Goal: Transaction & Acquisition: Purchase product/service

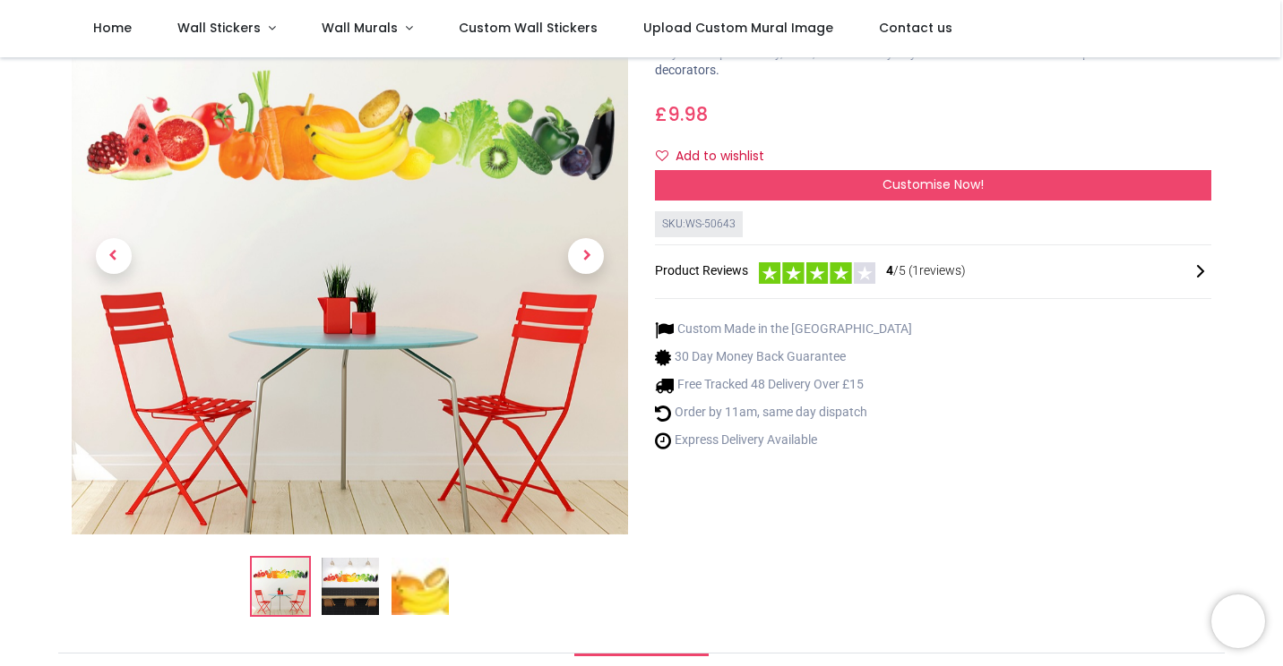
scroll to position [132, 0]
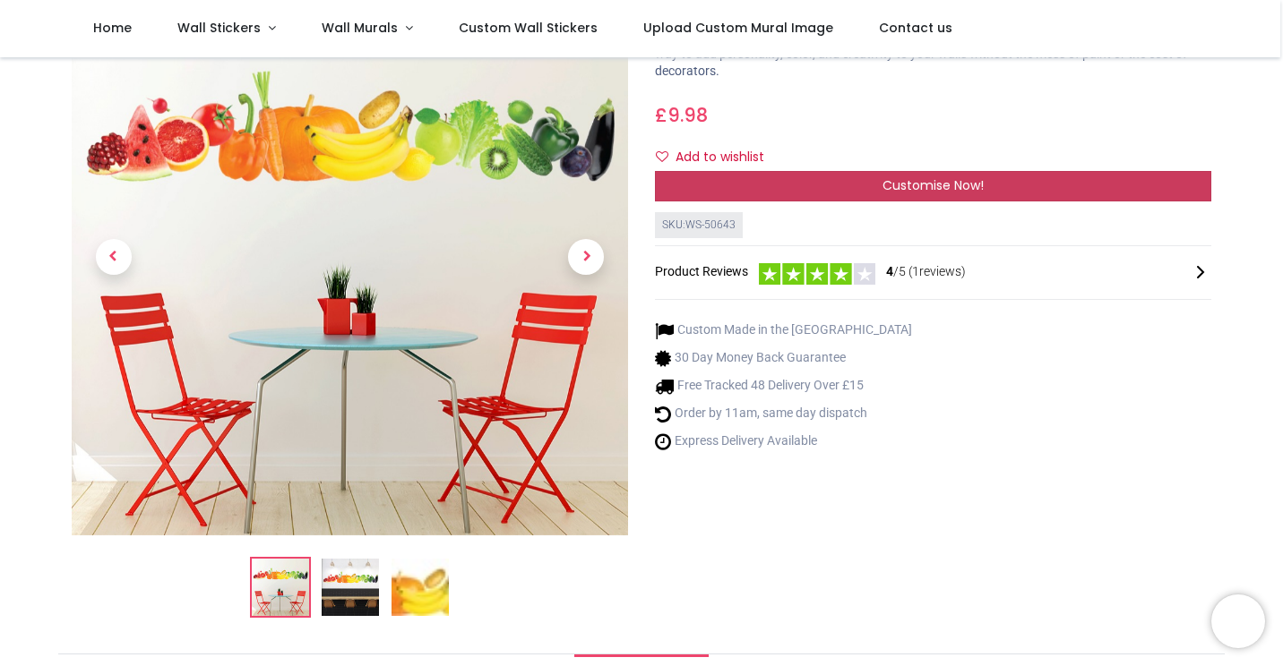
click at [911, 188] on span "Customise Now!" at bounding box center [932, 185] width 101 height 18
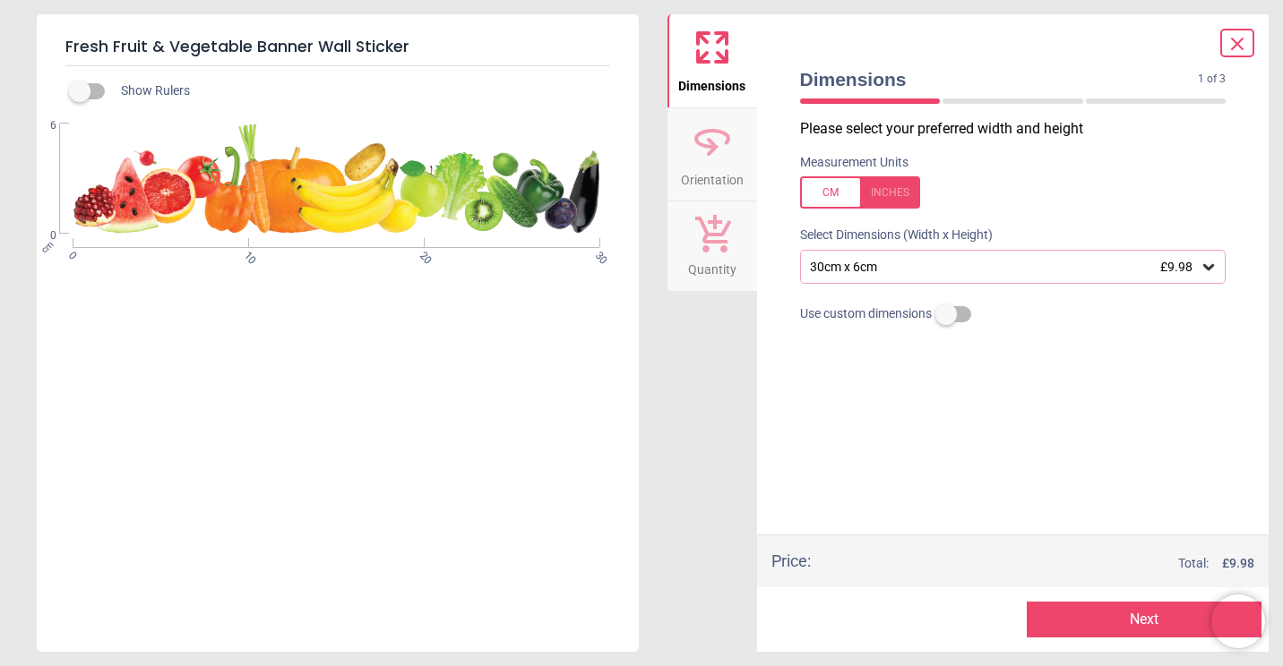
click at [928, 269] on div "30cm x 6cm £9.98" at bounding box center [1004, 267] width 392 height 15
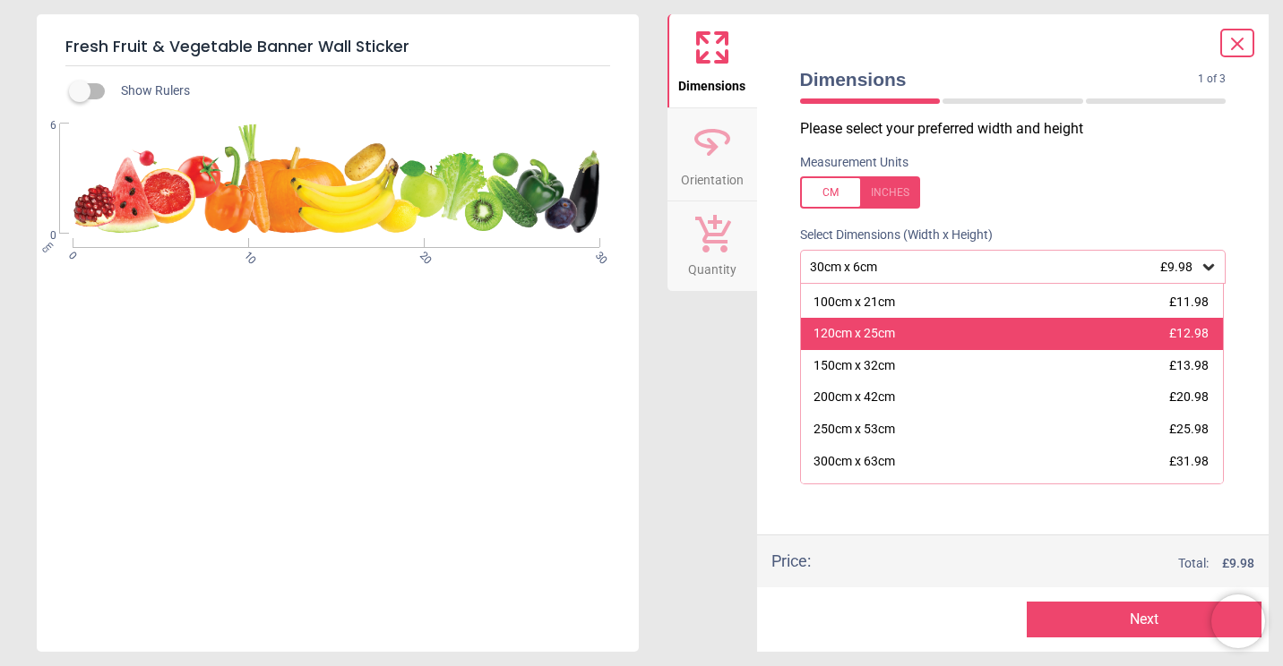
scroll to position [126, 0]
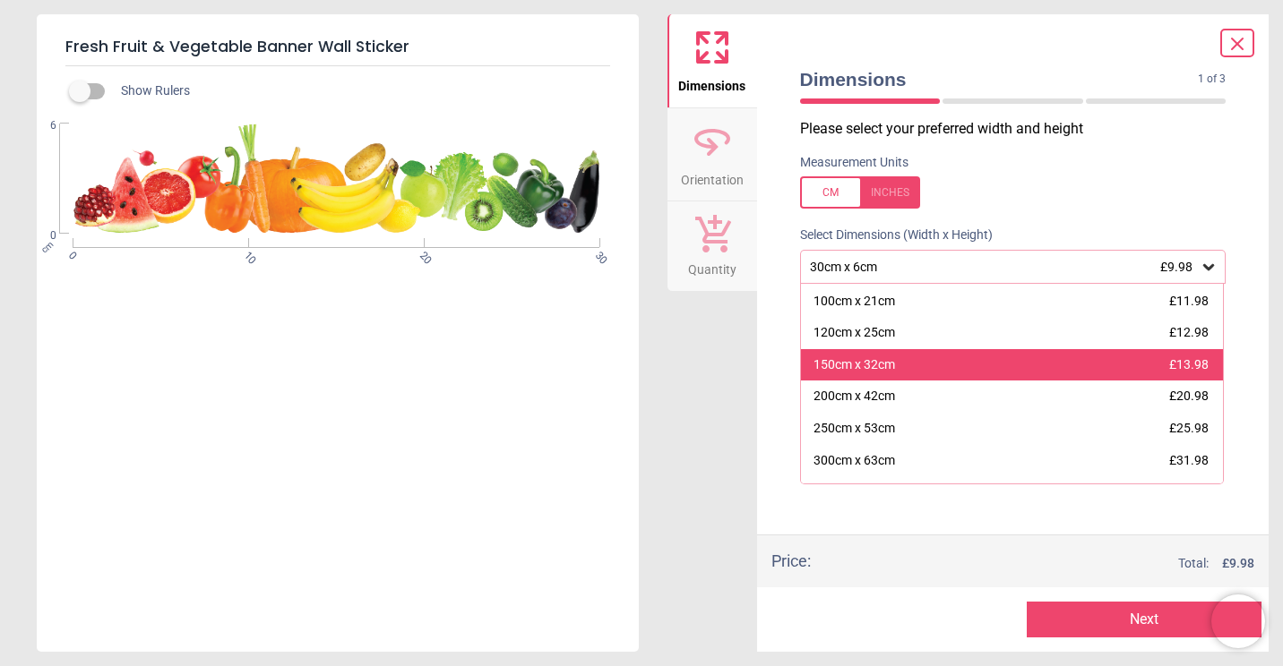
click at [841, 367] on div "150cm x 32cm" at bounding box center [854, 366] width 82 height 18
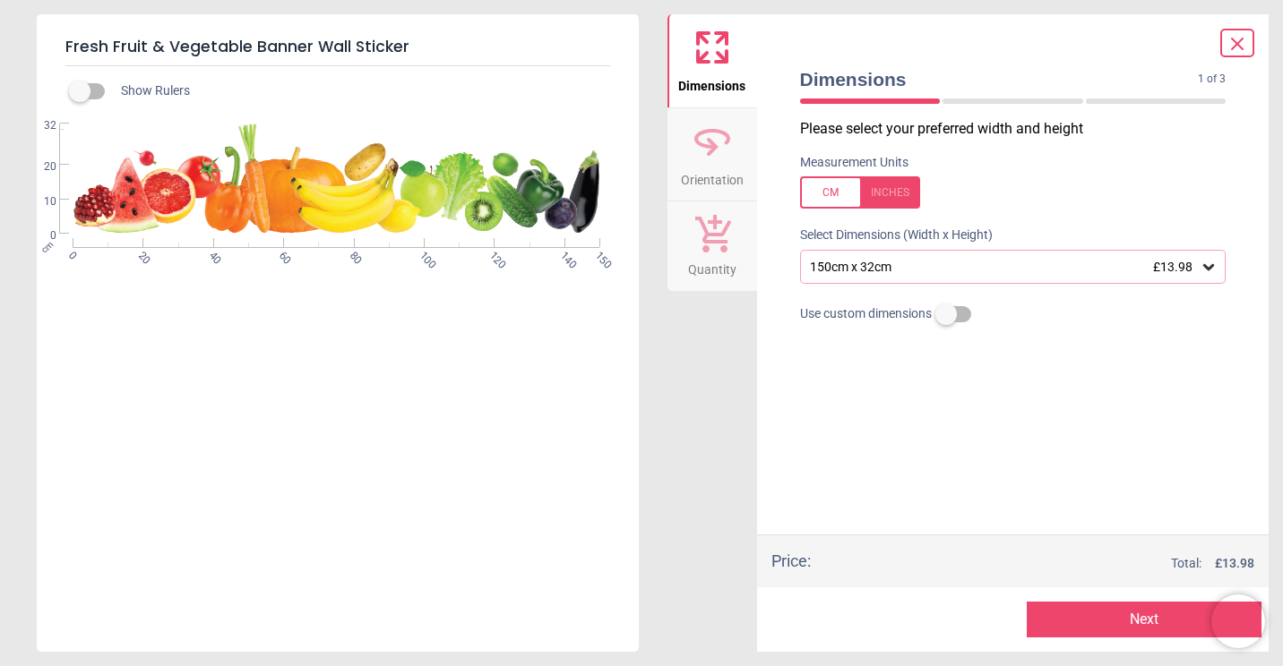
click at [1115, 617] on button "Next" at bounding box center [1144, 620] width 235 height 36
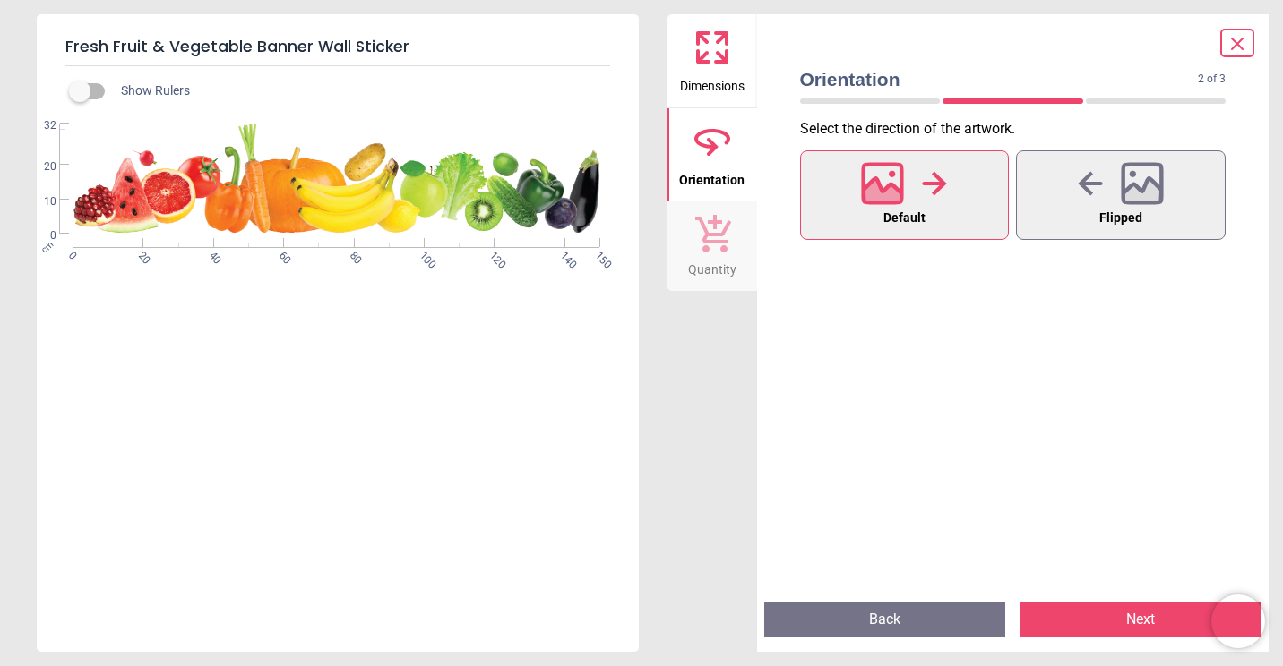
click at [1121, 611] on button "Next" at bounding box center [1140, 620] width 242 height 36
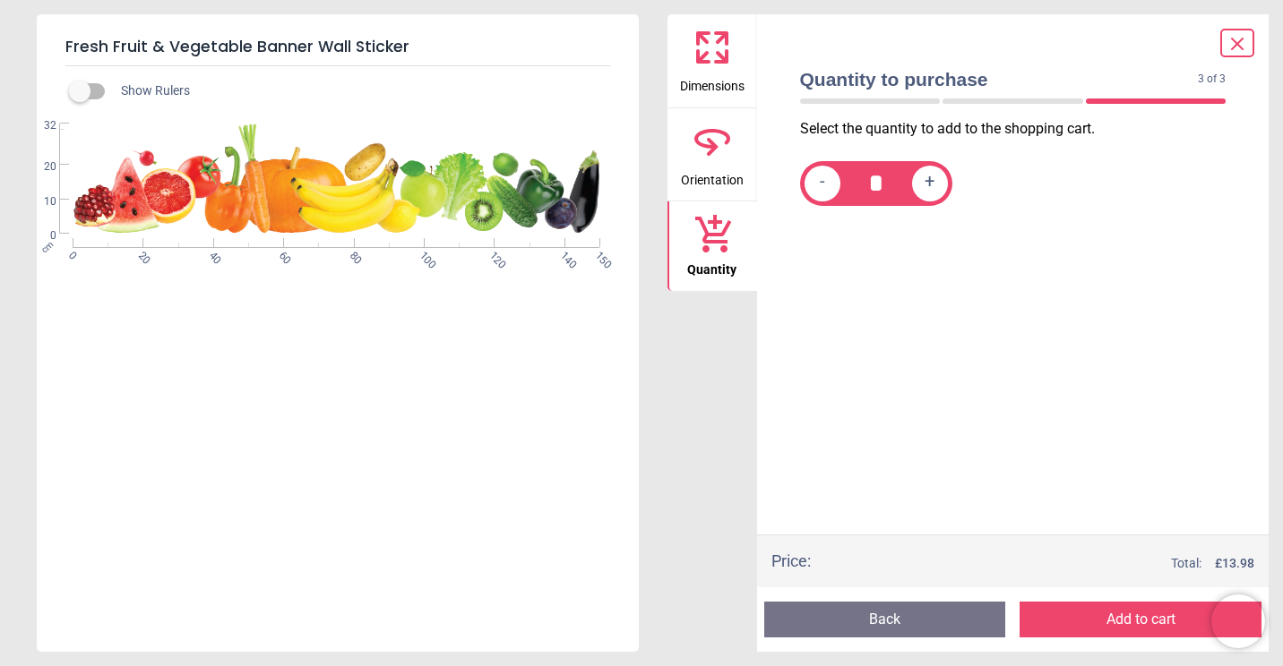
click at [1094, 629] on button "Add to cart" at bounding box center [1140, 620] width 242 height 36
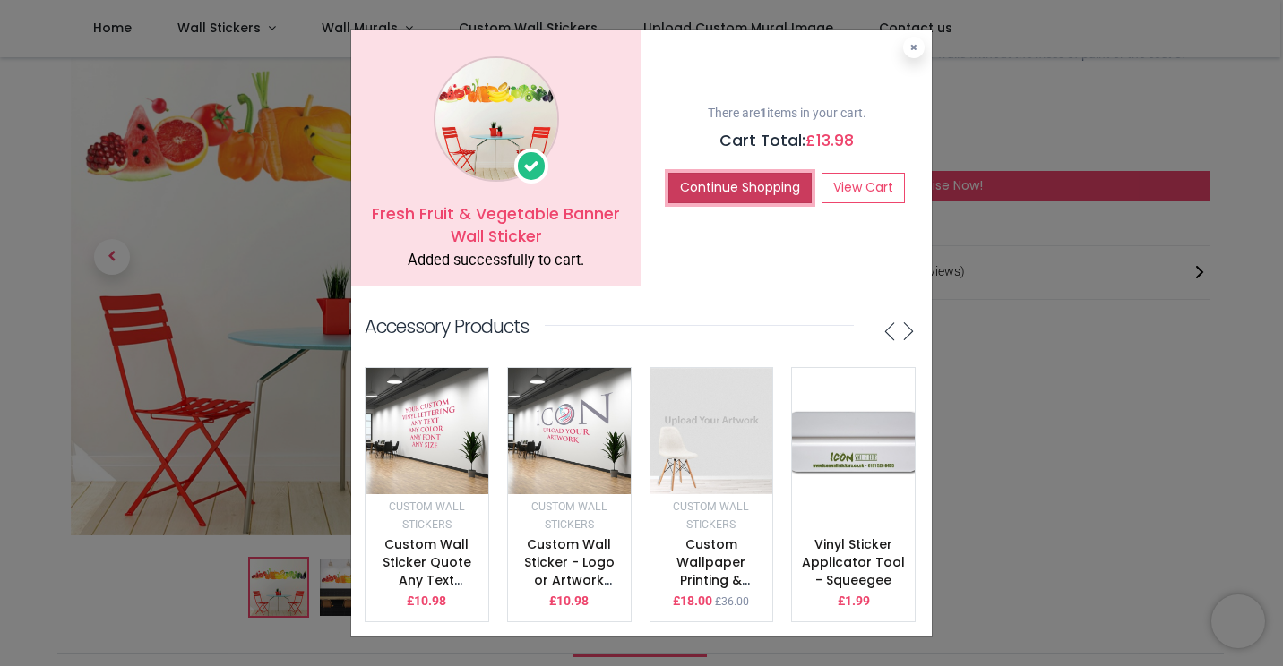
click at [758, 182] on button "Continue Shopping" at bounding box center [739, 188] width 143 height 30
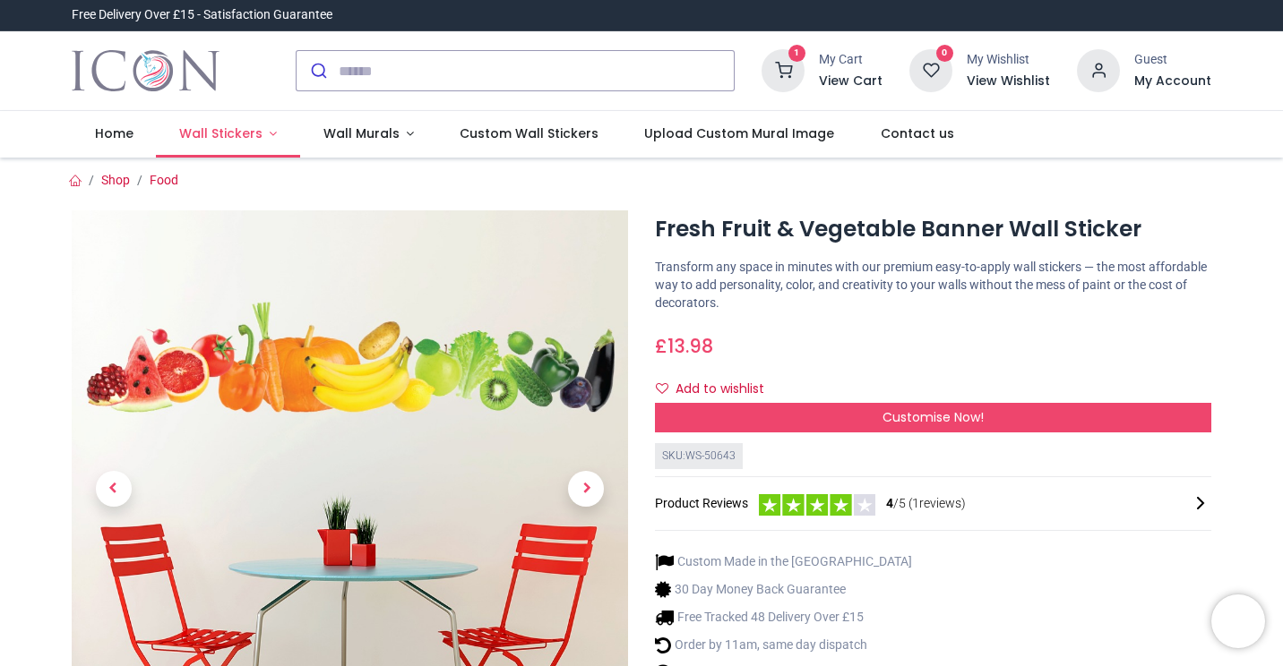
click at [229, 131] on span "Wall Stickers" at bounding box center [220, 134] width 83 height 18
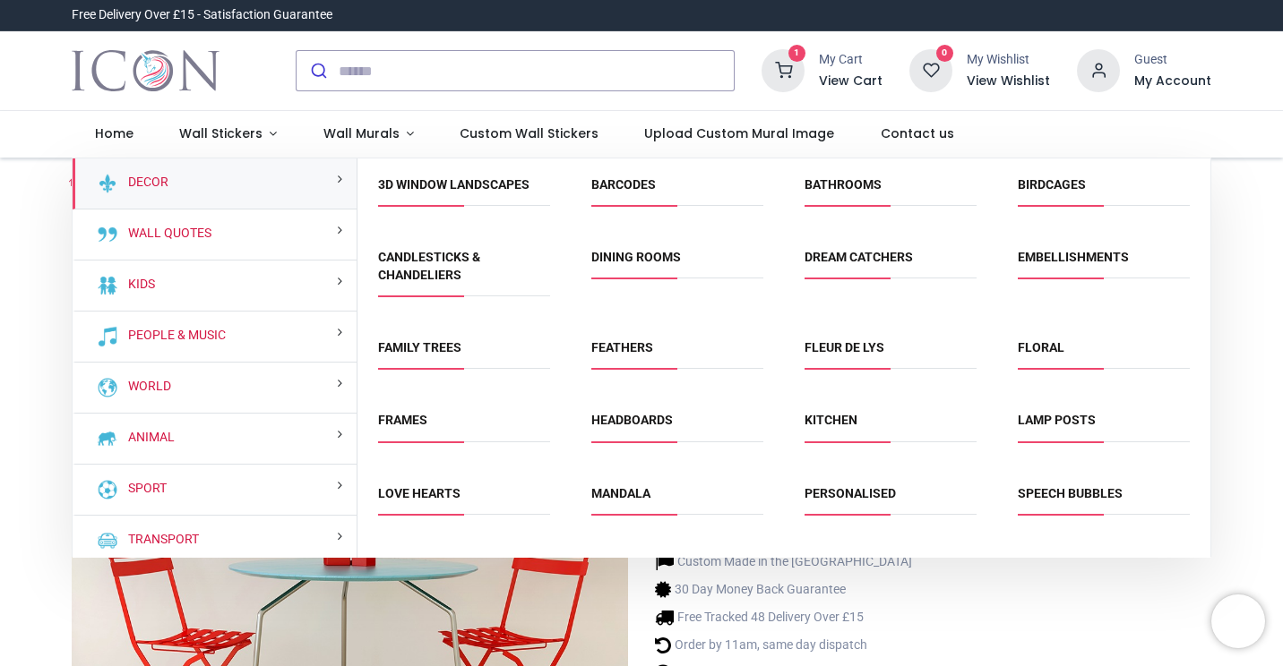
click at [1155, 82] on h6 "My Account" at bounding box center [1172, 82] width 77 height 18
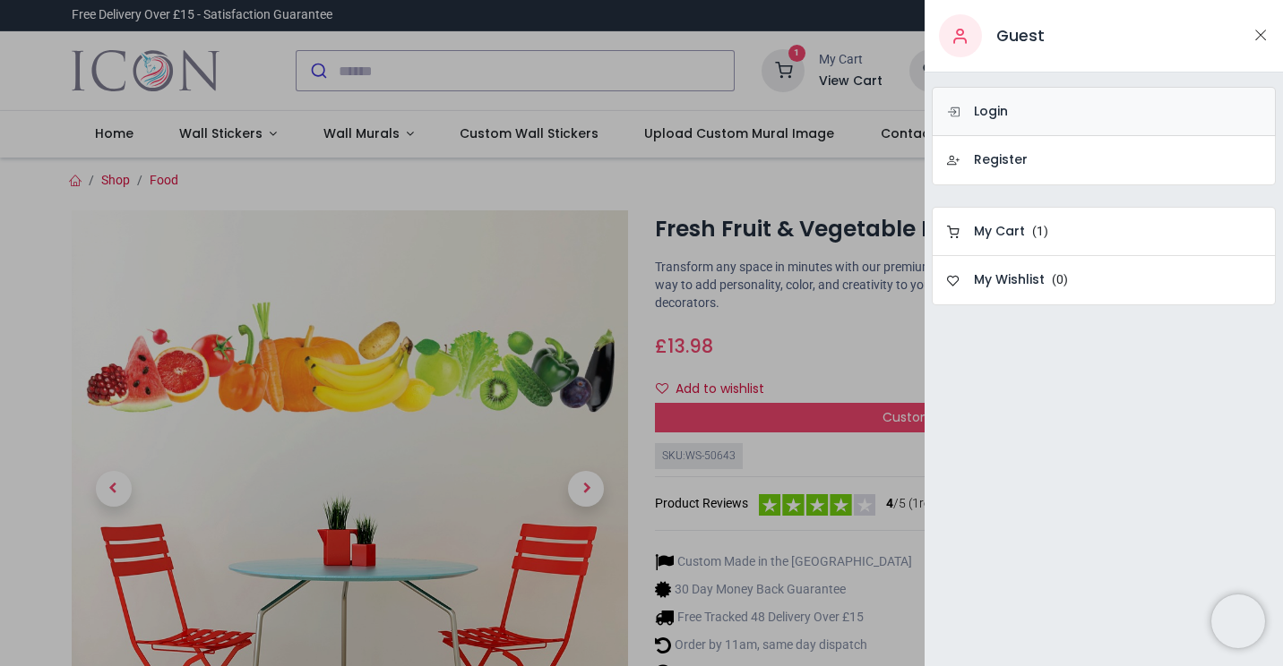
click at [1005, 113] on h6 "Login" at bounding box center [991, 112] width 34 height 18
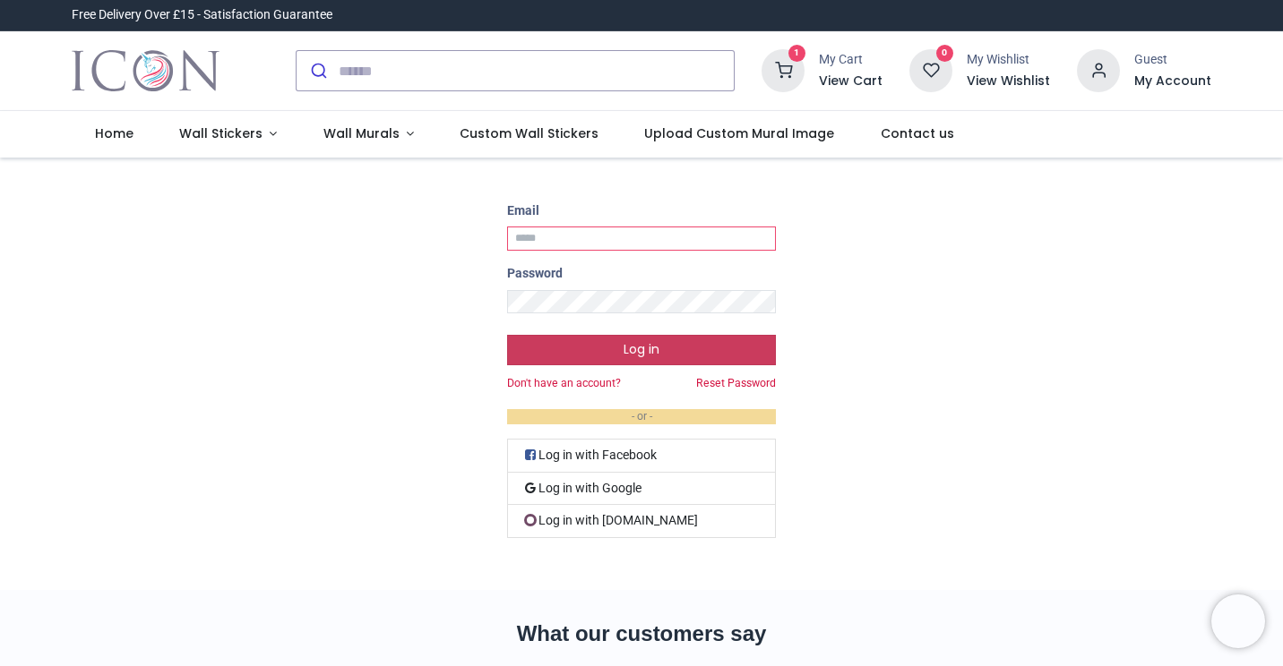
type input "**********"
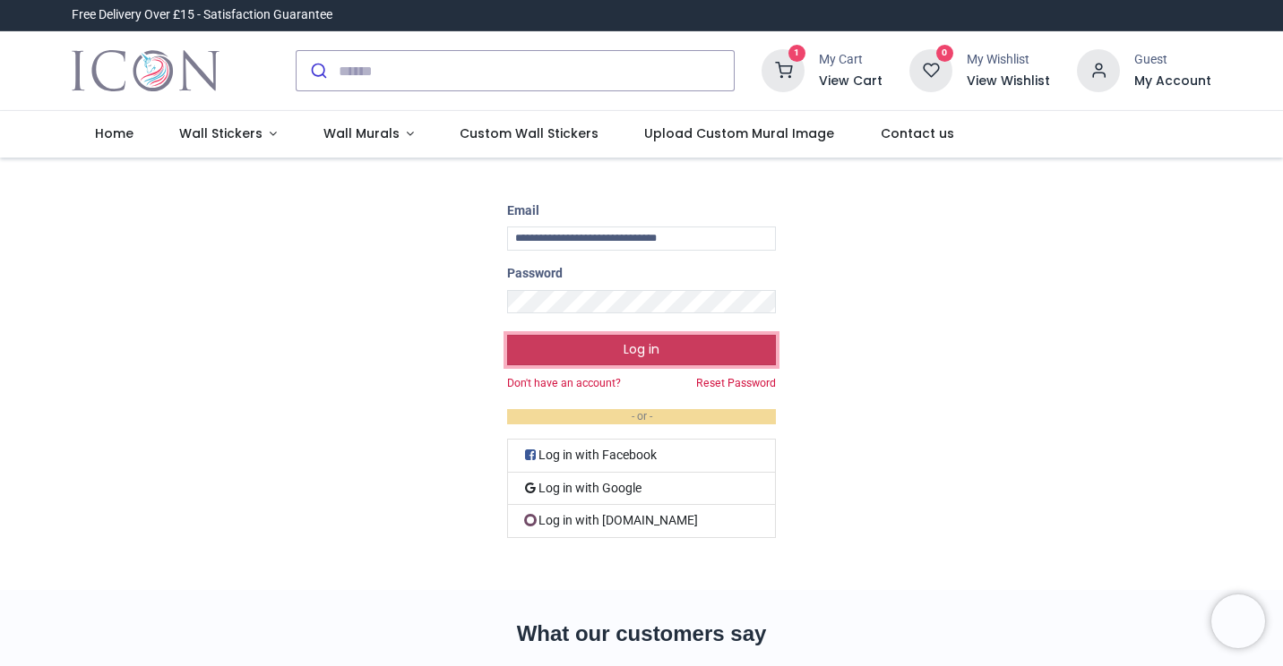
click at [582, 351] on button "Log in" at bounding box center [641, 350] width 269 height 30
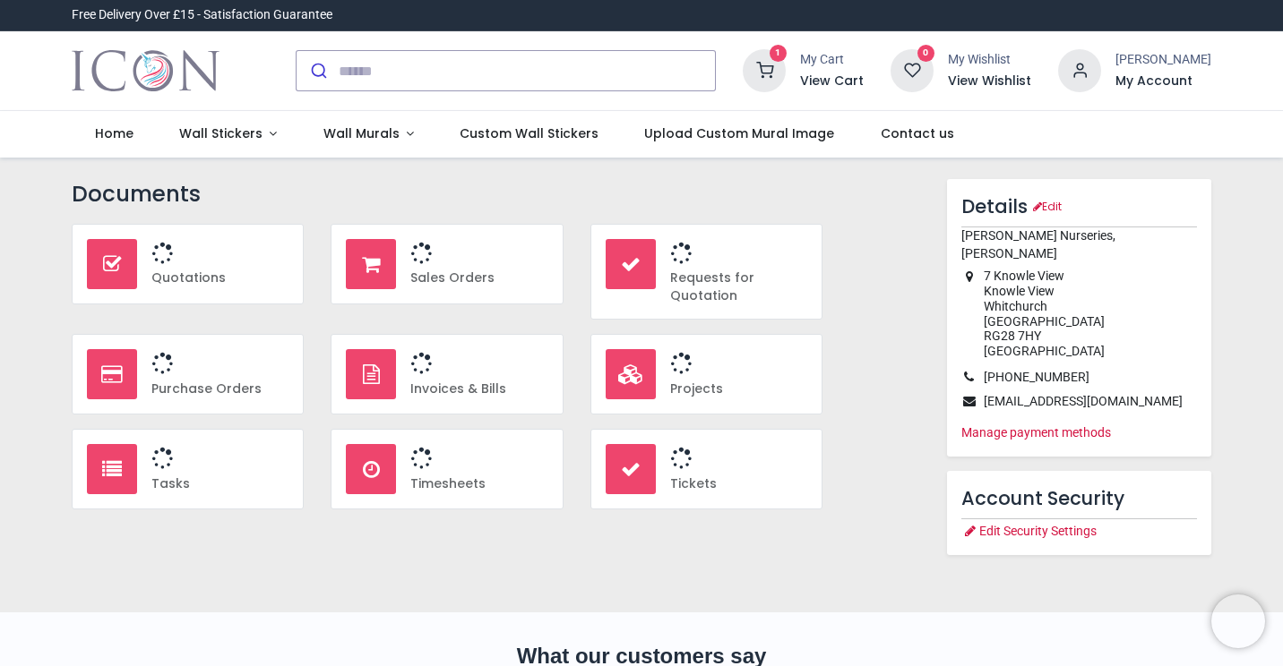
type input "**********"
click at [443, 266] on h3 "1" at bounding box center [478, 254] width 137 height 30
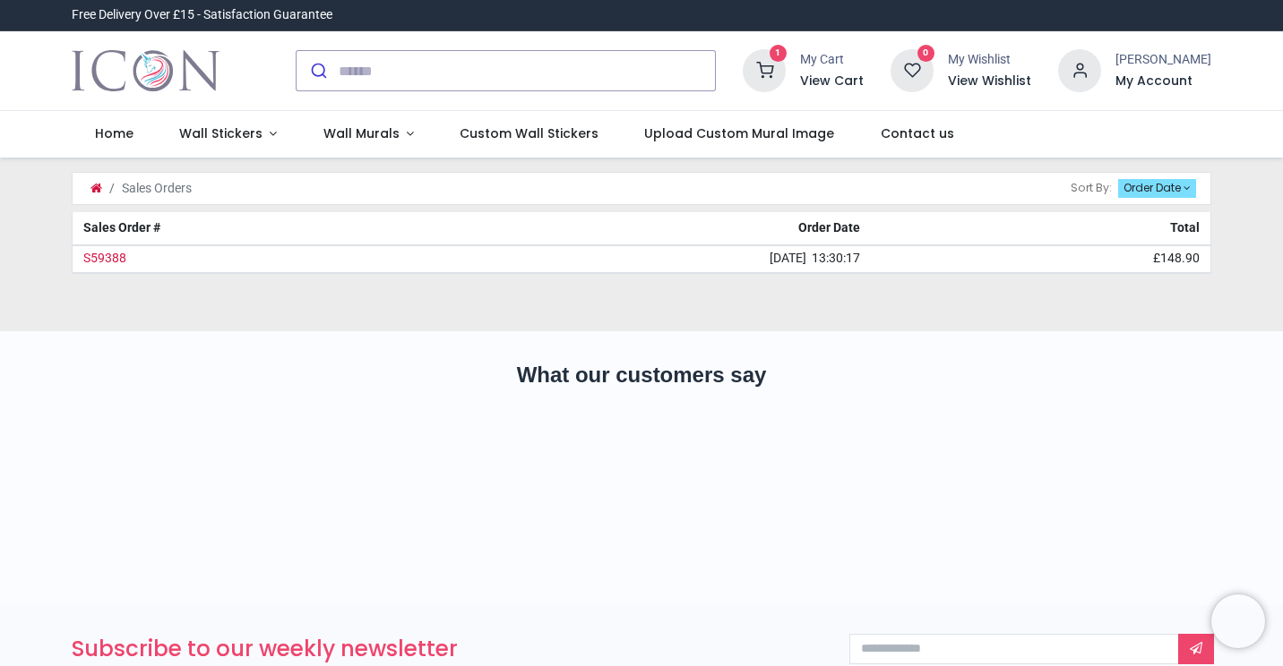
type input "**********"
click at [106, 256] on link "S59388" at bounding box center [104, 258] width 43 height 14
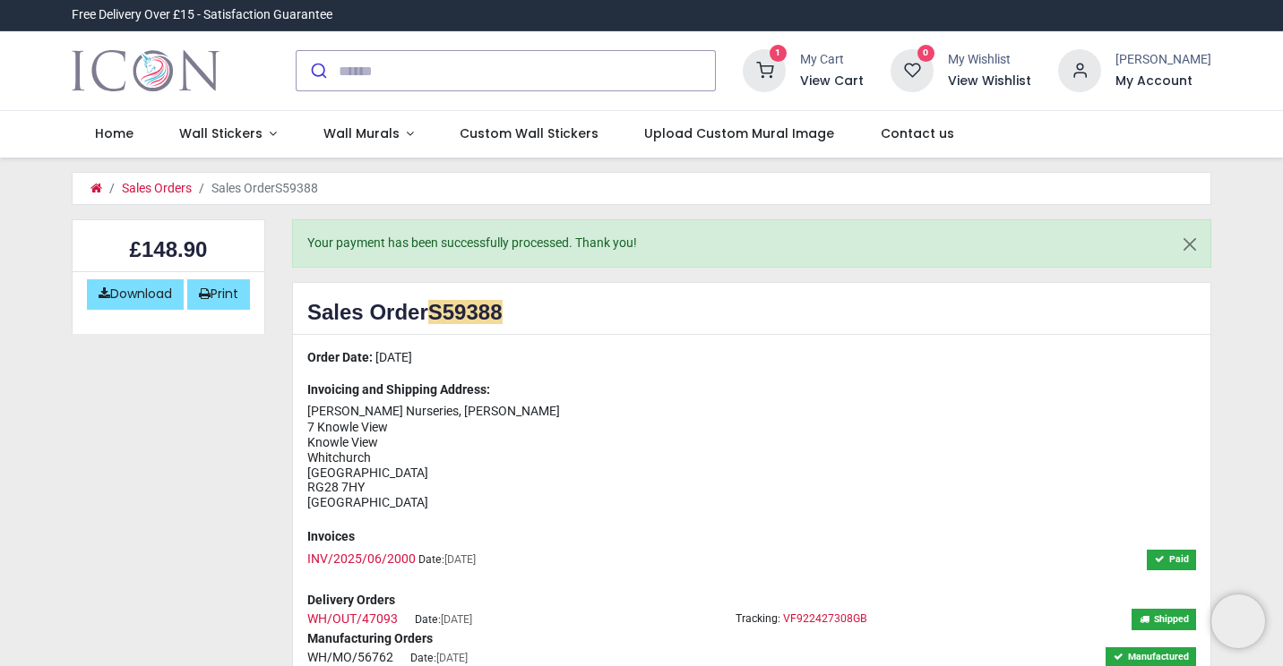
type input "**********"
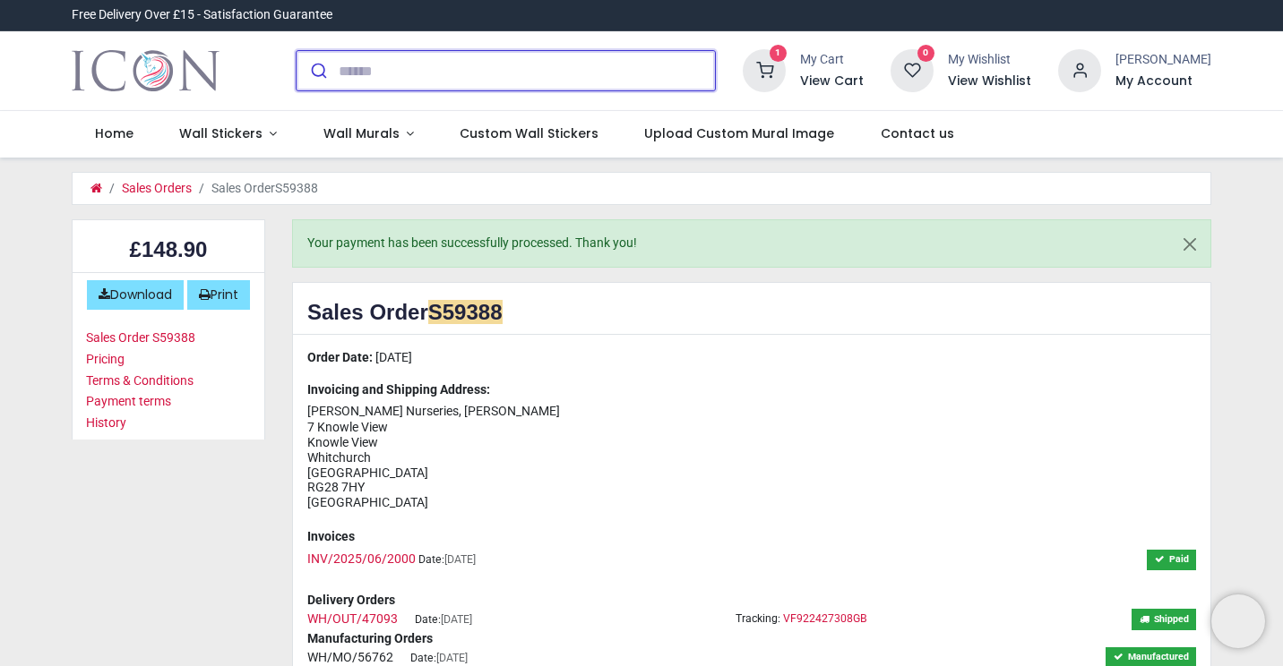
click at [434, 74] on input "search" at bounding box center [527, 70] width 376 height 39
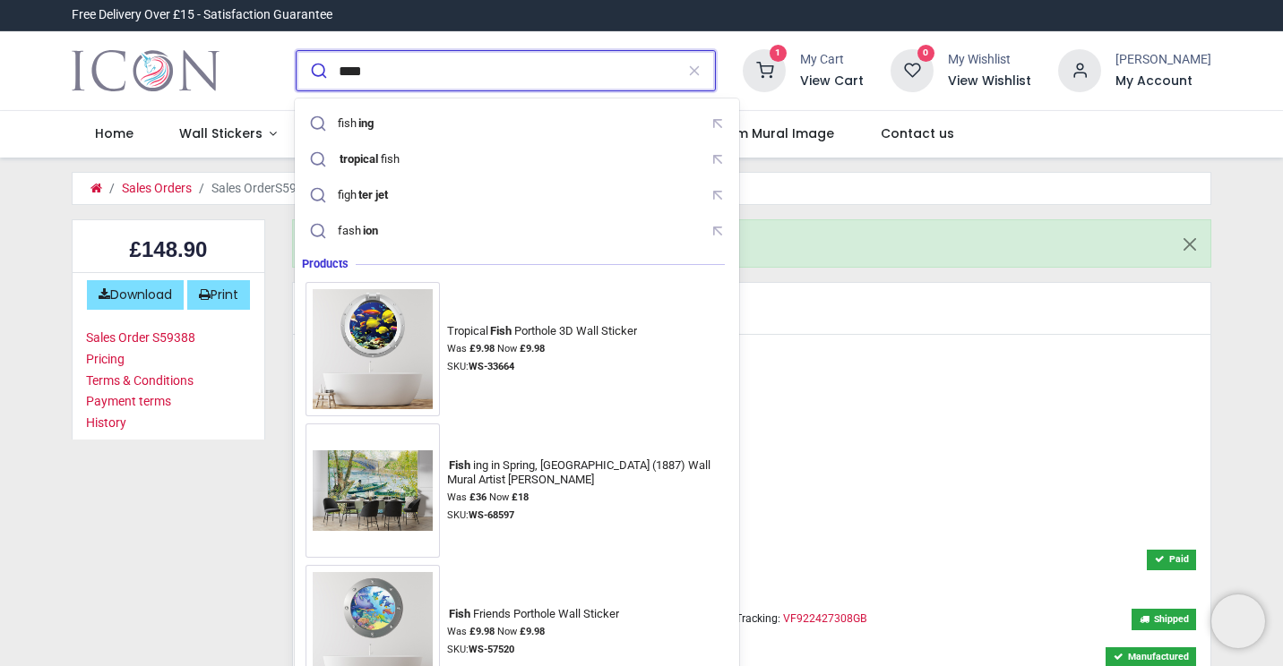
type input "****"
click at [296, 51] on button "submit" at bounding box center [317, 70] width 42 height 39
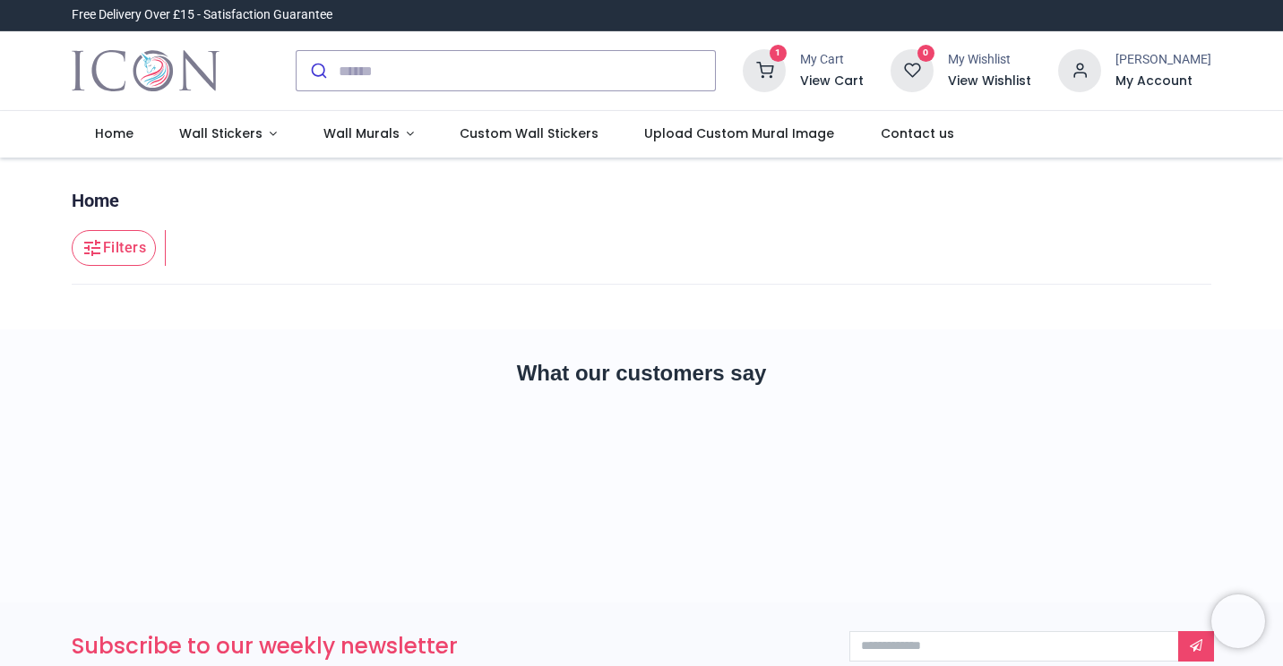
type input "**********"
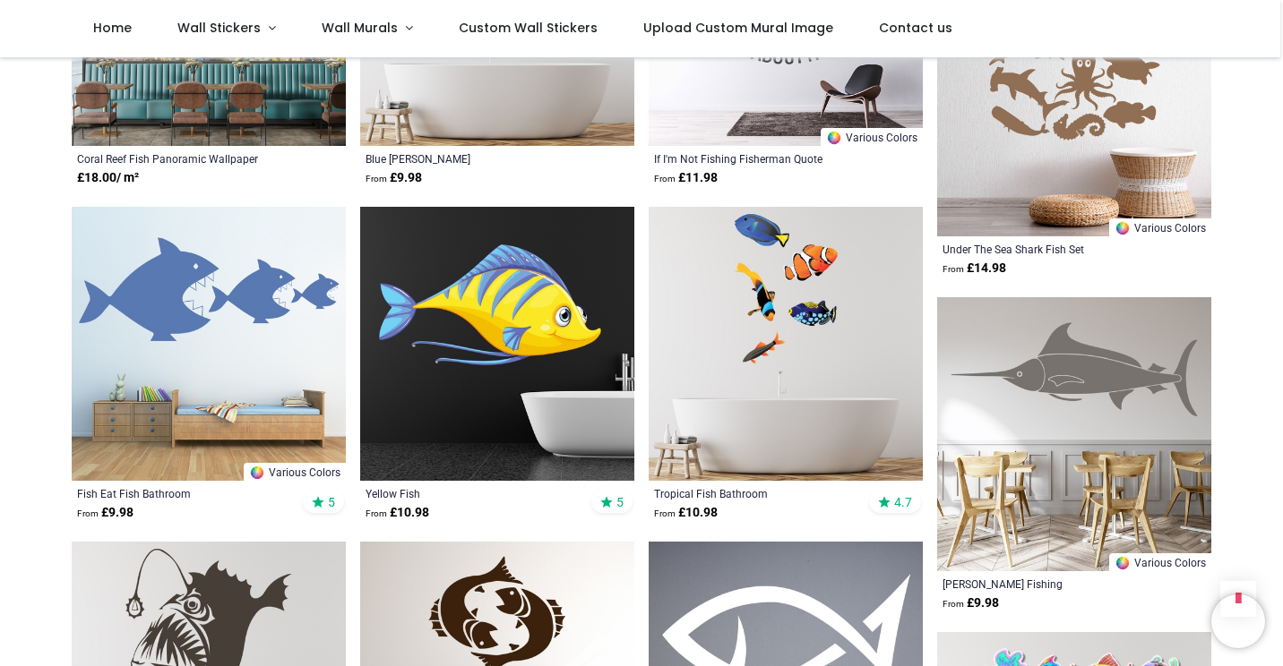
scroll to position [9052, 0]
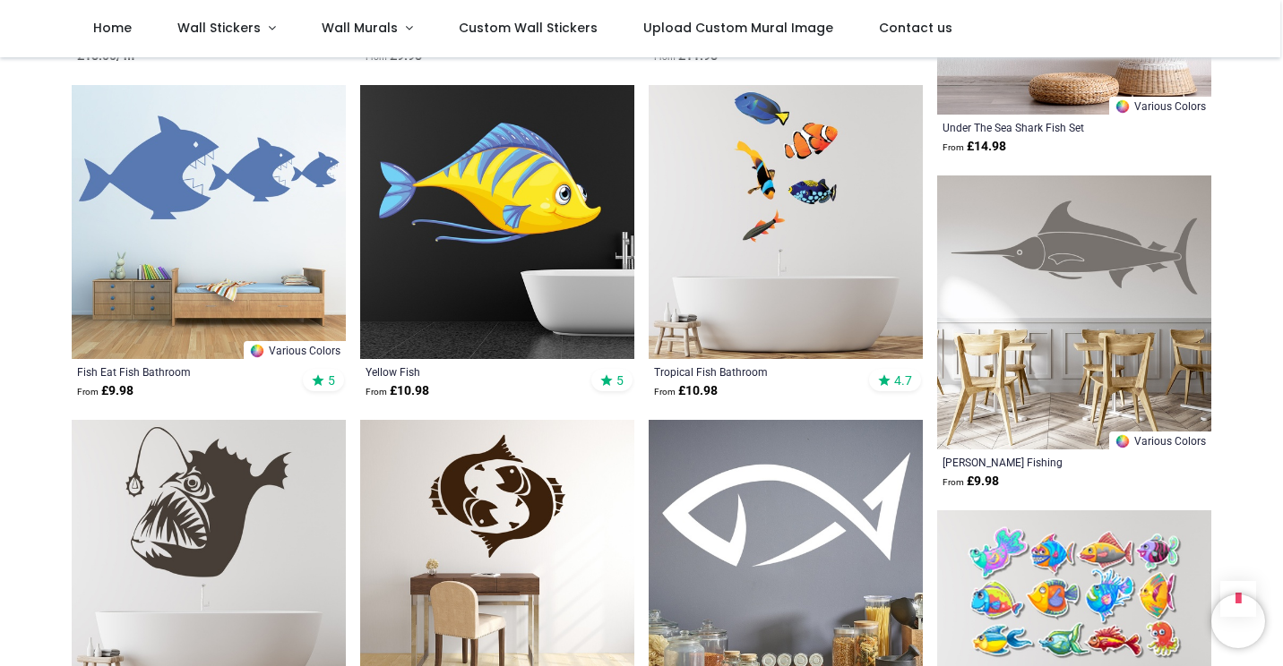
click at [494, 208] on img at bounding box center [497, 222] width 274 height 274
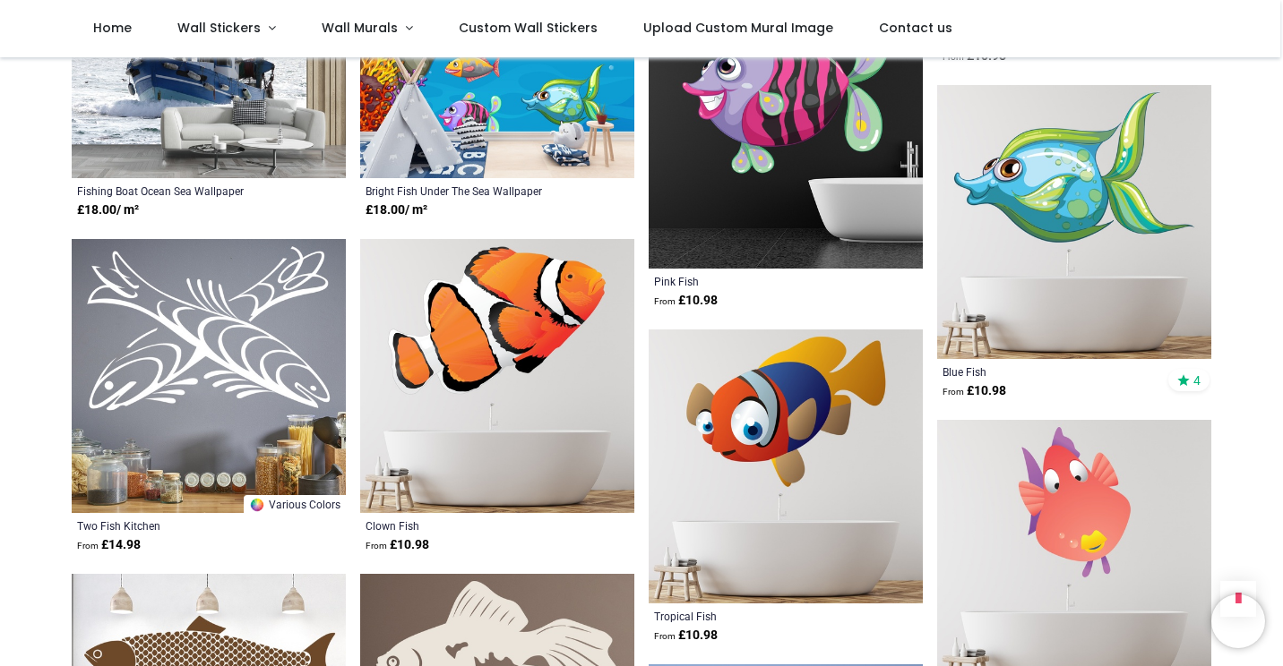
scroll to position [10155, 0]
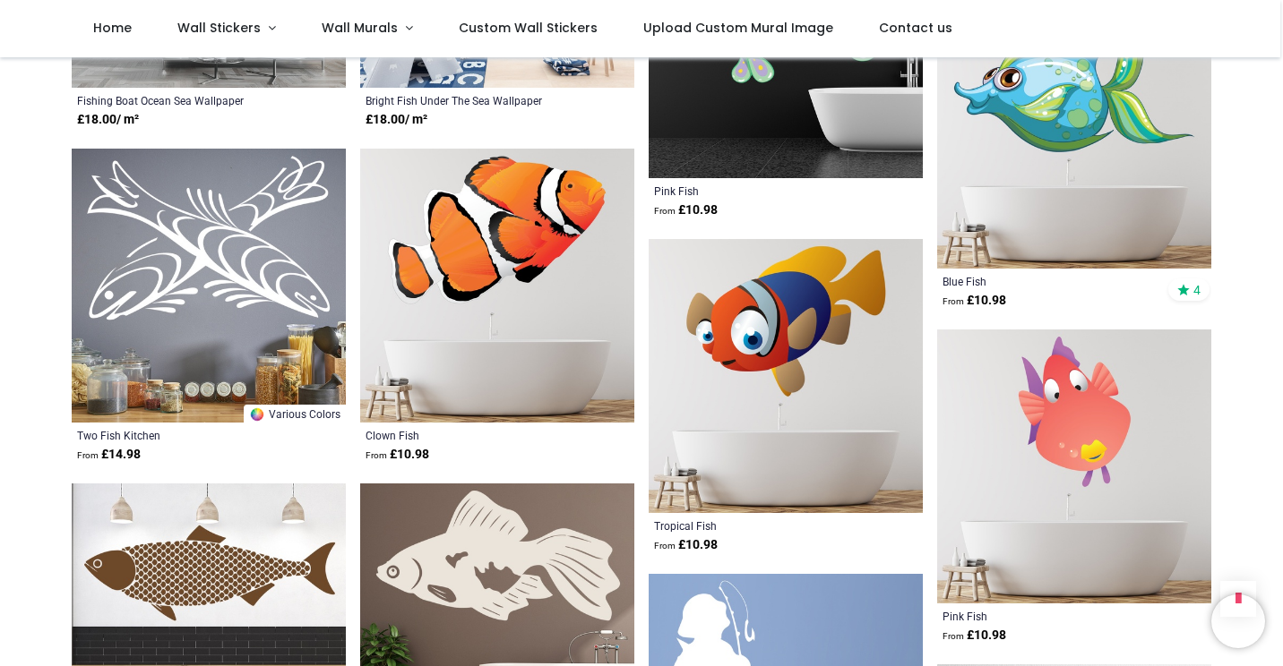
scroll to position [10240, 0]
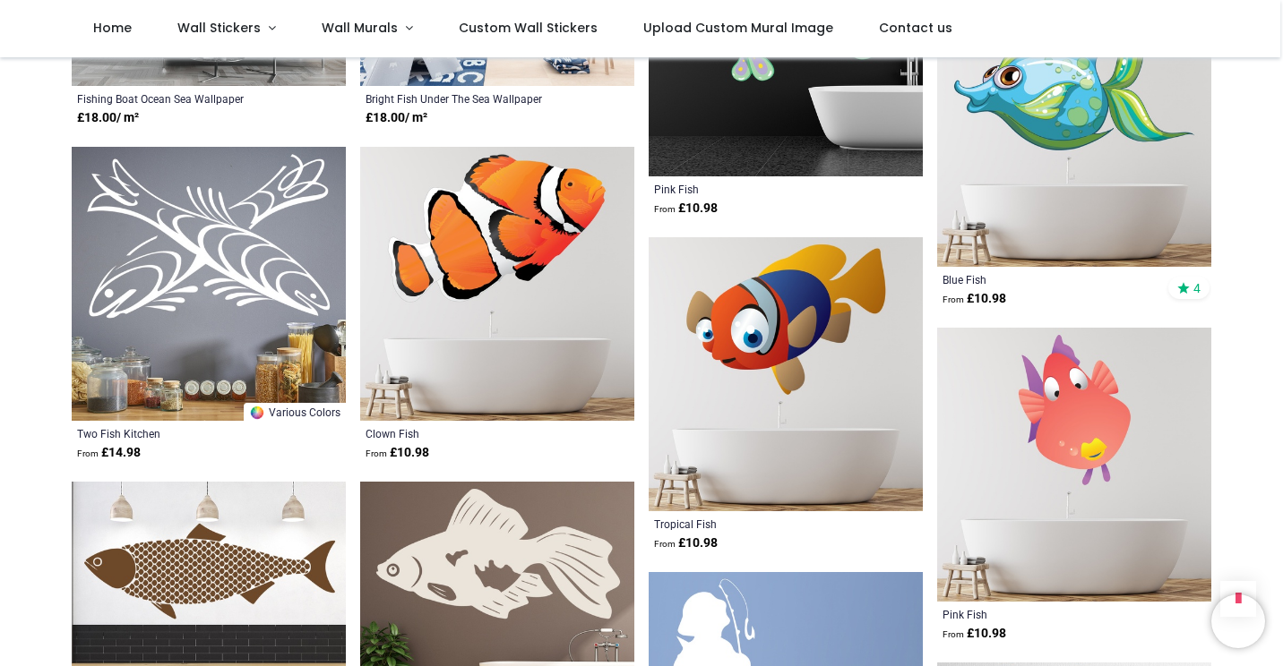
click at [1066, 122] on img at bounding box center [1074, 130] width 274 height 274
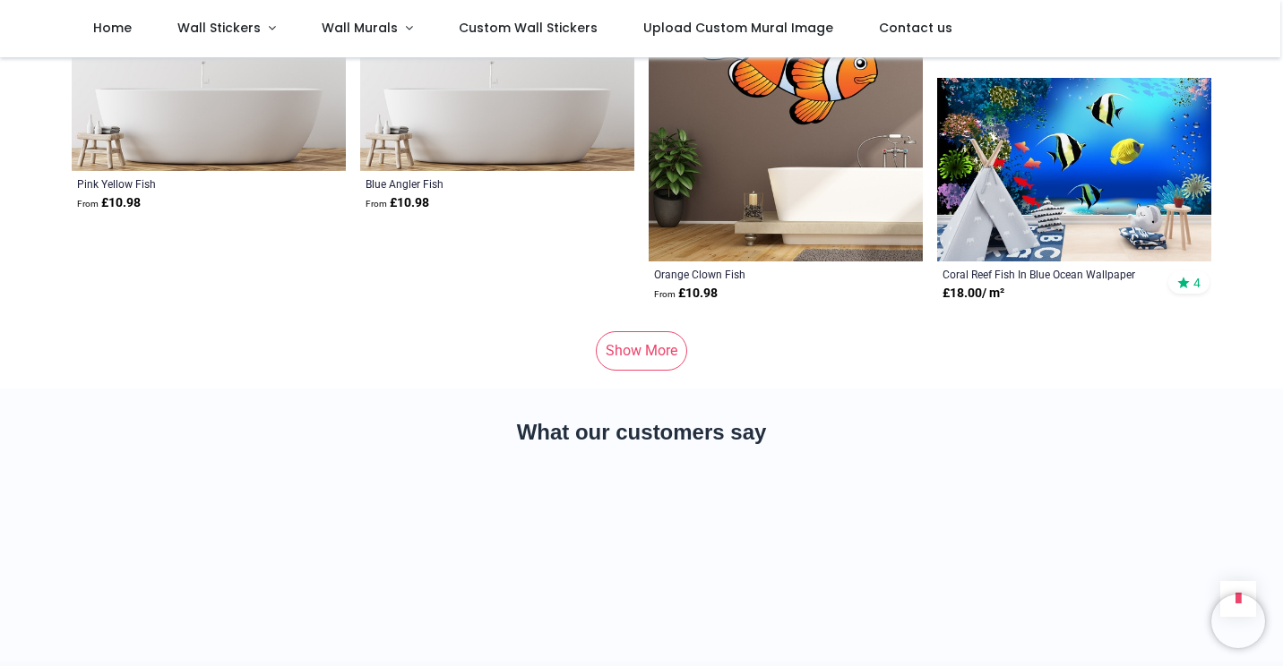
scroll to position [11496, 0]
click at [661, 342] on link "Show More" at bounding box center [641, 350] width 91 height 39
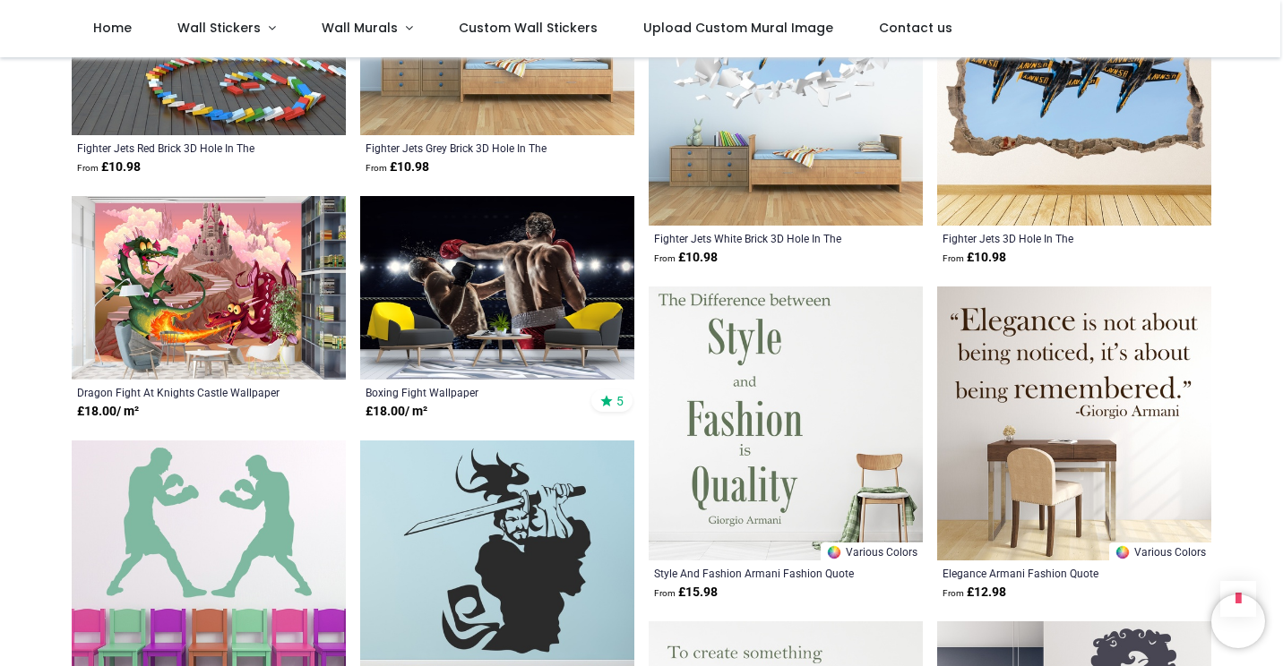
scroll to position [14547, 0]
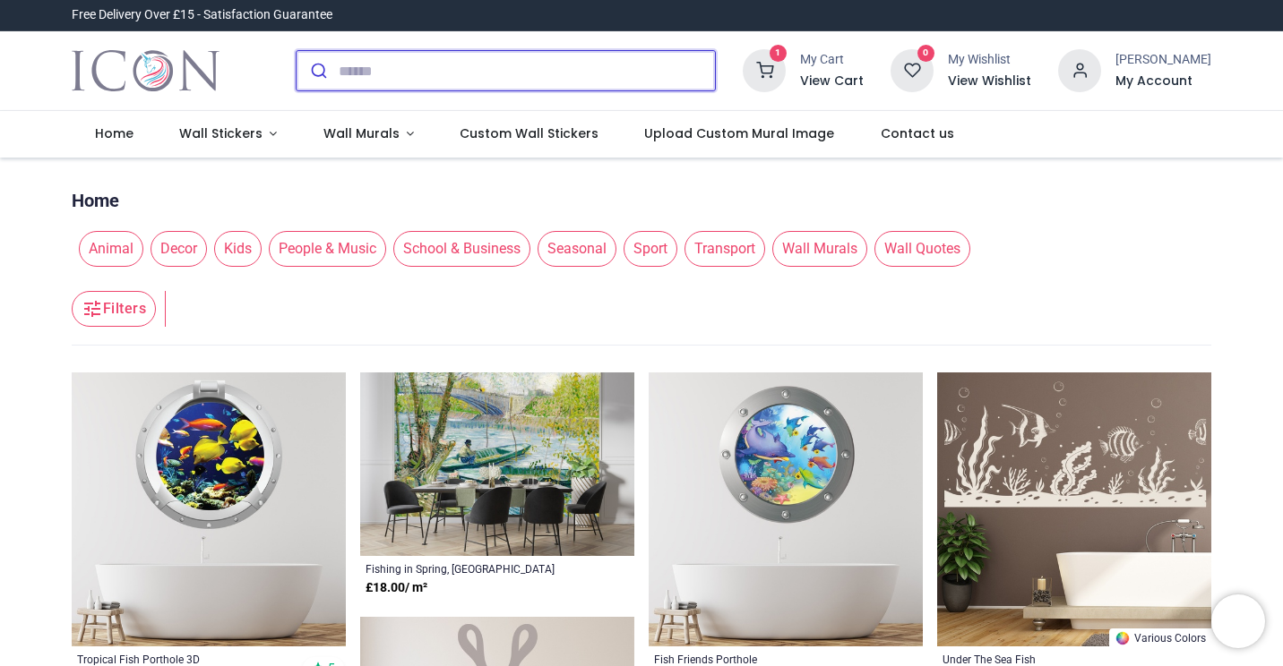
click at [440, 76] on input "search" at bounding box center [527, 70] width 376 height 39
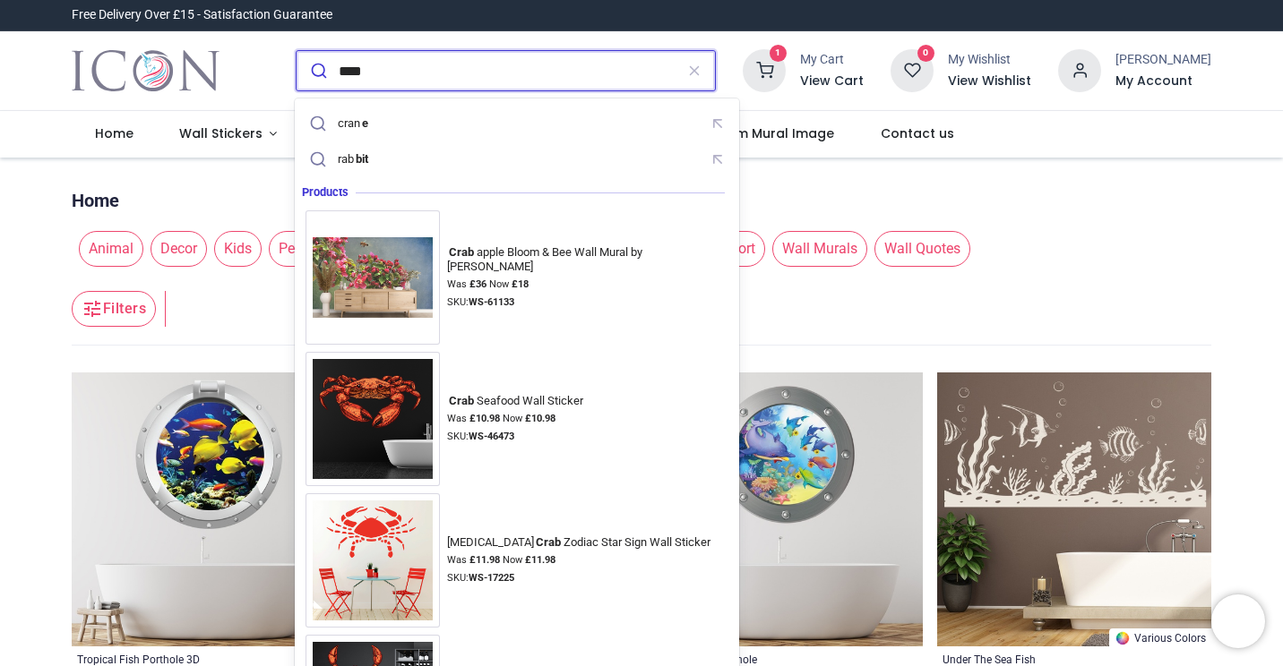
type input "****"
click at [296, 51] on button "submit" at bounding box center [317, 70] width 42 height 39
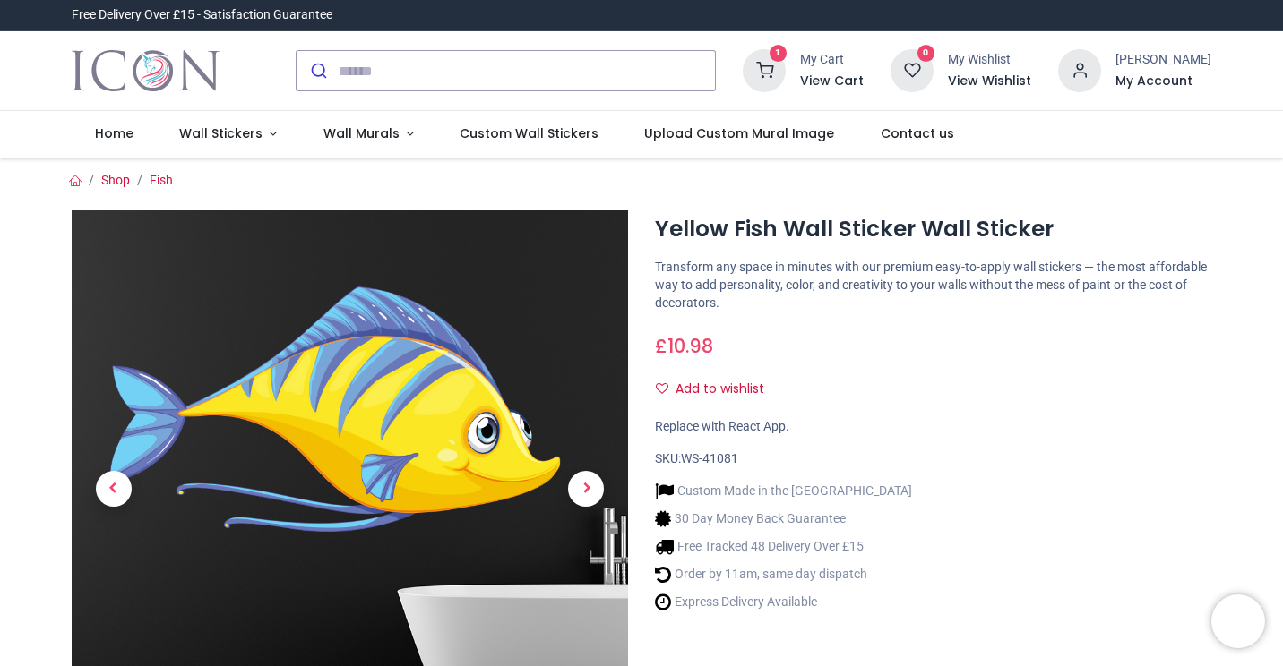
type input "**********"
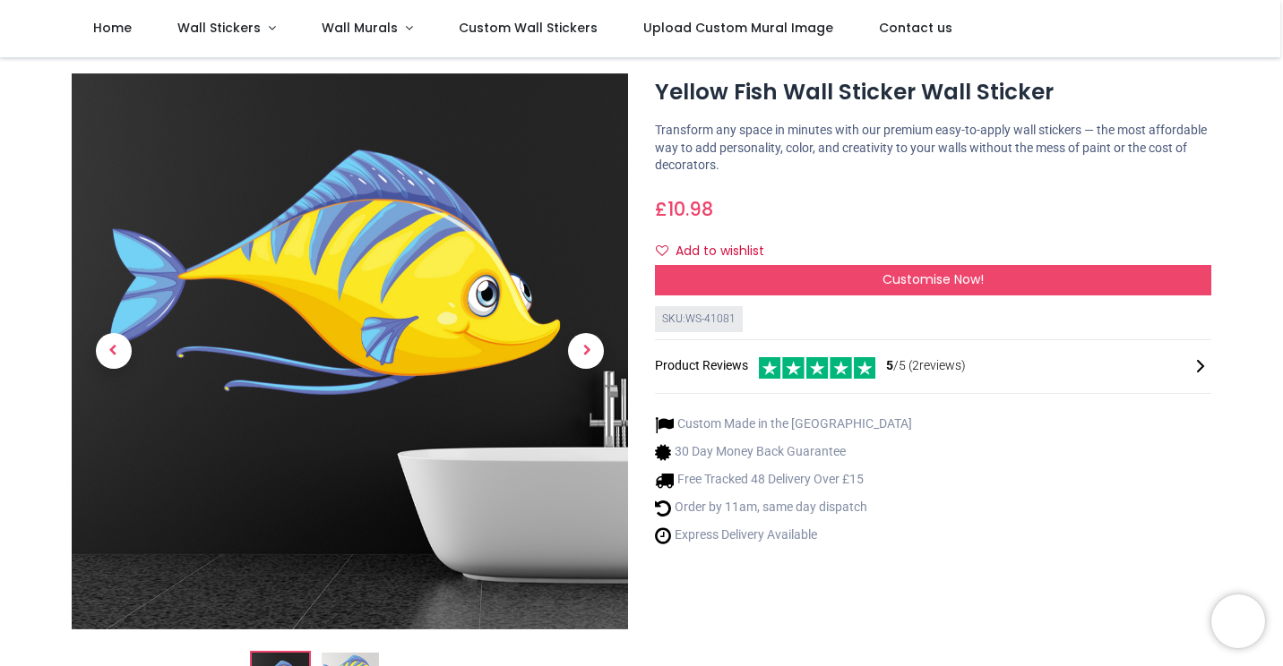
scroll to position [37, 0]
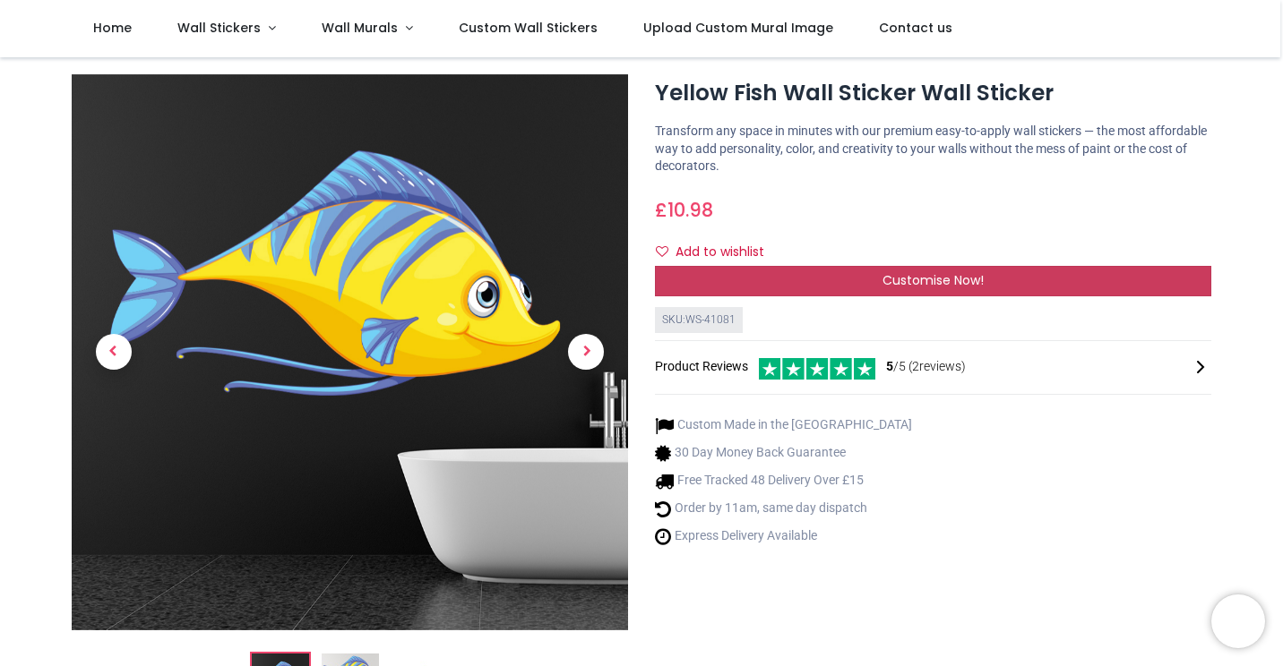
click at [868, 279] on div "Customise Now!" at bounding box center [933, 281] width 556 height 30
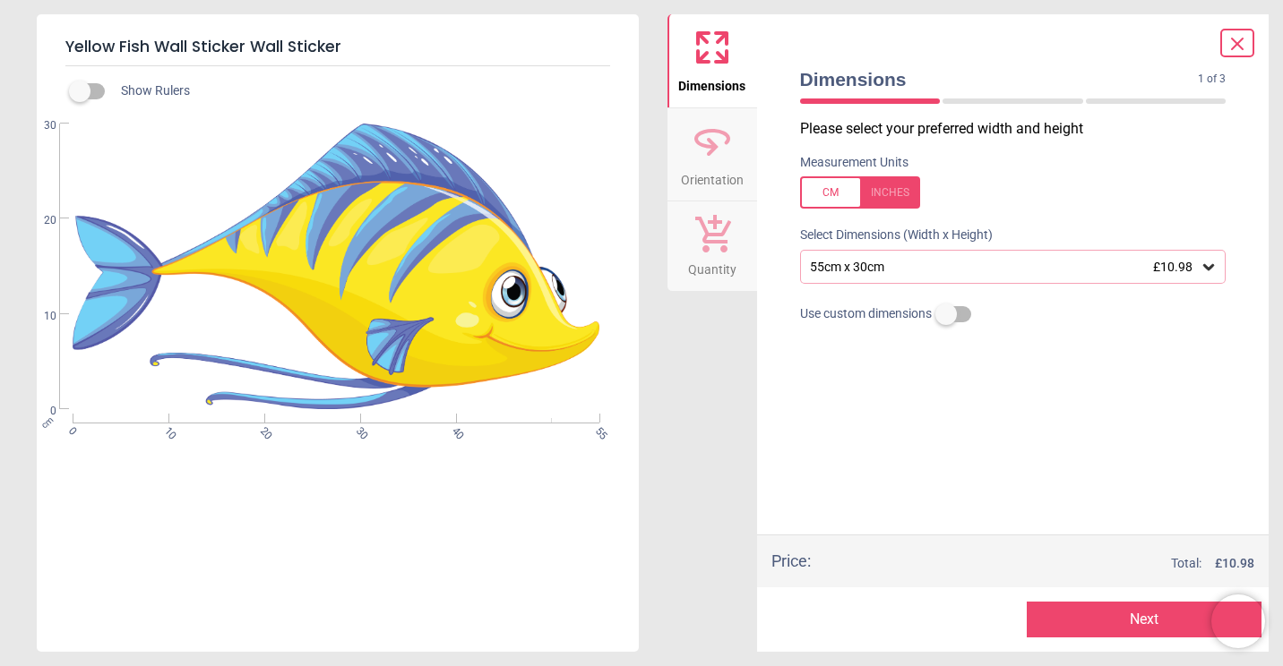
click at [977, 271] on div "55cm x 30cm £10.98" at bounding box center [1004, 267] width 392 height 15
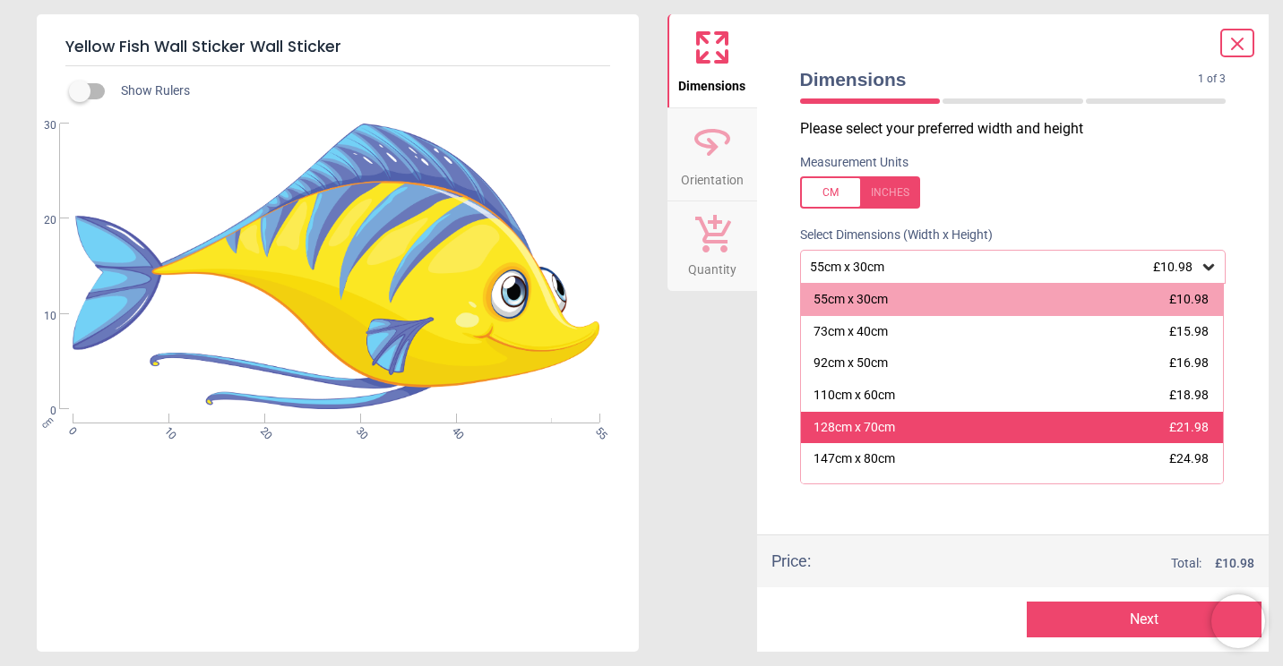
click at [854, 427] on div "128cm x 70cm" at bounding box center [854, 428] width 82 height 18
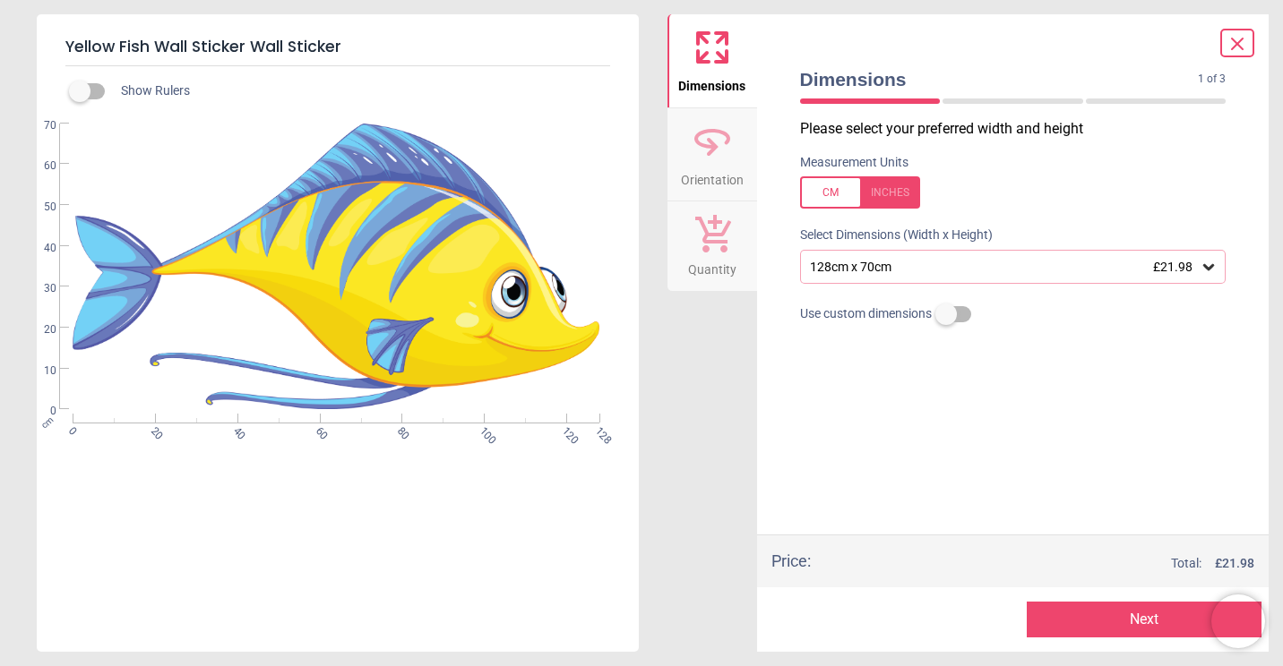
click at [1057, 275] on div "128cm x 70cm £21.98" at bounding box center [1004, 267] width 392 height 15
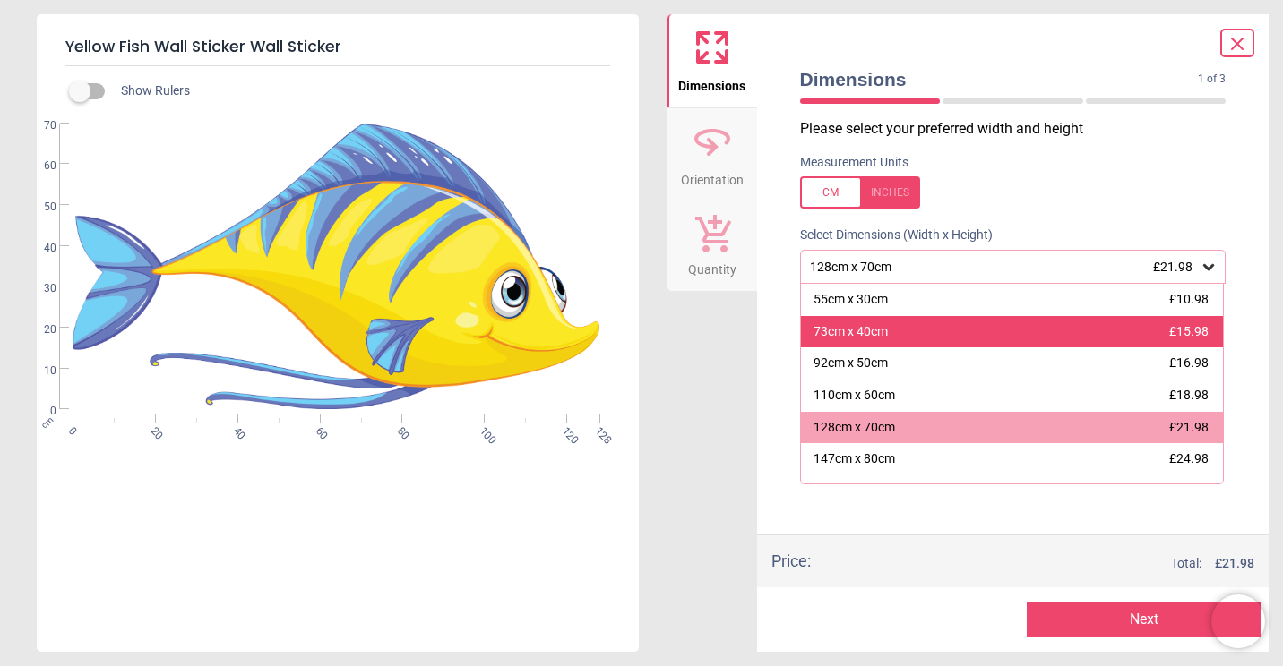
click at [907, 342] on div "73cm x 40cm £15.98" at bounding box center [1012, 332] width 423 height 32
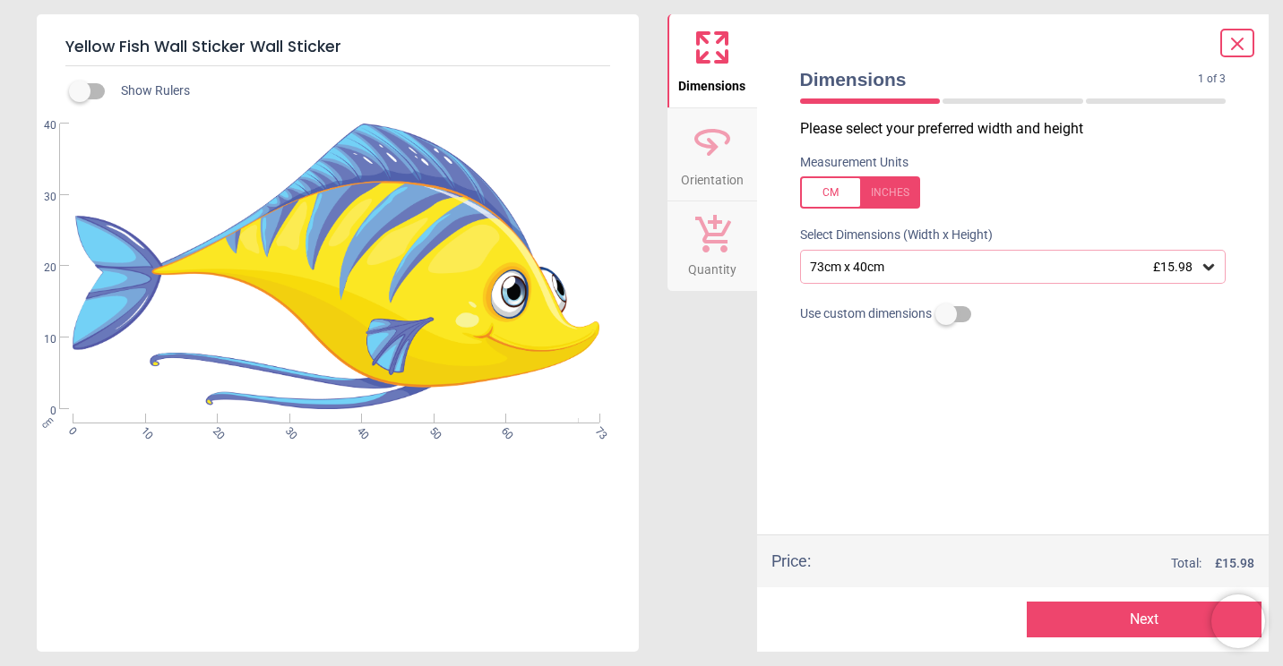
click at [951, 281] on div "73cm x 40cm £15.98" at bounding box center [1013, 267] width 426 height 34
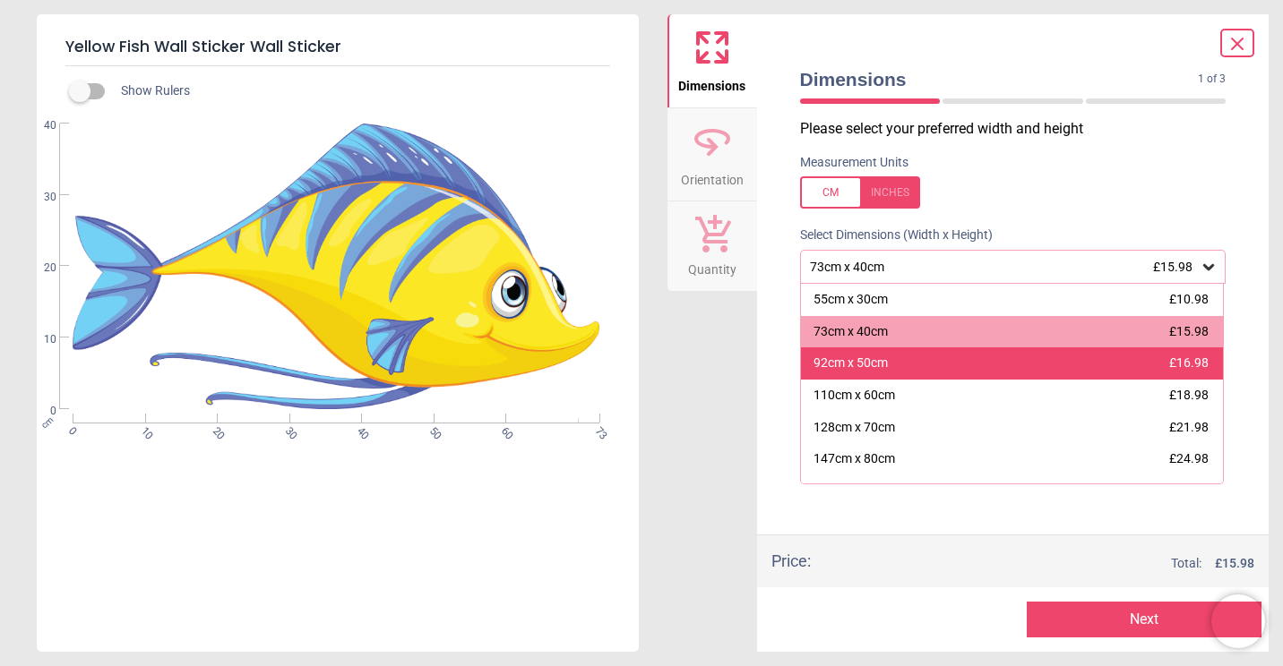
click at [883, 364] on div "92cm x 50cm" at bounding box center [850, 364] width 74 height 18
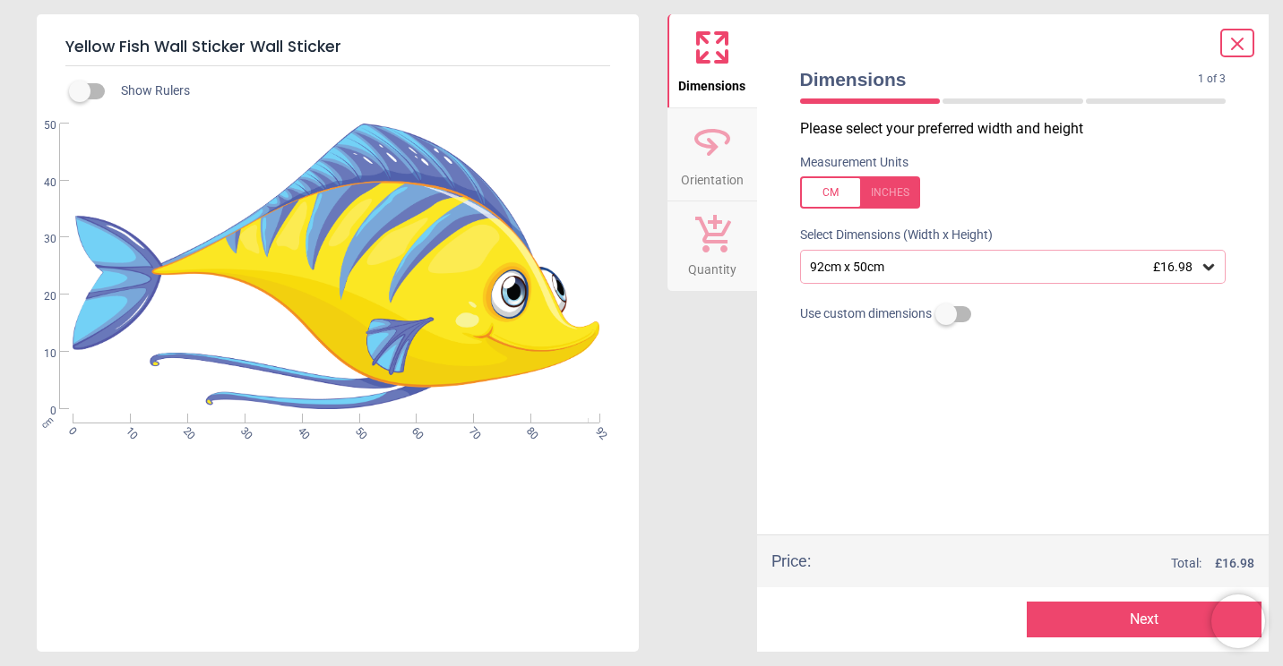
click at [1033, 265] on div "92cm x 50cm £16.98" at bounding box center [1004, 267] width 392 height 15
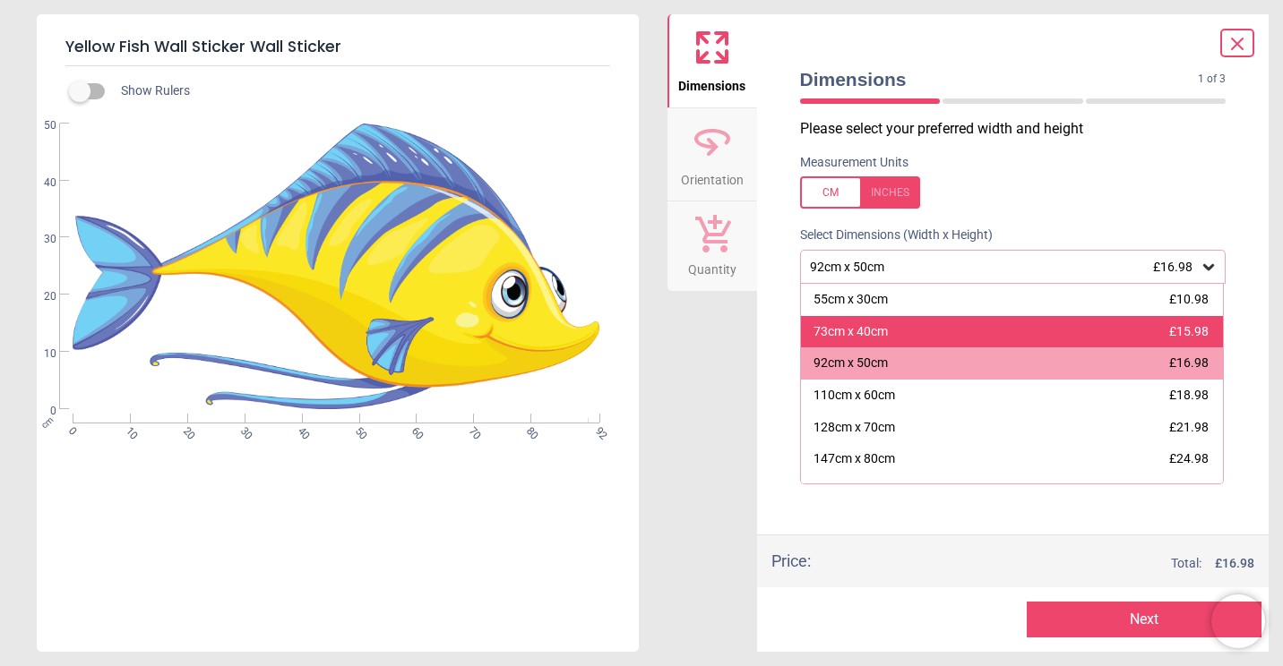
click at [869, 343] on div "73cm x 40cm £15.98" at bounding box center [1012, 332] width 423 height 32
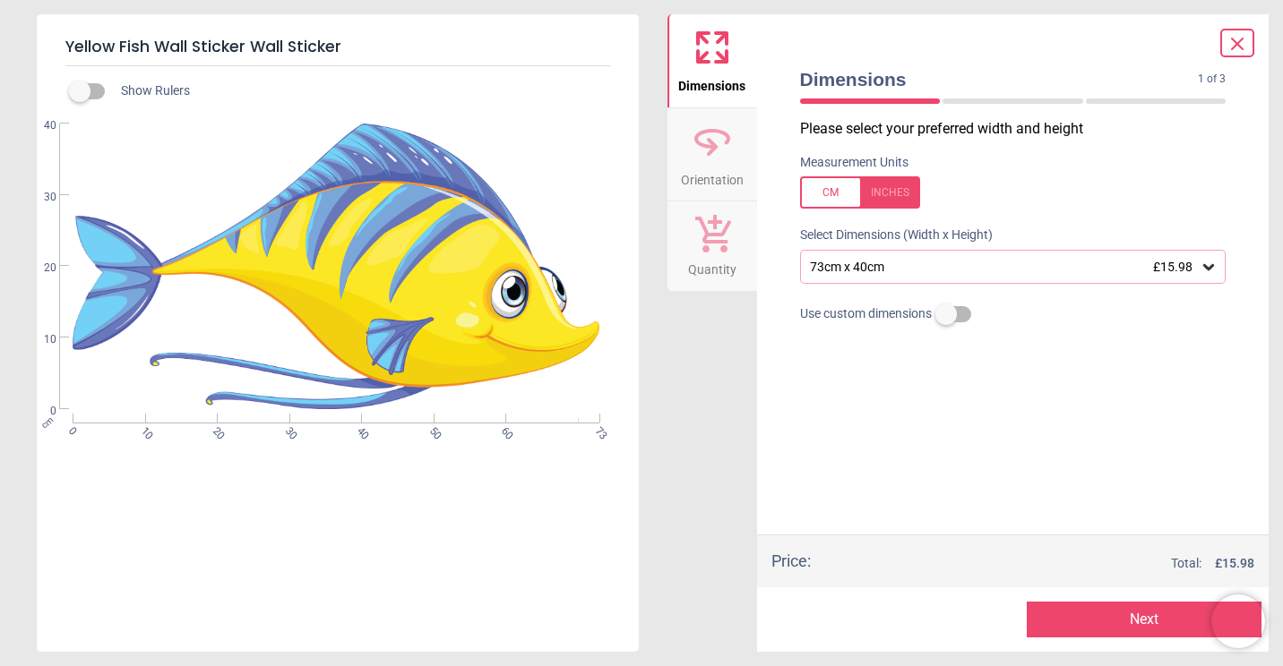
click at [1086, 624] on button "Next" at bounding box center [1144, 620] width 235 height 36
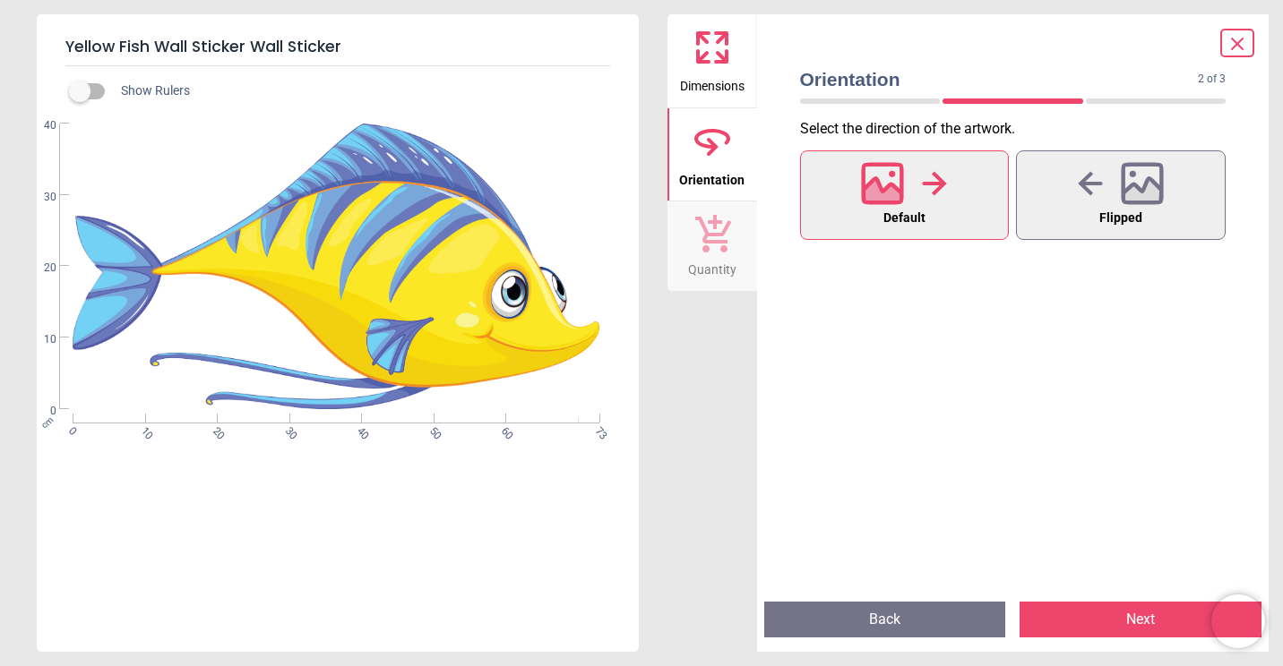
click at [1110, 618] on button "Next" at bounding box center [1140, 620] width 242 height 36
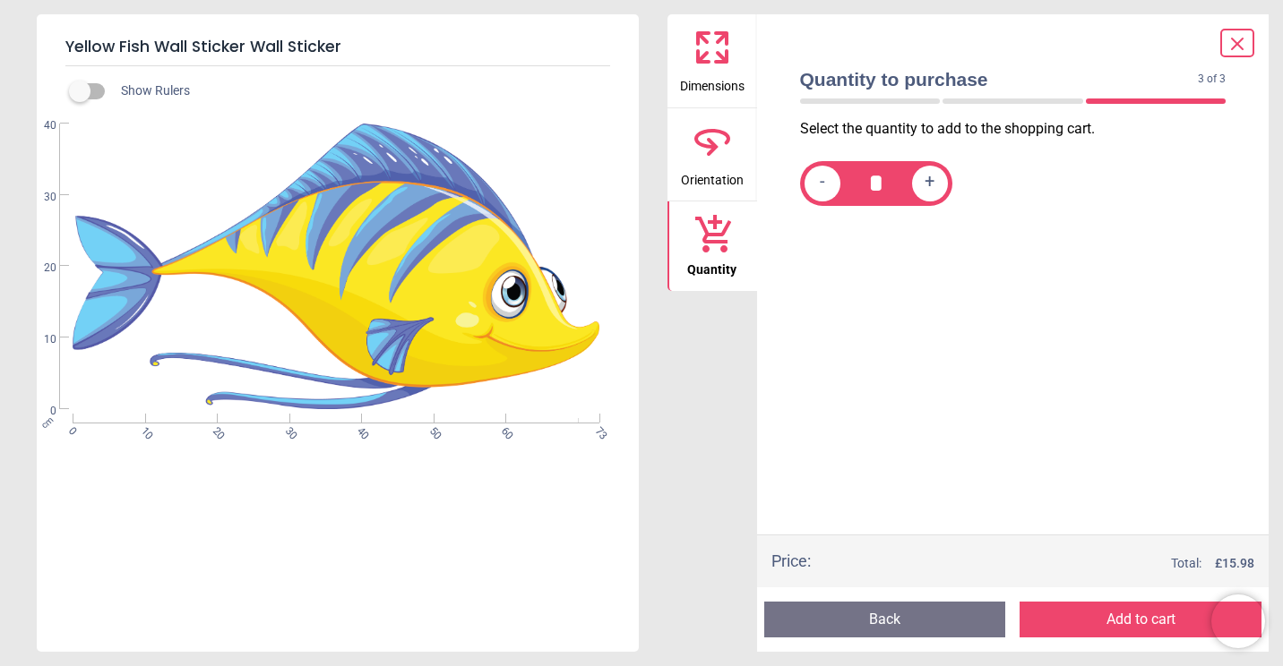
click at [940, 191] on div "+" at bounding box center [930, 184] width 36 height 36
type input "*"
click at [1080, 616] on button "Add to cart" at bounding box center [1140, 620] width 242 height 36
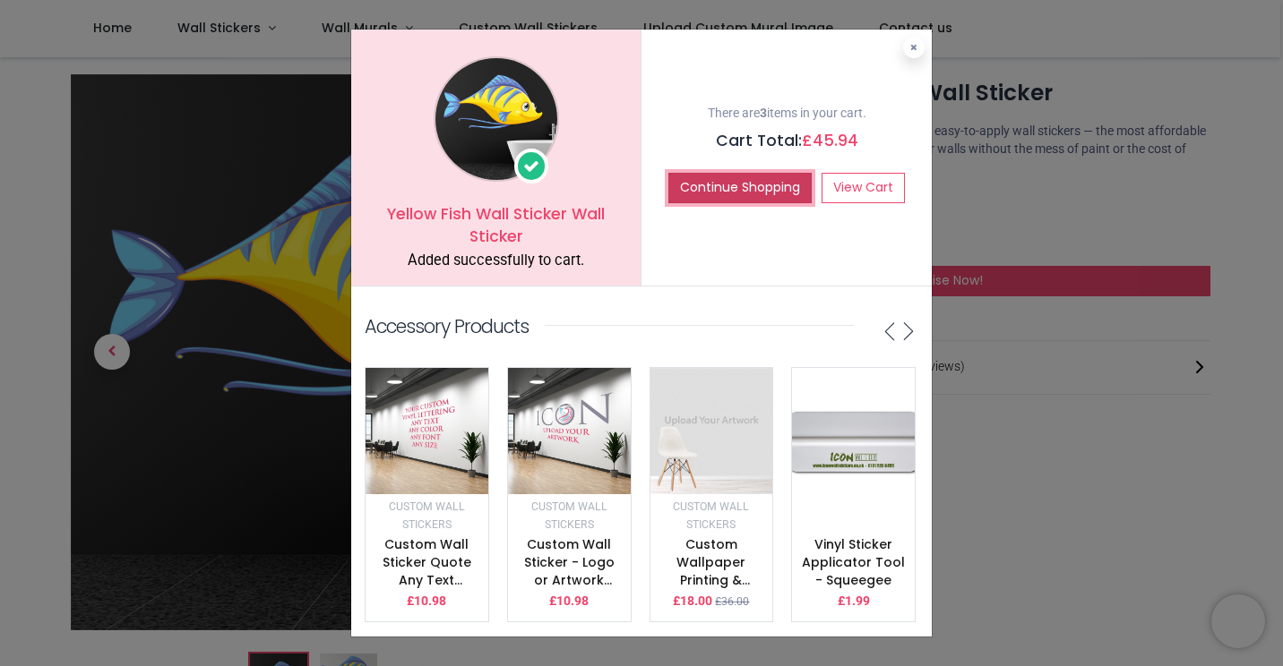
click at [760, 191] on button "Continue Shopping" at bounding box center [739, 188] width 143 height 30
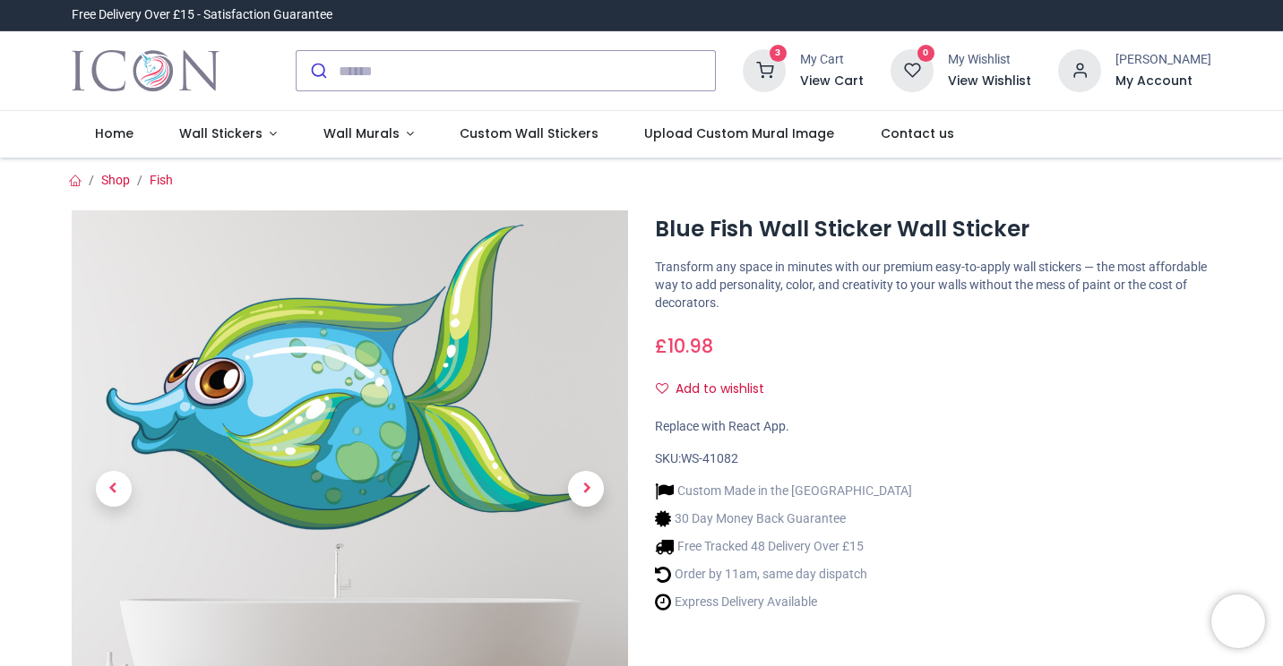
type input "**********"
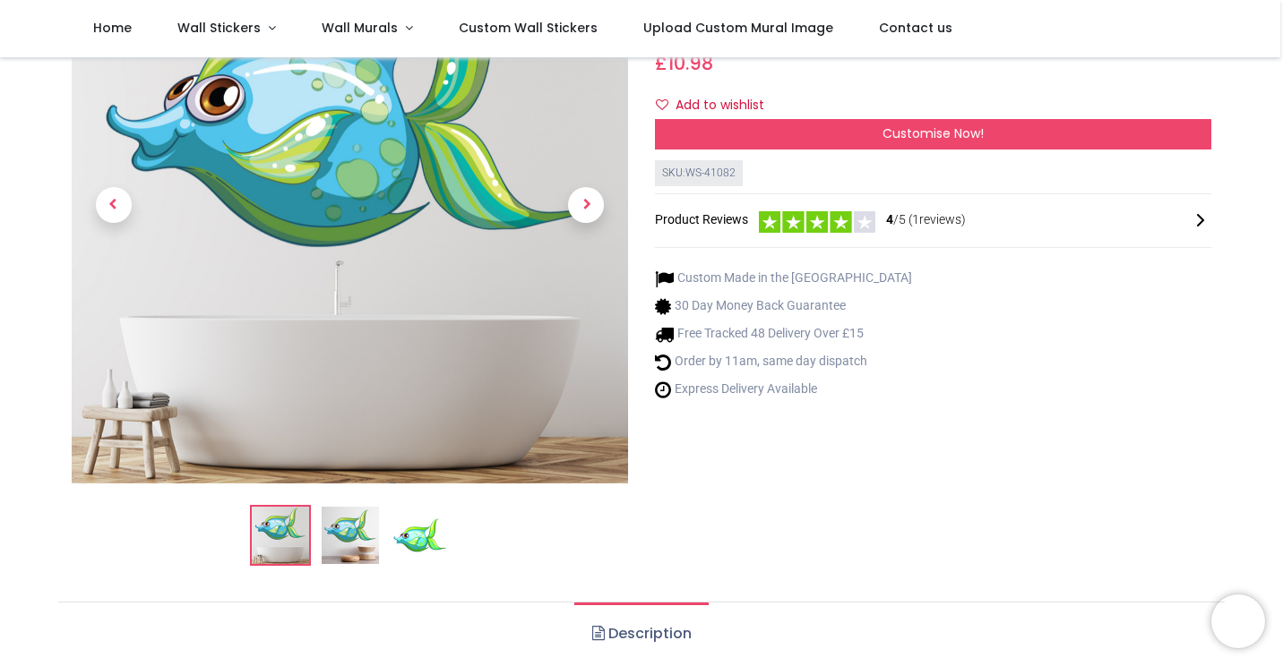
scroll to position [171, 0]
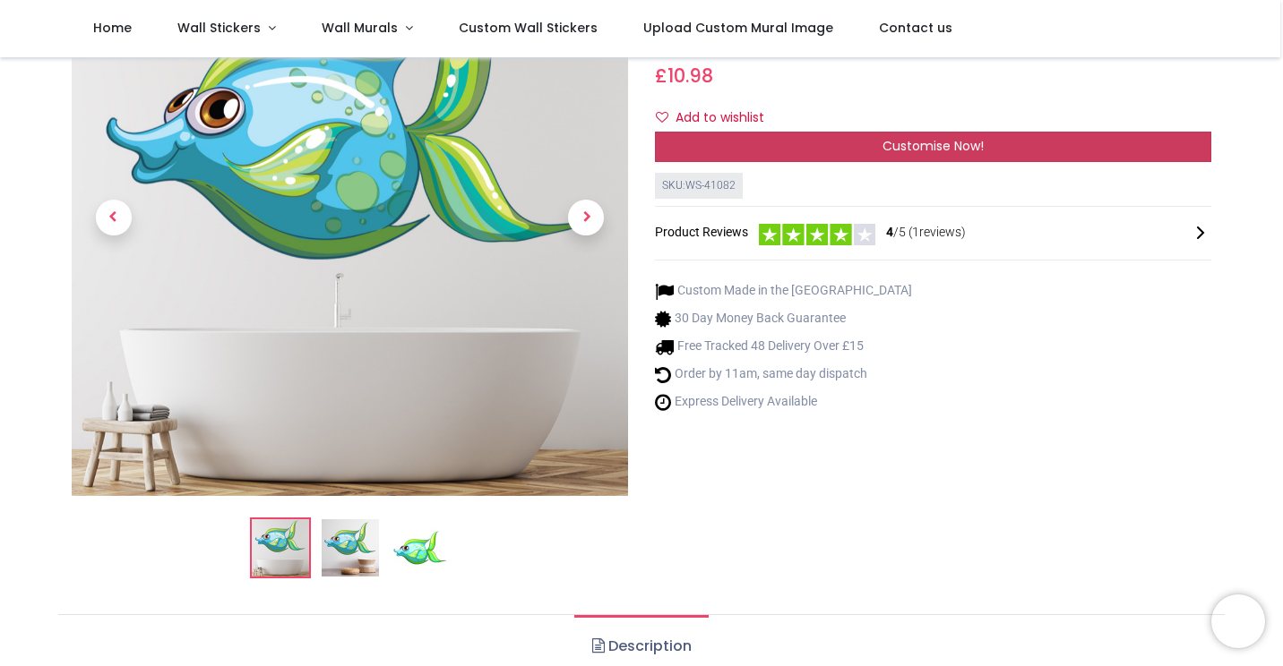
click at [914, 140] on span "Customise Now!" at bounding box center [932, 146] width 101 height 18
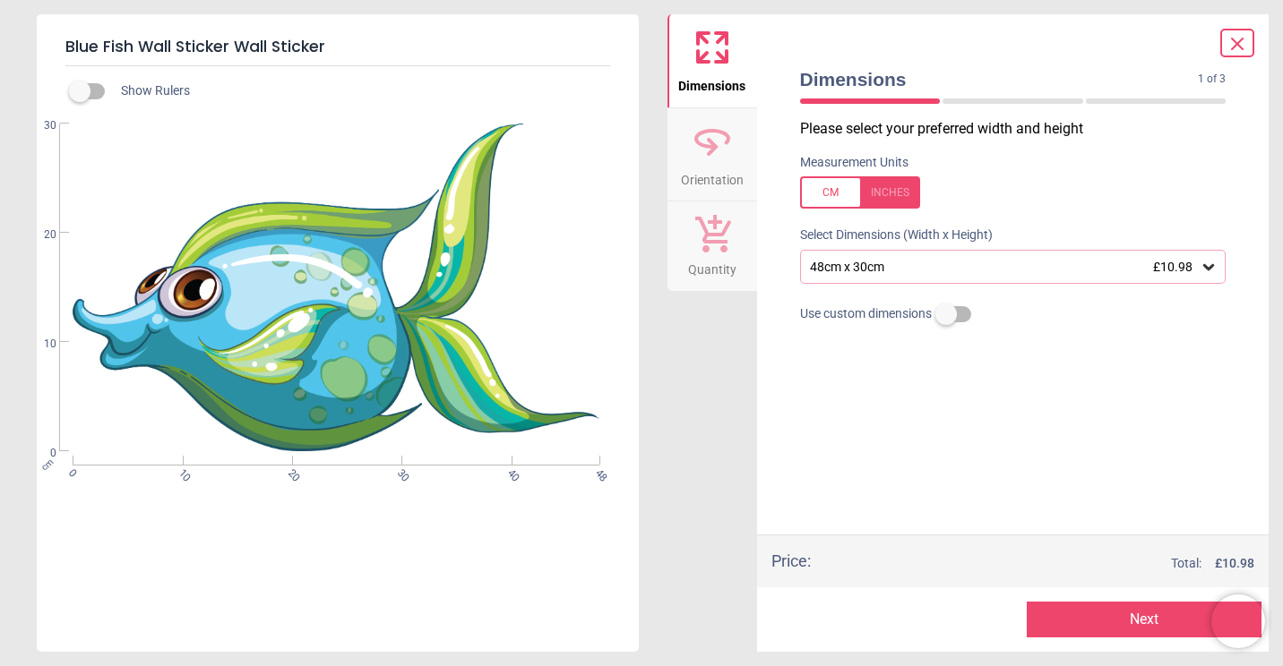
click at [920, 275] on div "48cm x 30cm £10.98" at bounding box center [1004, 267] width 392 height 15
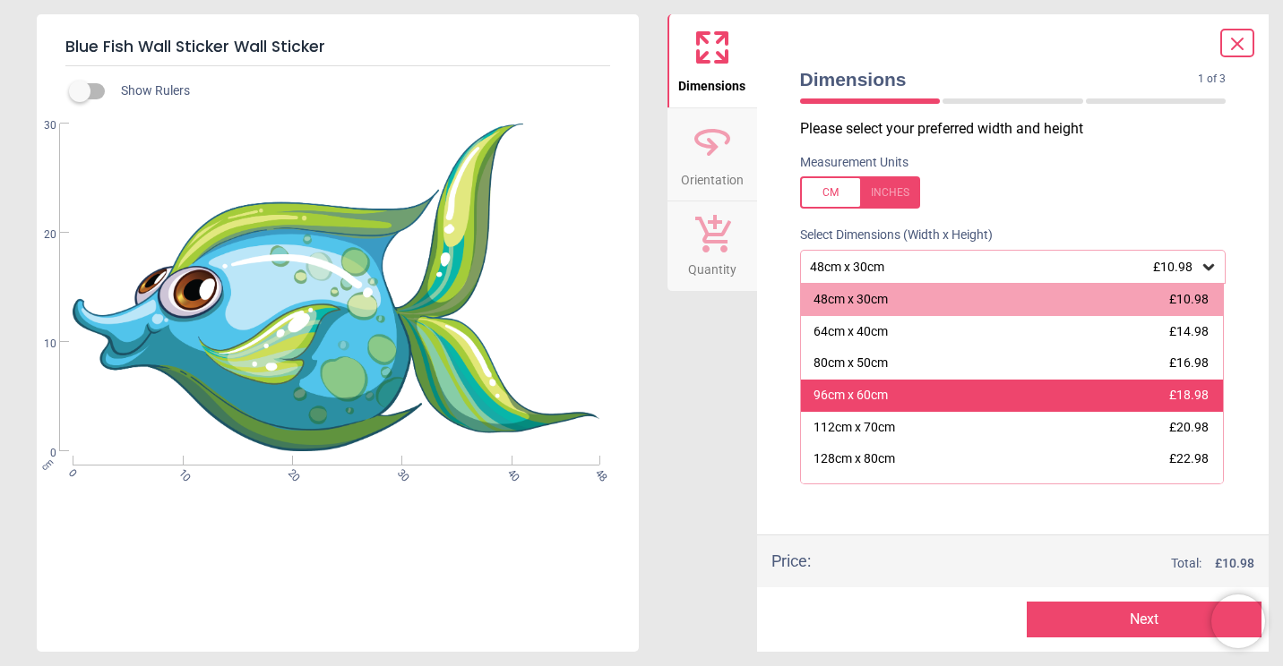
click at [879, 403] on div "96cm x 60cm" at bounding box center [850, 396] width 74 height 18
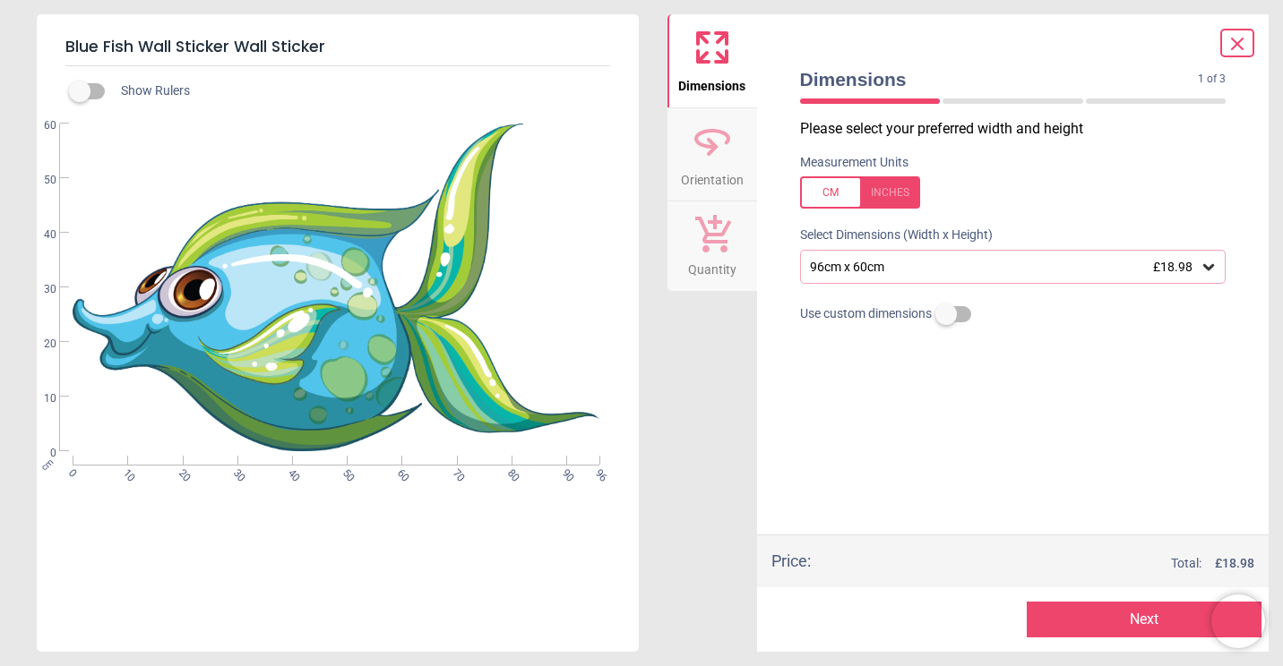
click at [1085, 628] on button "Next" at bounding box center [1144, 620] width 235 height 36
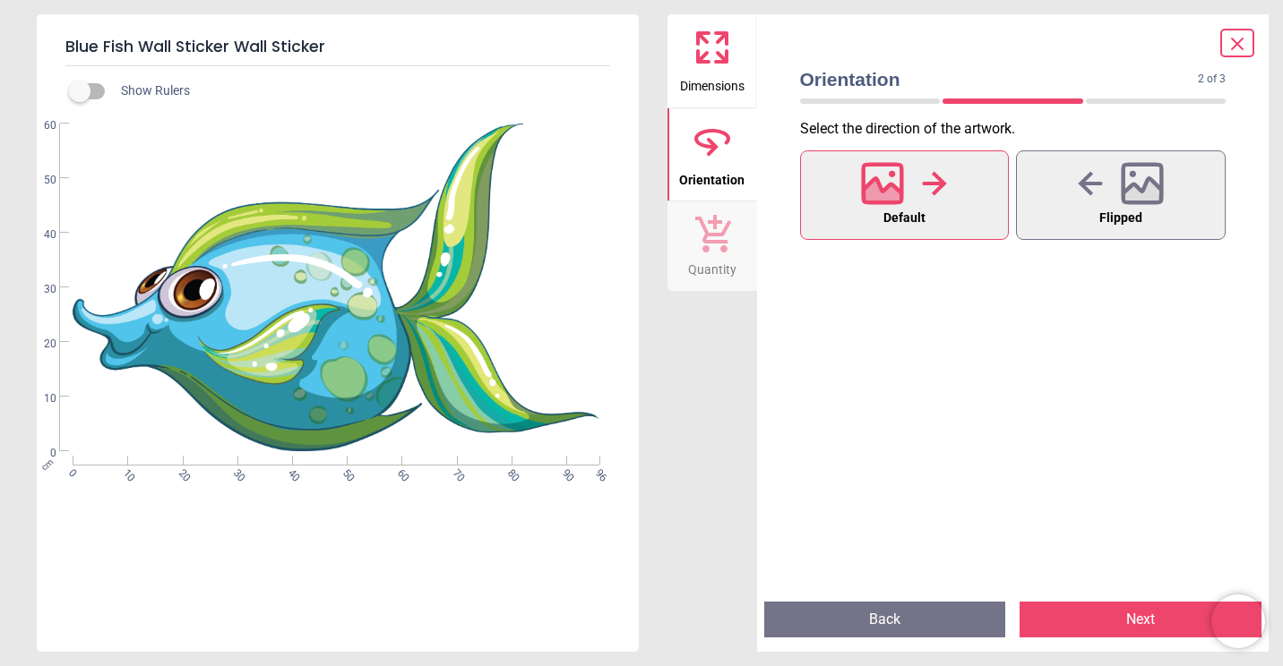
click at [1065, 622] on button "Next" at bounding box center [1140, 620] width 242 height 36
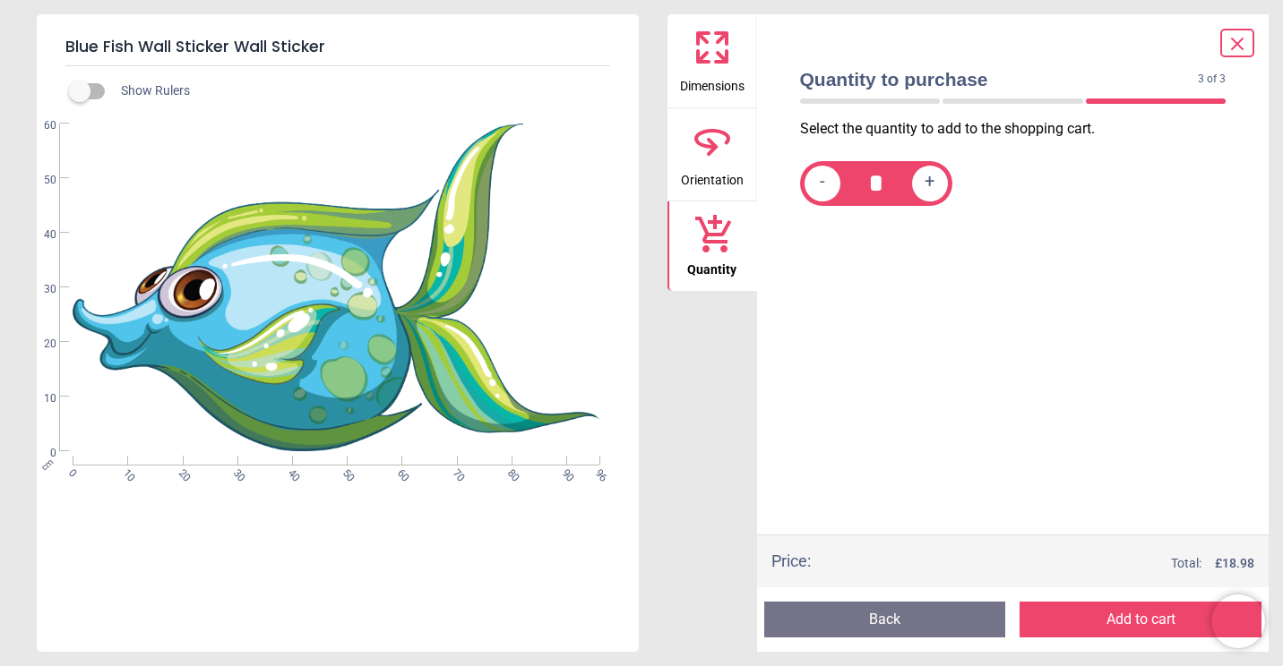
click at [932, 190] on span "+" at bounding box center [929, 183] width 10 height 22
type input "*"
click at [1079, 617] on button "Add to cart" at bounding box center [1140, 620] width 242 height 36
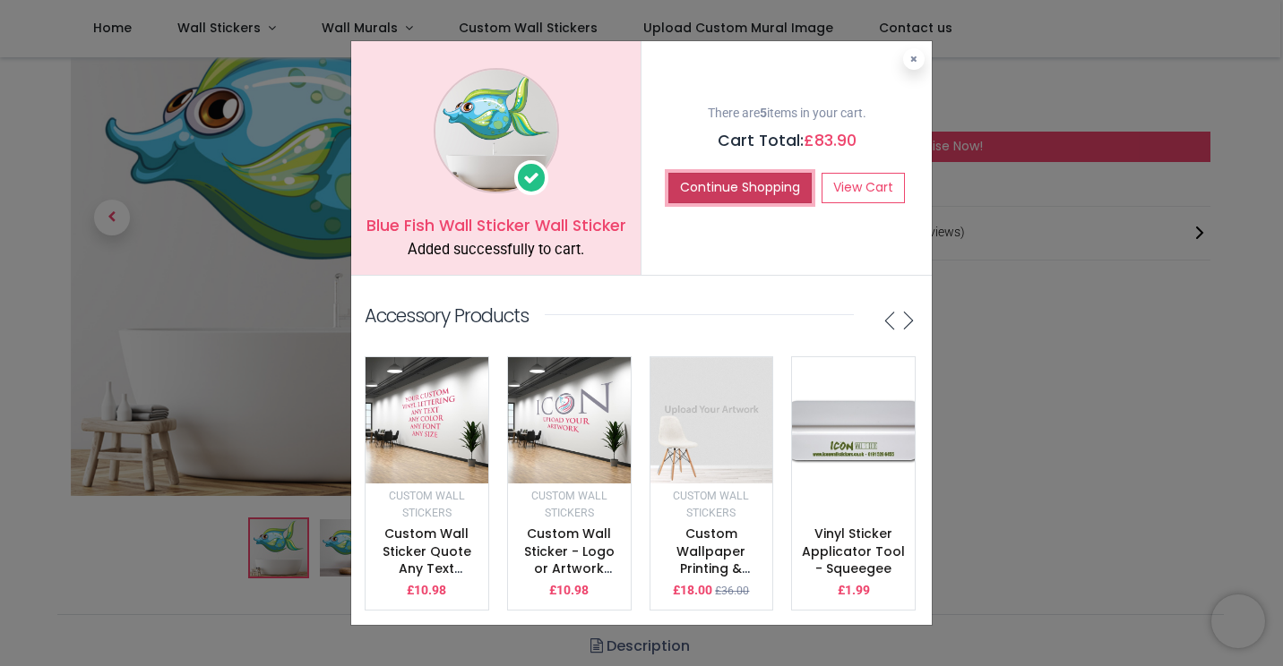
click at [696, 173] on button "Continue Shopping" at bounding box center [739, 188] width 143 height 30
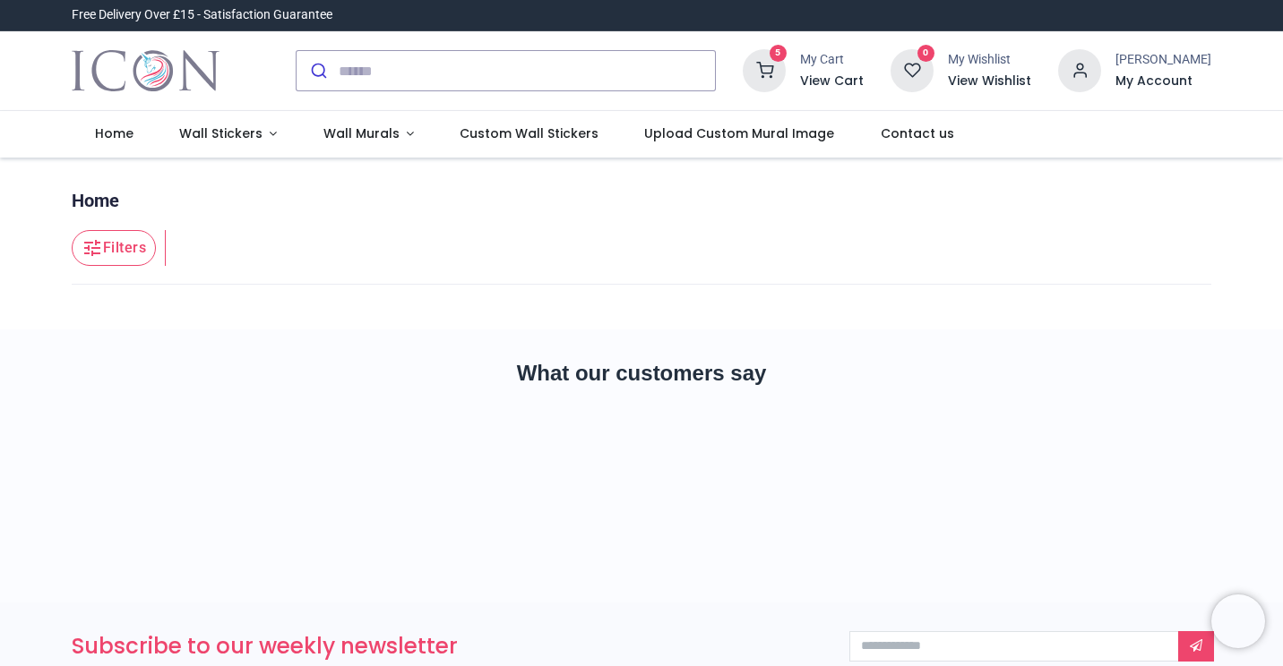
type input "**********"
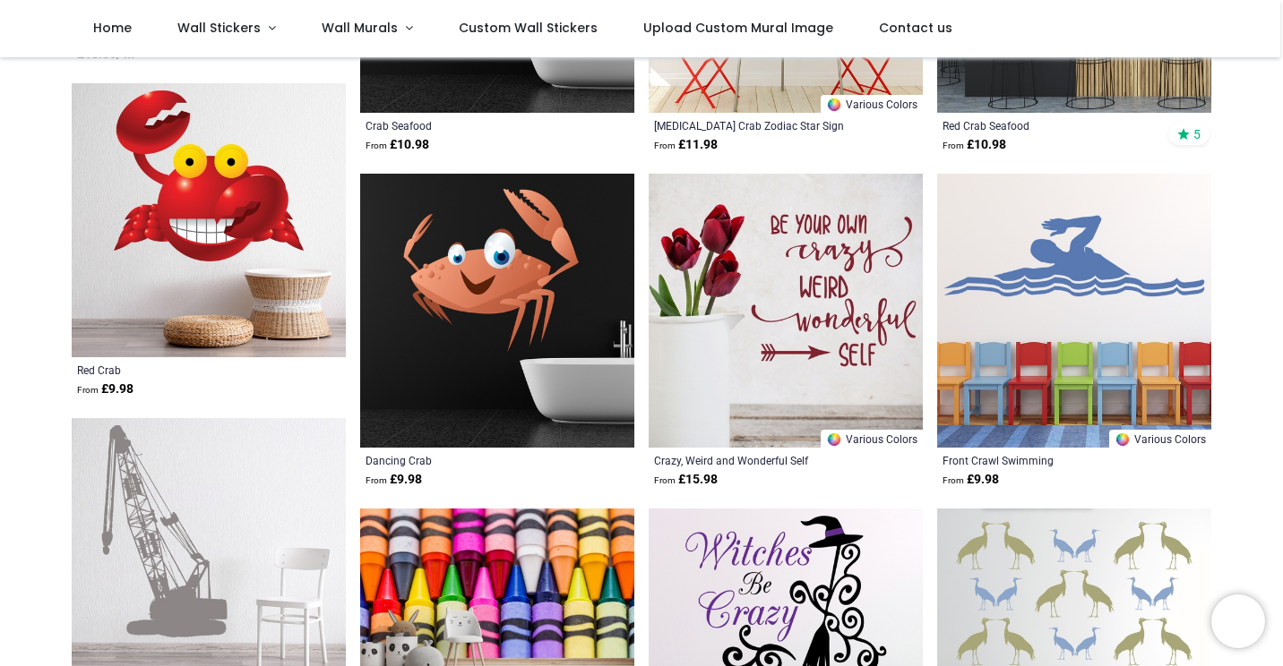
scroll to position [440, 0]
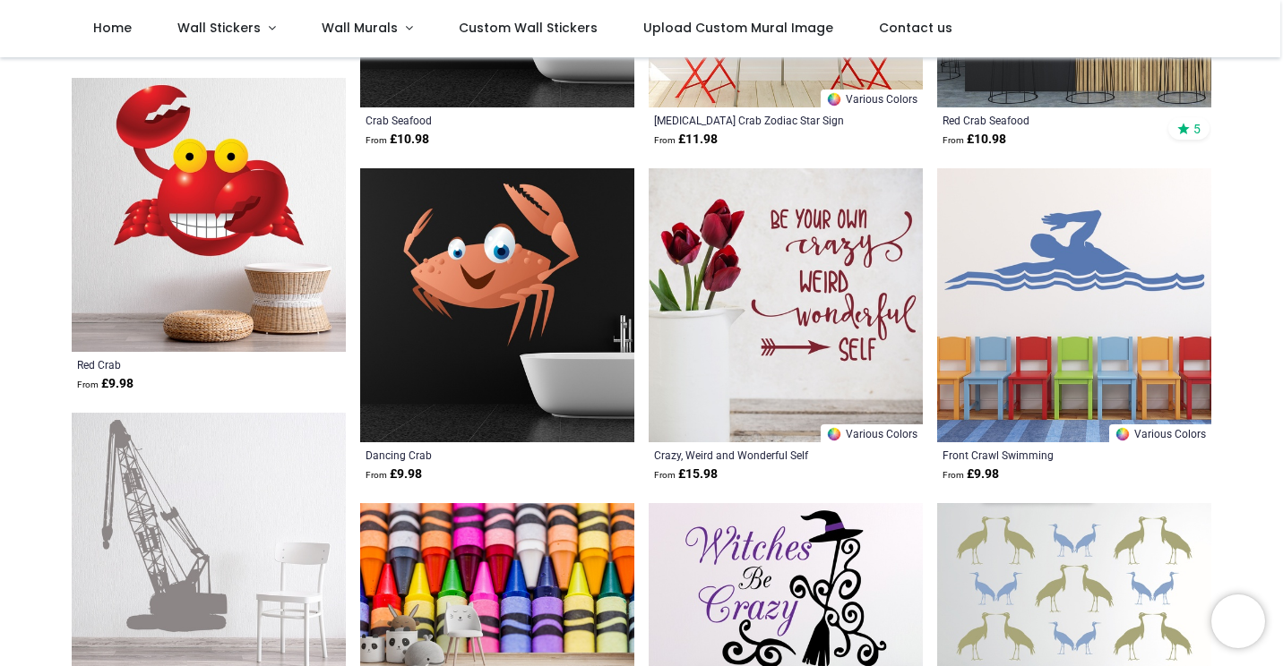
click at [502, 279] on img at bounding box center [497, 305] width 274 height 274
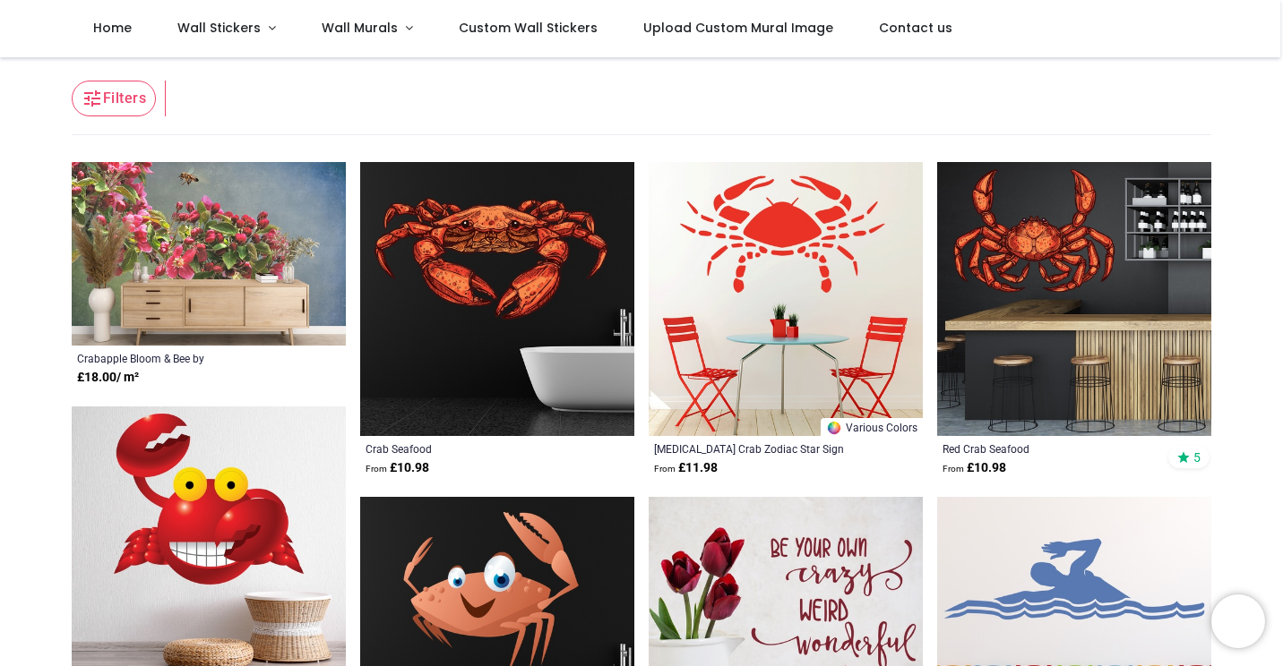
scroll to position [0, 0]
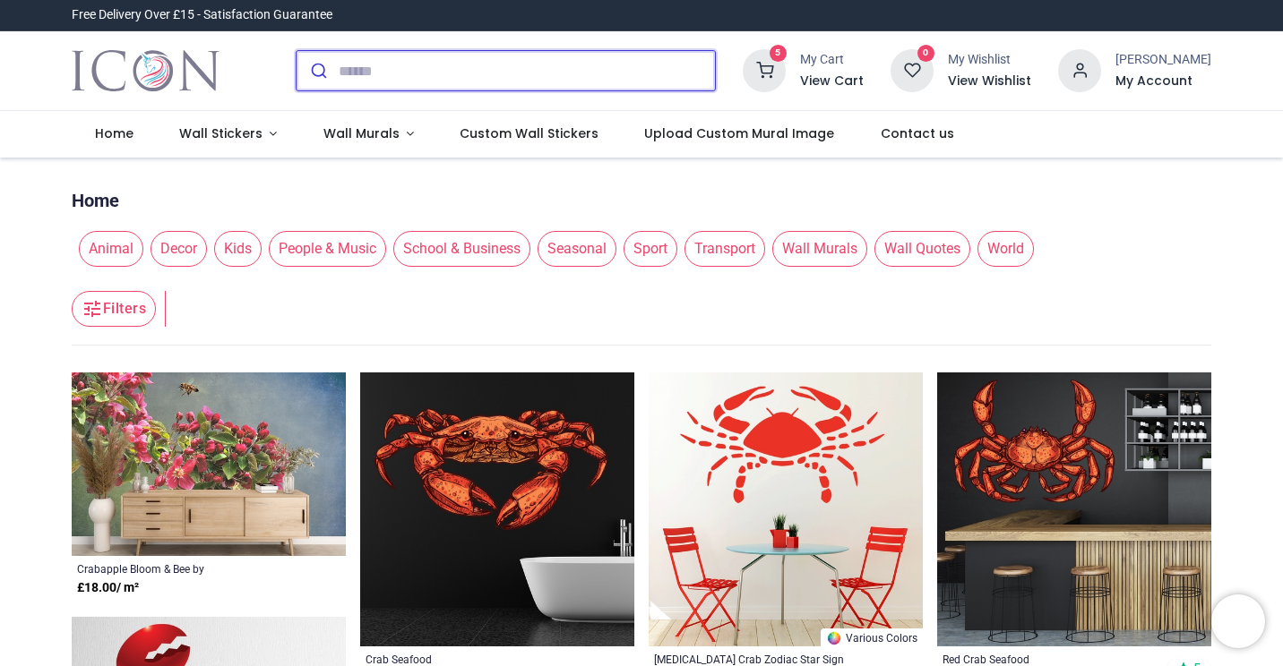
click at [480, 81] on input "search" at bounding box center [527, 70] width 376 height 39
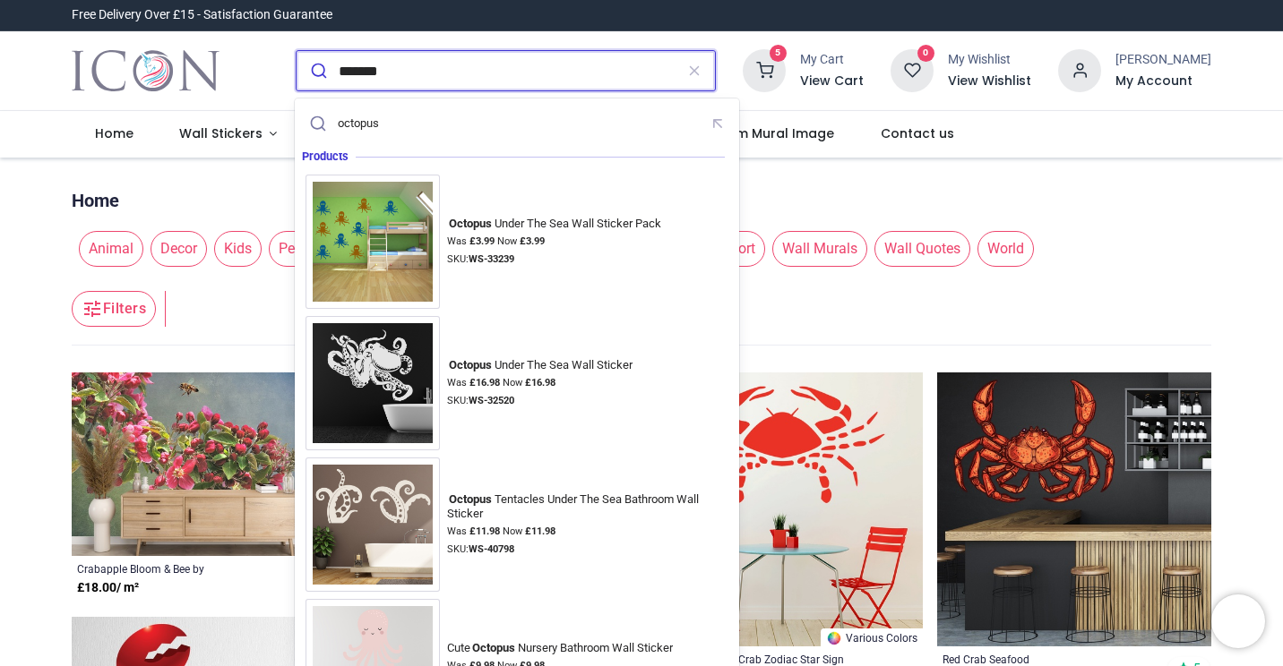
type input "*******"
click at [296, 51] on button "submit" at bounding box center [317, 70] width 42 height 39
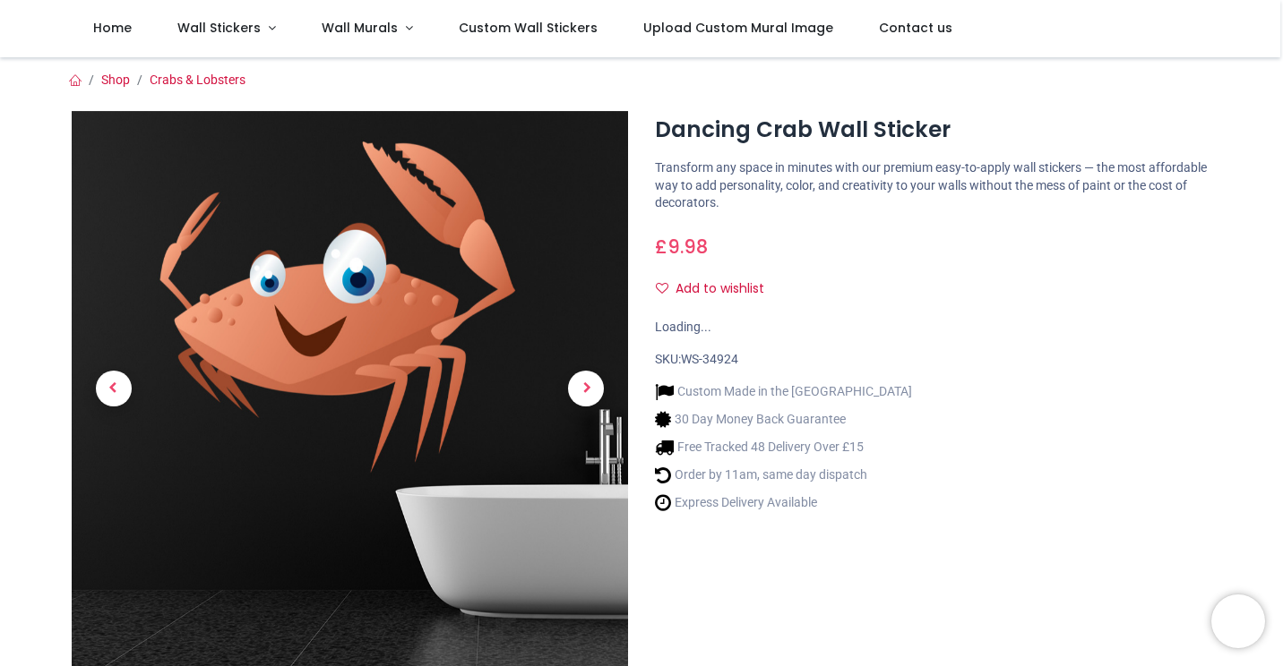
type input "**********"
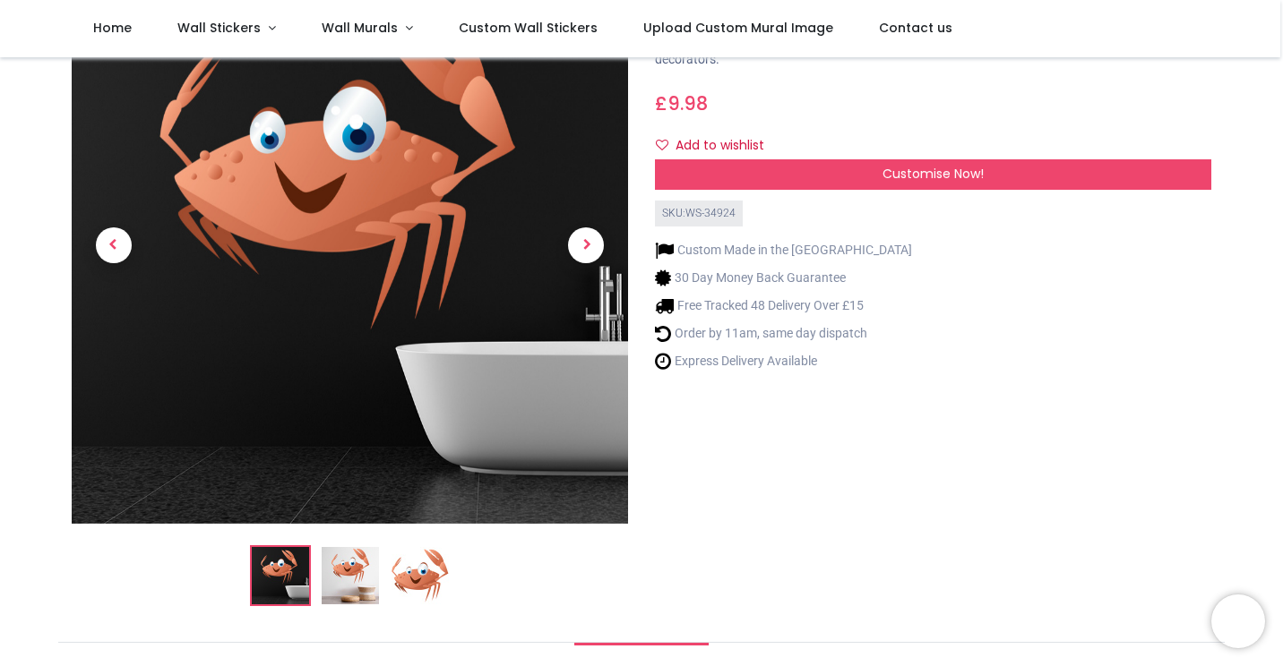
scroll to position [125, 0]
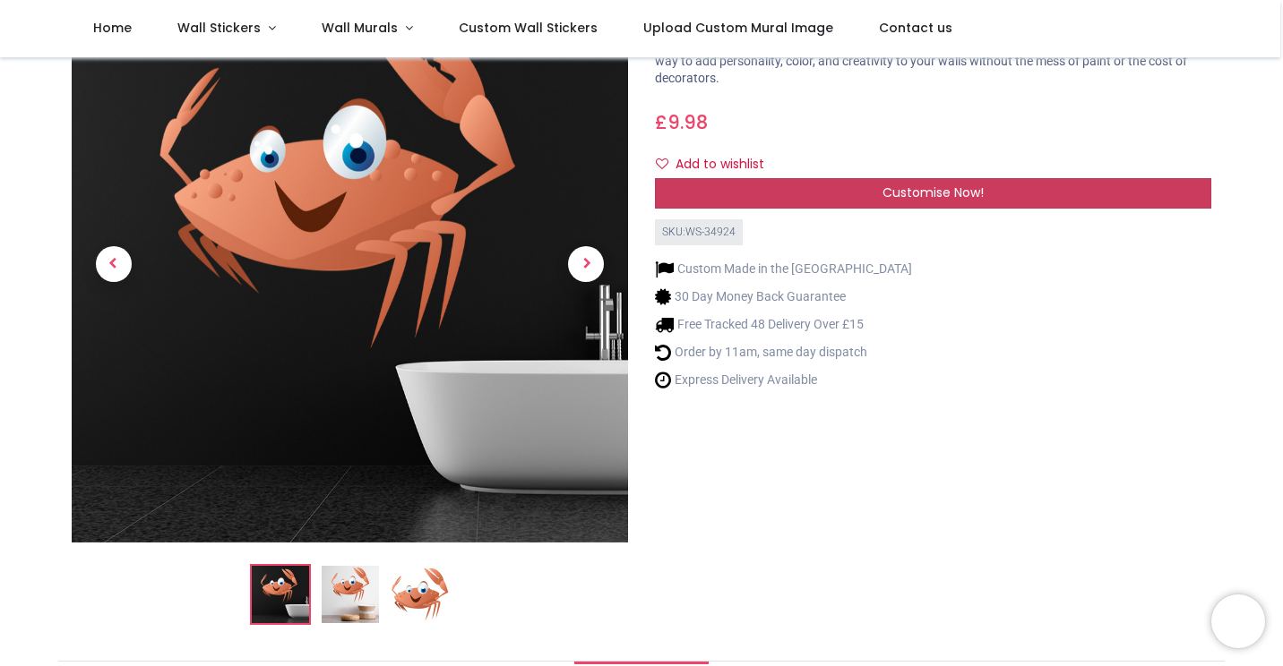
click at [934, 190] on span "Customise Now!" at bounding box center [932, 193] width 101 height 18
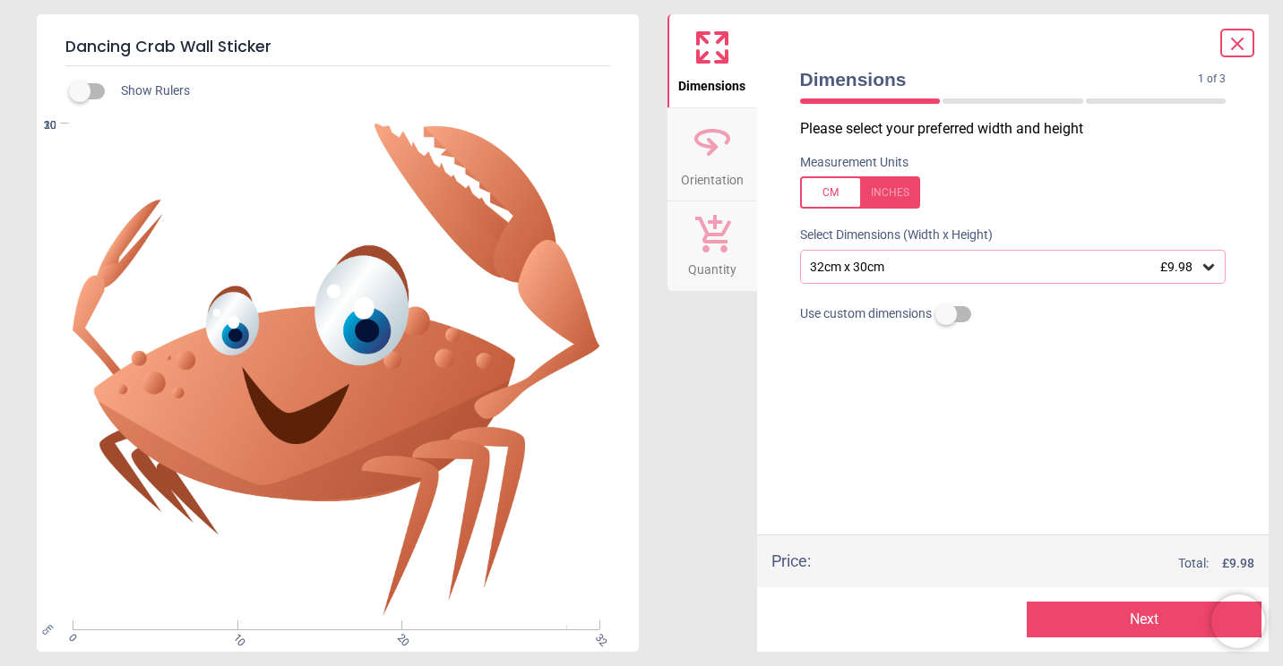
click at [934, 267] on div "32cm x 30cm £9.98" at bounding box center [1004, 267] width 392 height 15
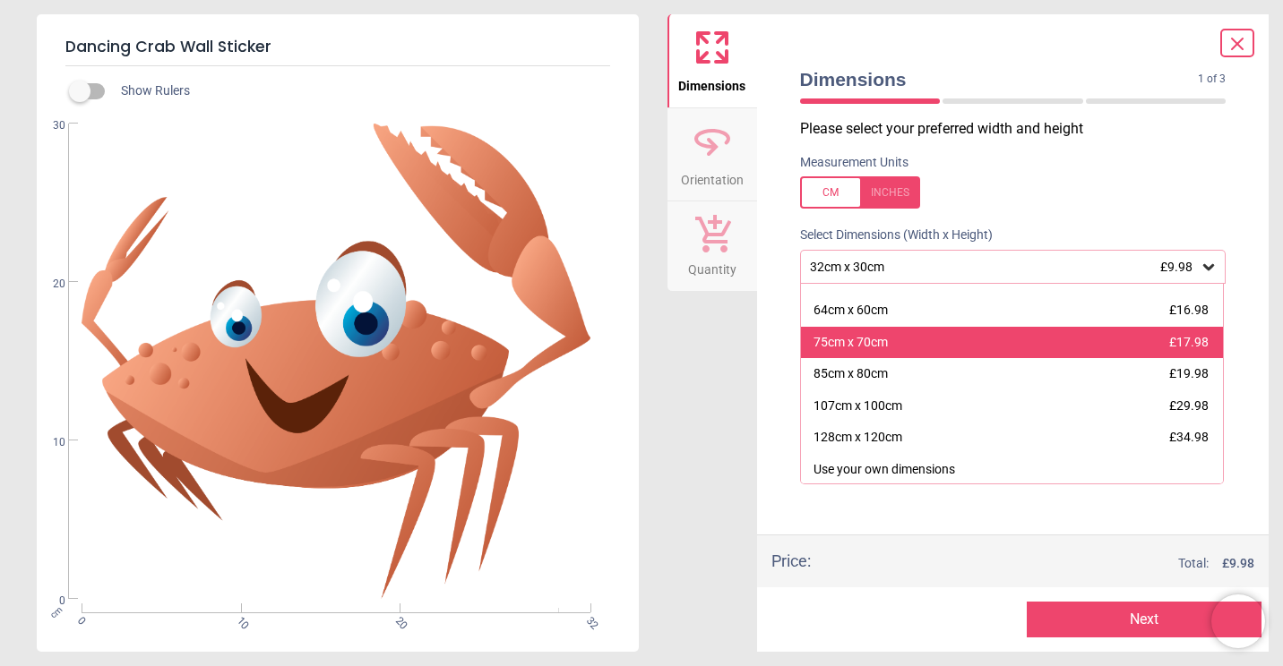
scroll to position [86, 0]
click at [877, 344] on div "75cm x 70cm" at bounding box center [850, 342] width 74 height 18
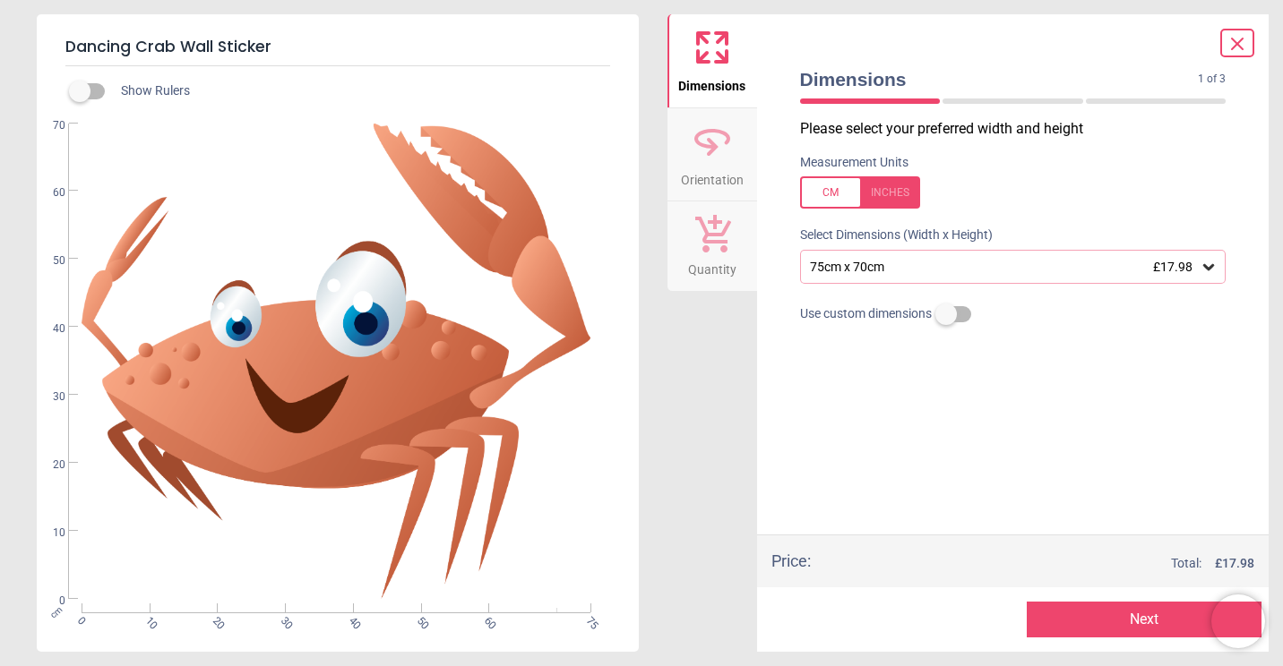
click at [1057, 621] on button "Next" at bounding box center [1144, 620] width 235 height 36
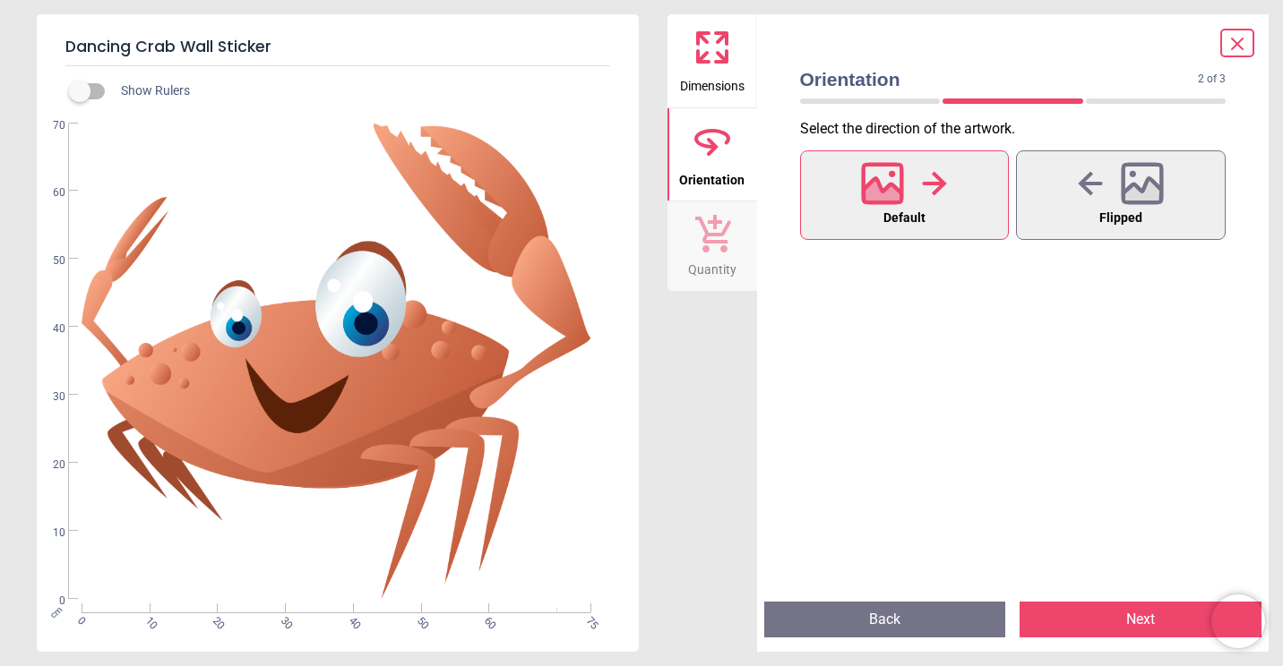
click at [1112, 621] on button "Next" at bounding box center [1140, 620] width 242 height 36
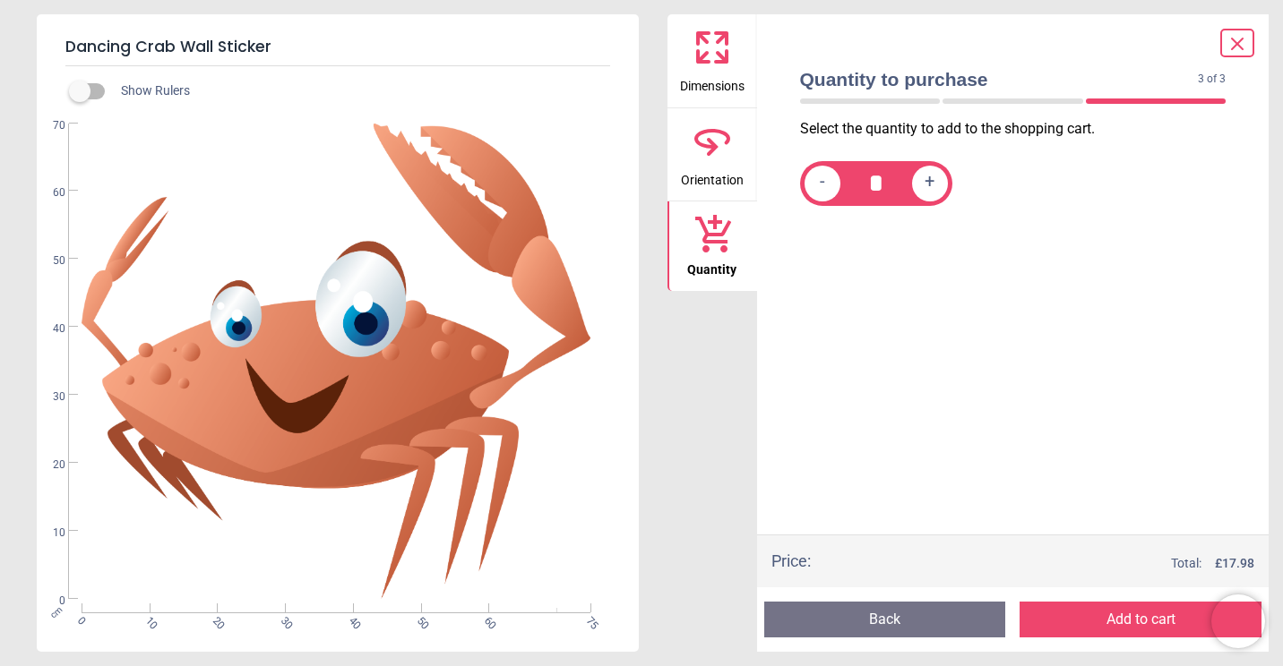
click at [936, 189] on div "+" at bounding box center [930, 184] width 36 height 36
type input "*"
click at [1117, 615] on button "Add to cart" at bounding box center [1140, 620] width 242 height 36
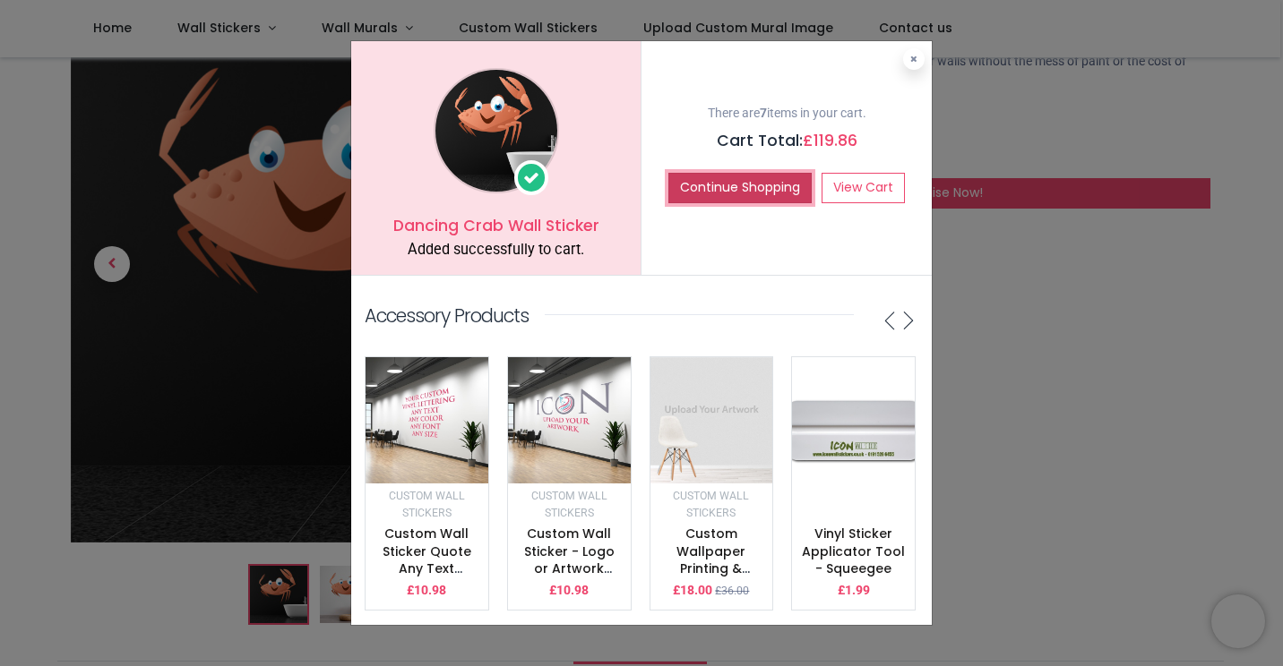
click at [736, 180] on button "Continue Shopping" at bounding box center [739, 188] width 143 height 30
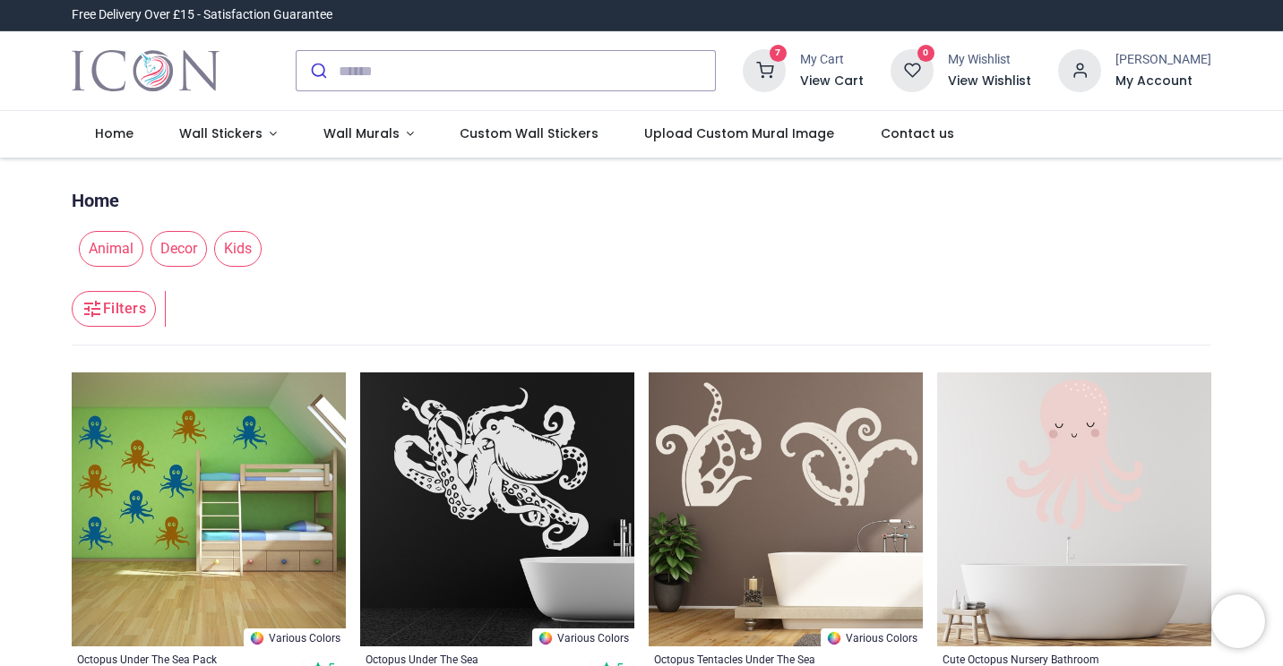
type input "**********"
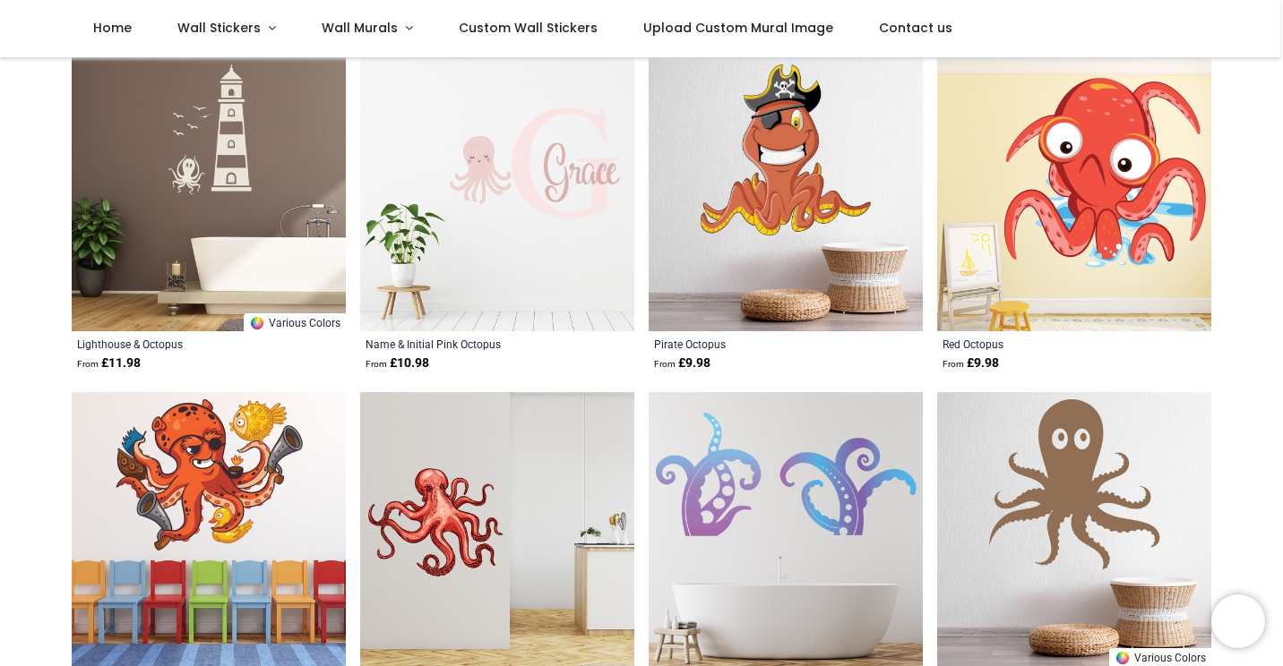
scroll to position [562, 0]
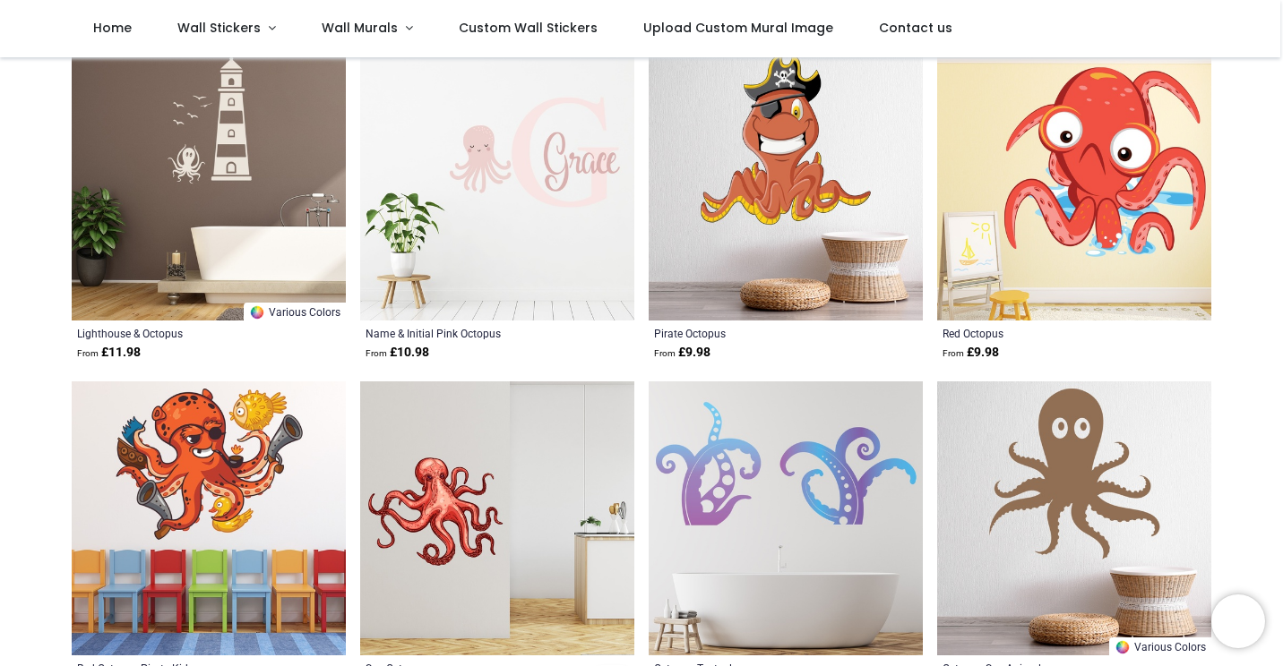
click at [1093, 189] on img at bounding box center [1074, 184] width 274 height 274
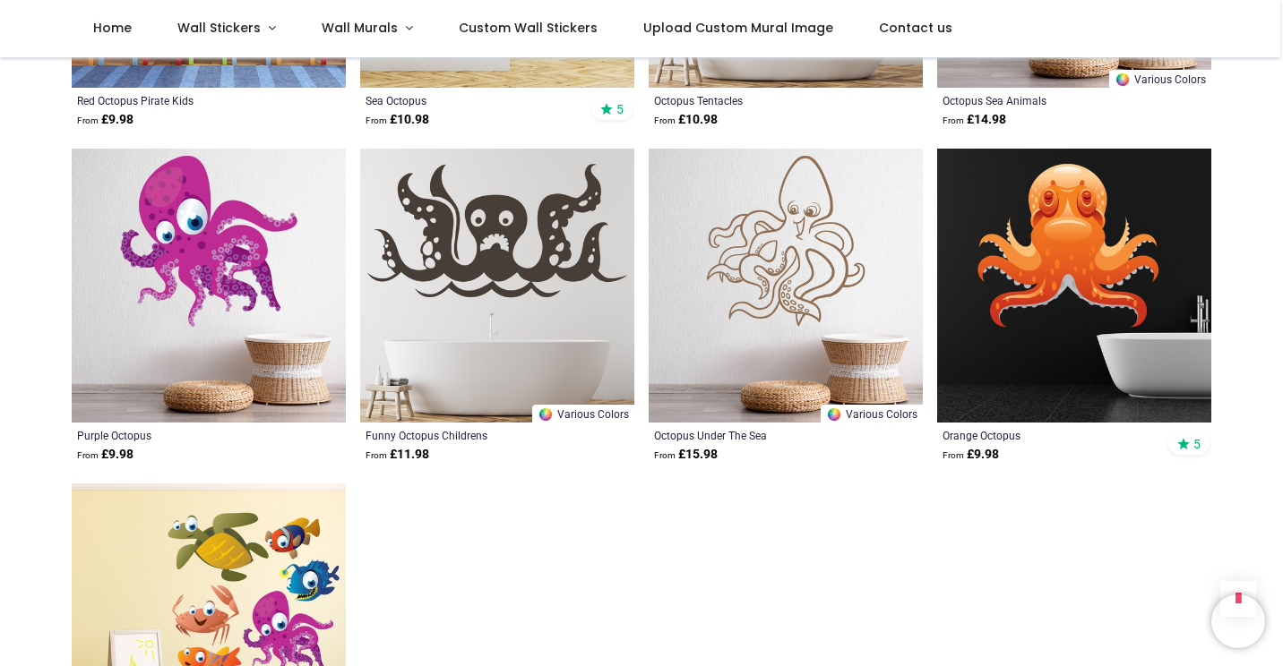
scroll to position [1130, 0]
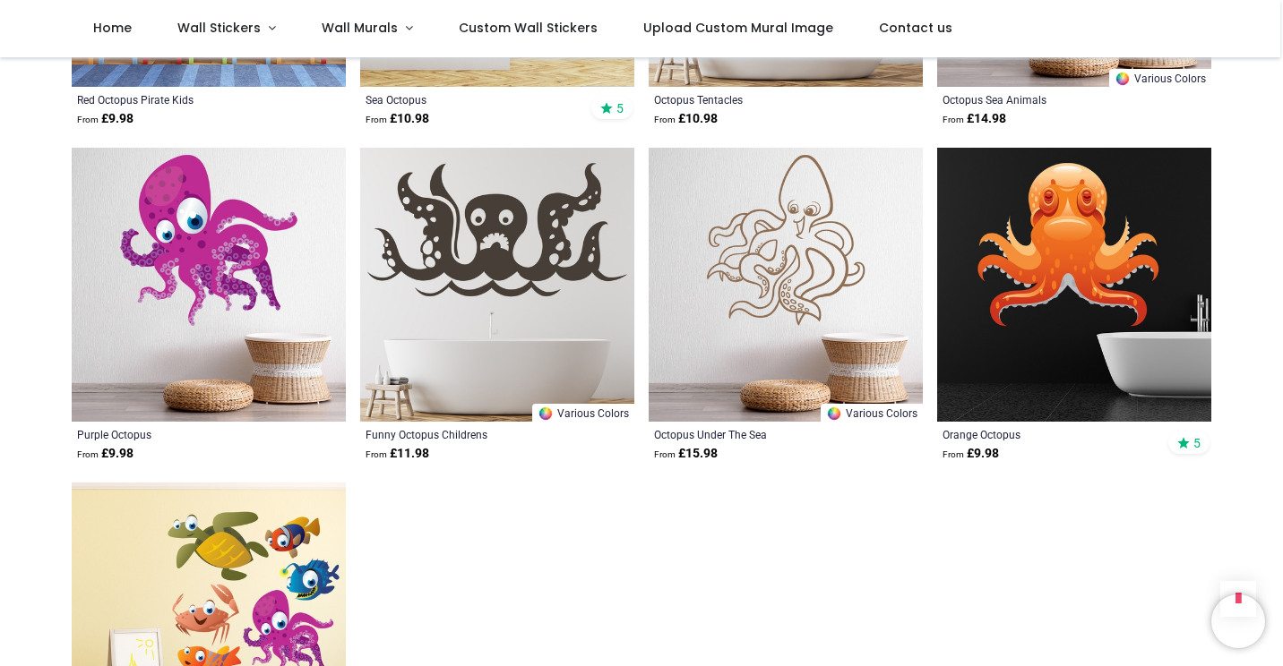
click at [208, 248] on img at bounding box center [209, 285] width 274 height 274
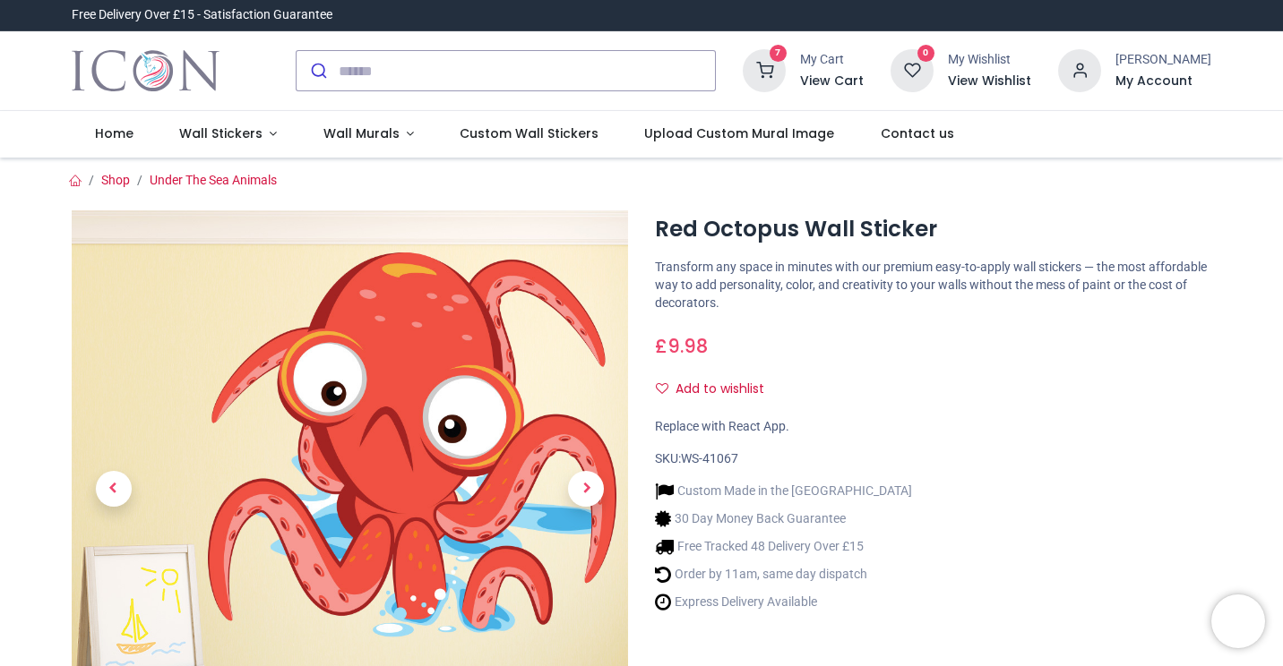
type input "**********"
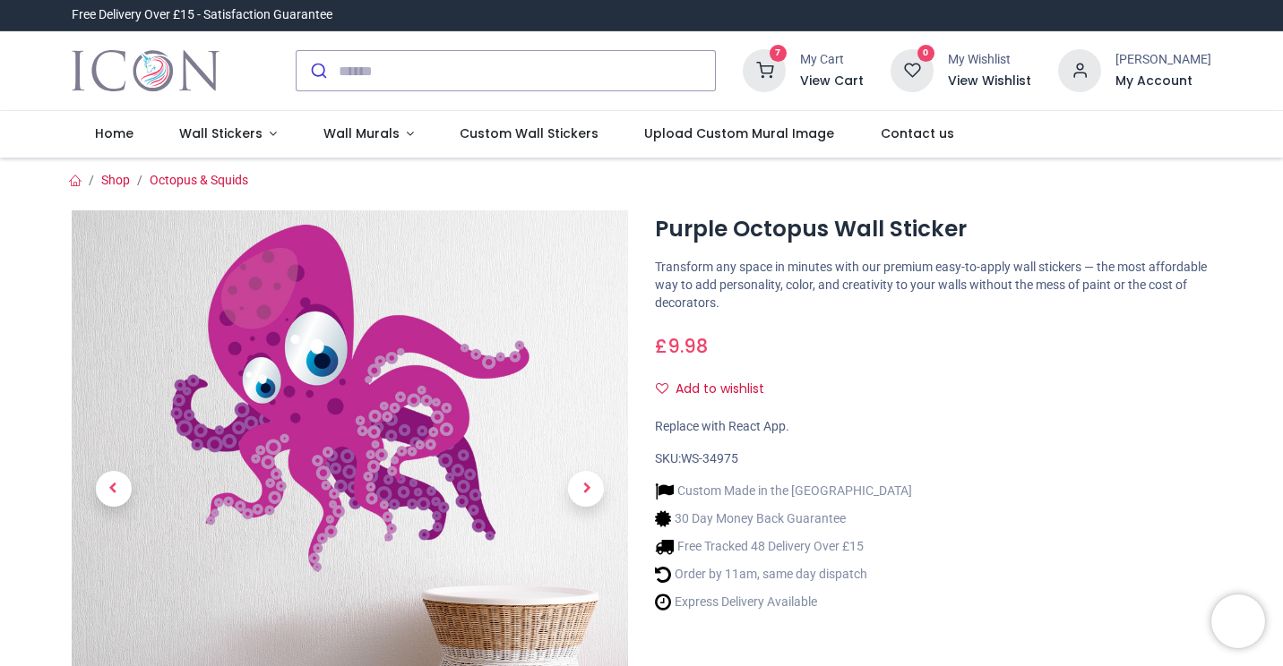
type input "**********"
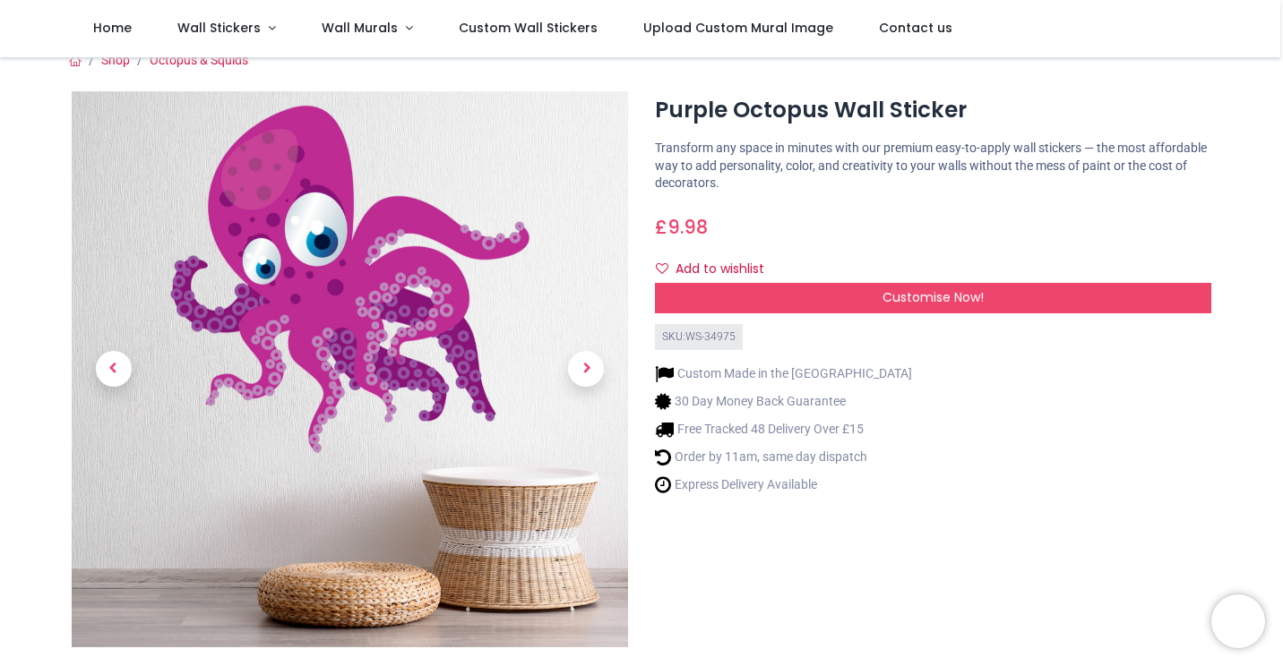
scroll to position [10, 0]
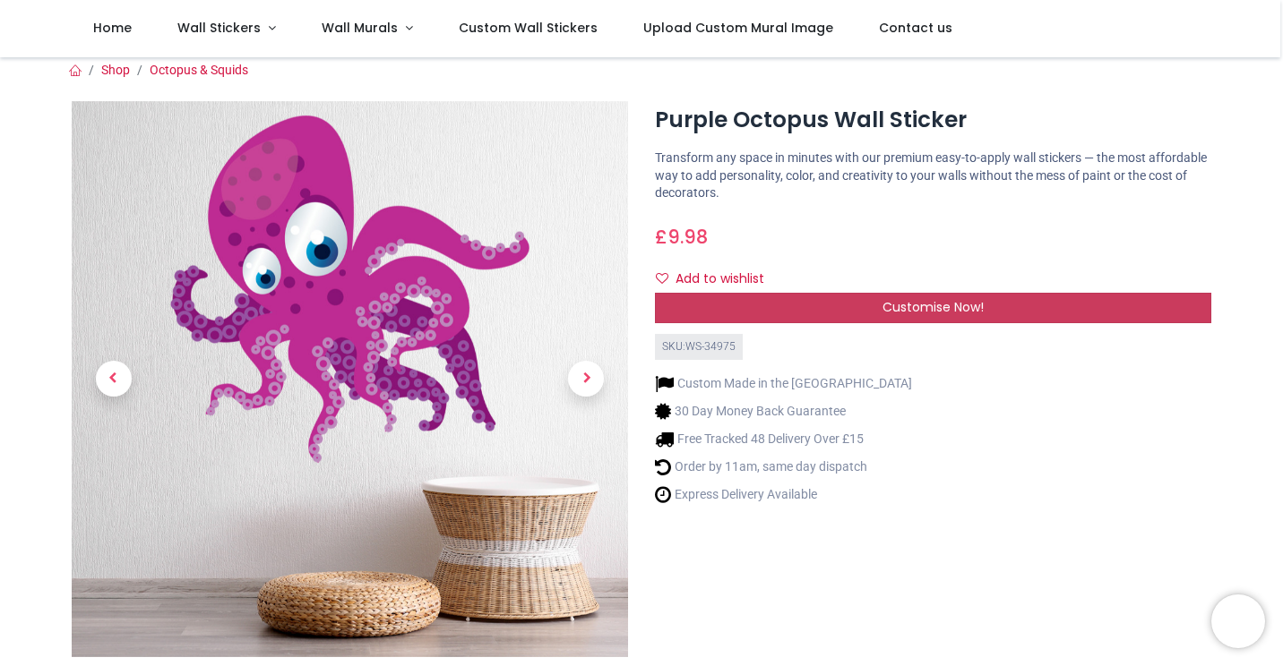
click at [897, 314] on span "Customise Now!" at bounding box center [932, 307] width 101 height 18
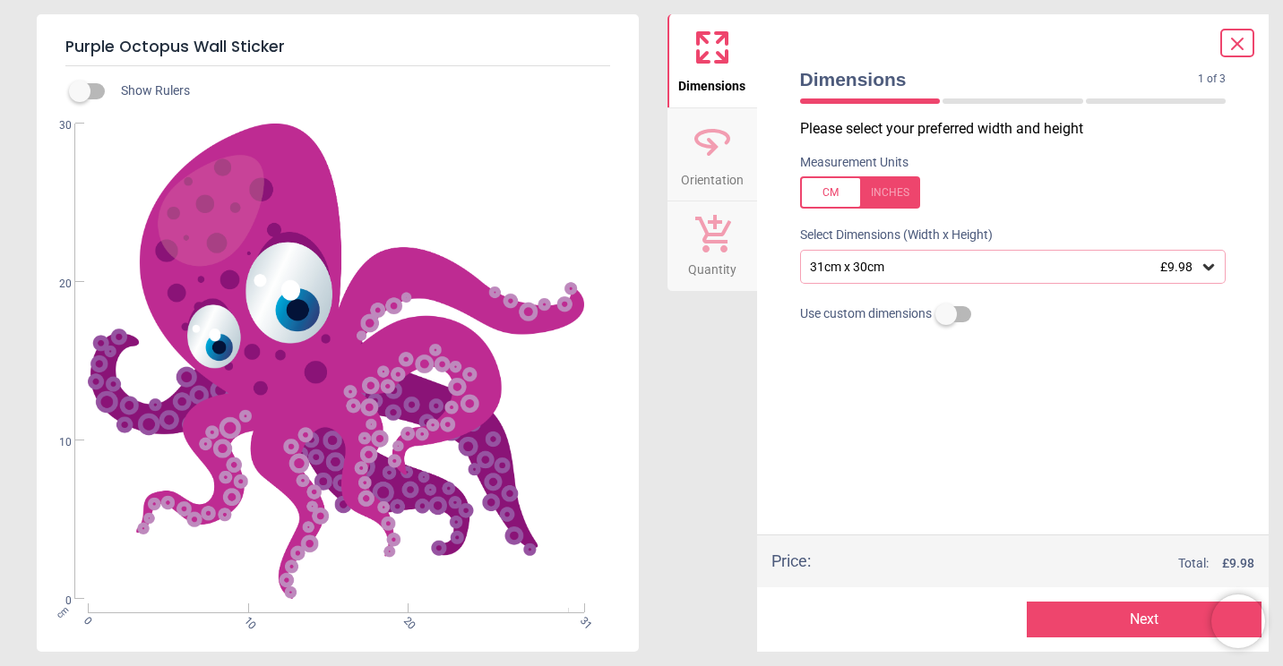
click at [1014, 281] on div "31cm x 30cm £9.98" at bounding box center [1013, 267] width 426 height 34
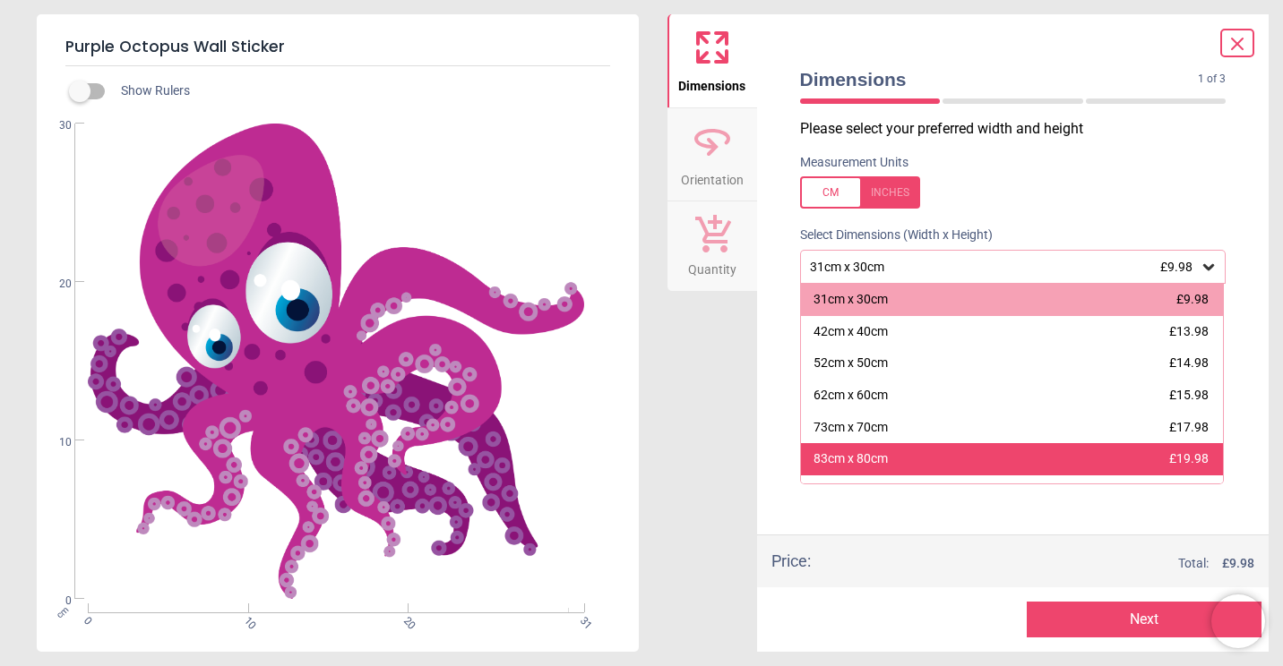
click at [846, 451] on div "83cm x 80cm £19.98" at bounding box center [1012, 459] width 423 height 32
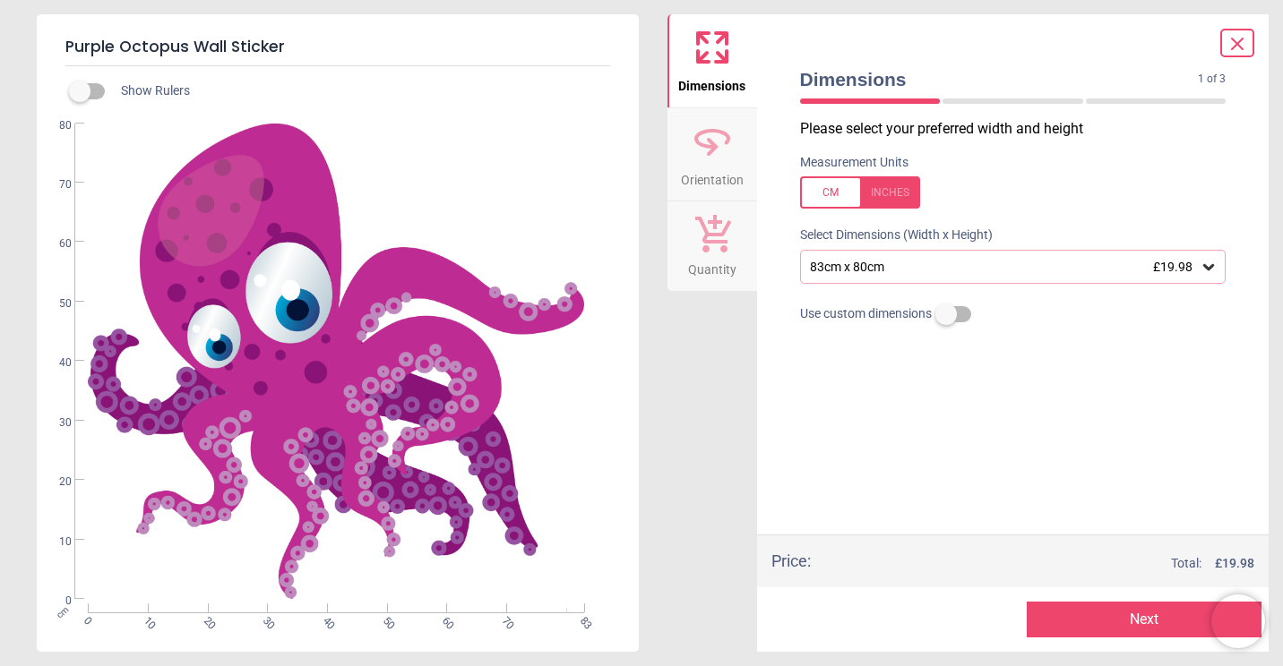
click at [1076, 621] on button "Next" at bounding box center [1144, 620] width 235 height 36
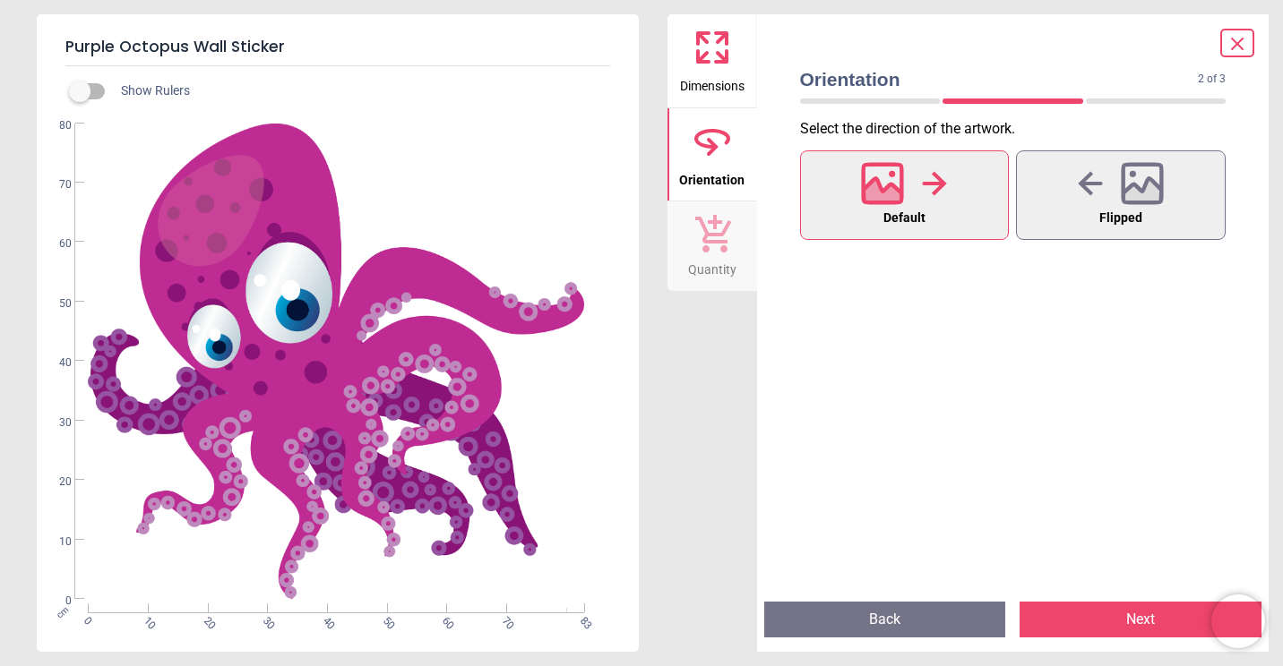
click at [1079, 623] on button "Next" at bounding box center [1140, 620] width 242 height 36
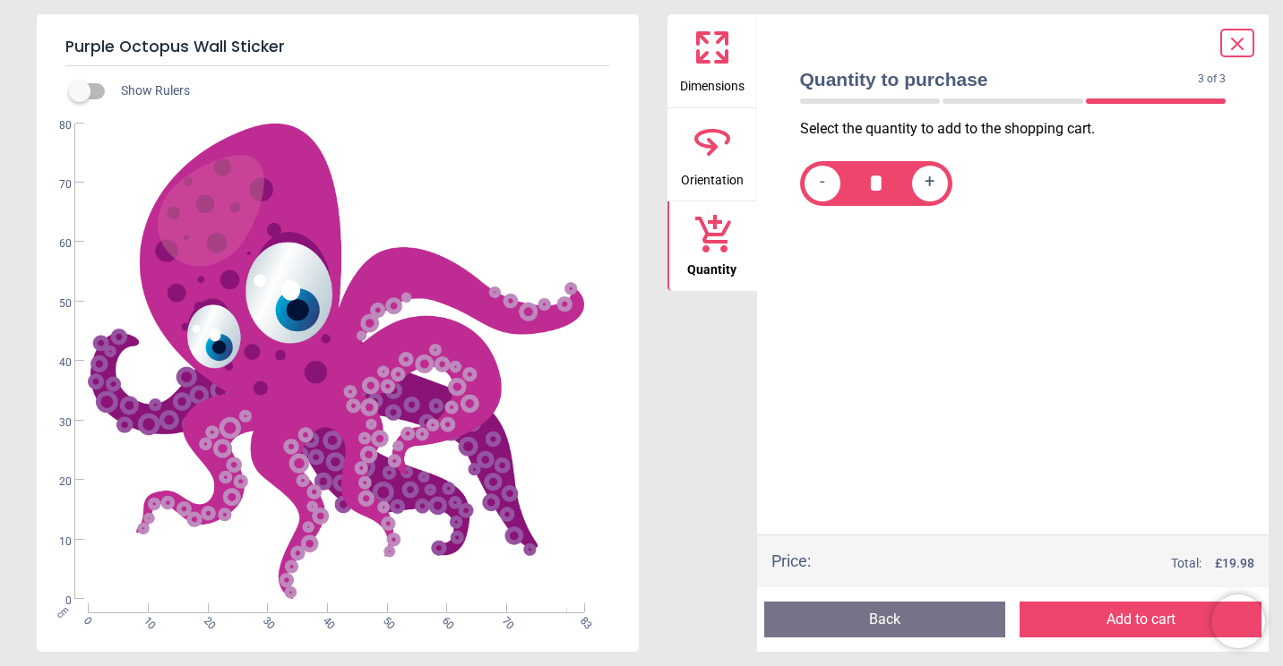
click at [932, 181] on span "+" at bounding box center [929, 183] width 10 height 22
type input "*"
click at [1109, 628] on button "Add to cart" at bounding box center [1140, 620] width 242 height 36
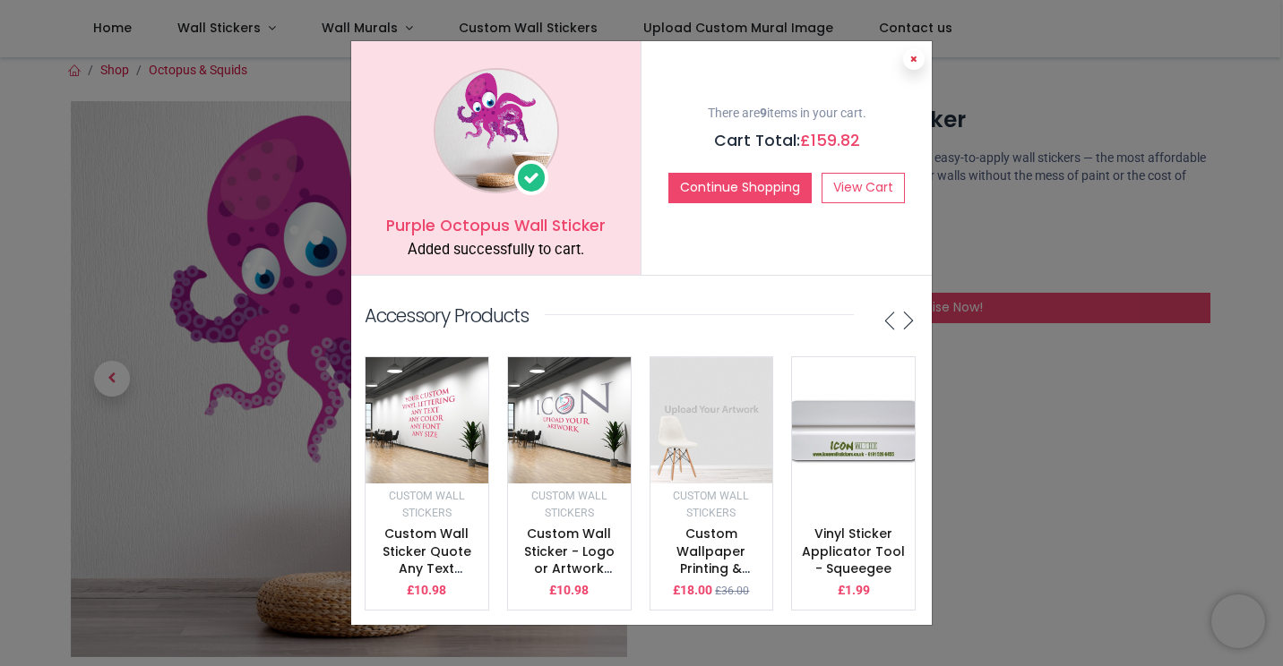
click at [915, 55] on icon at bounding box center [913, 59] width 7 height 9
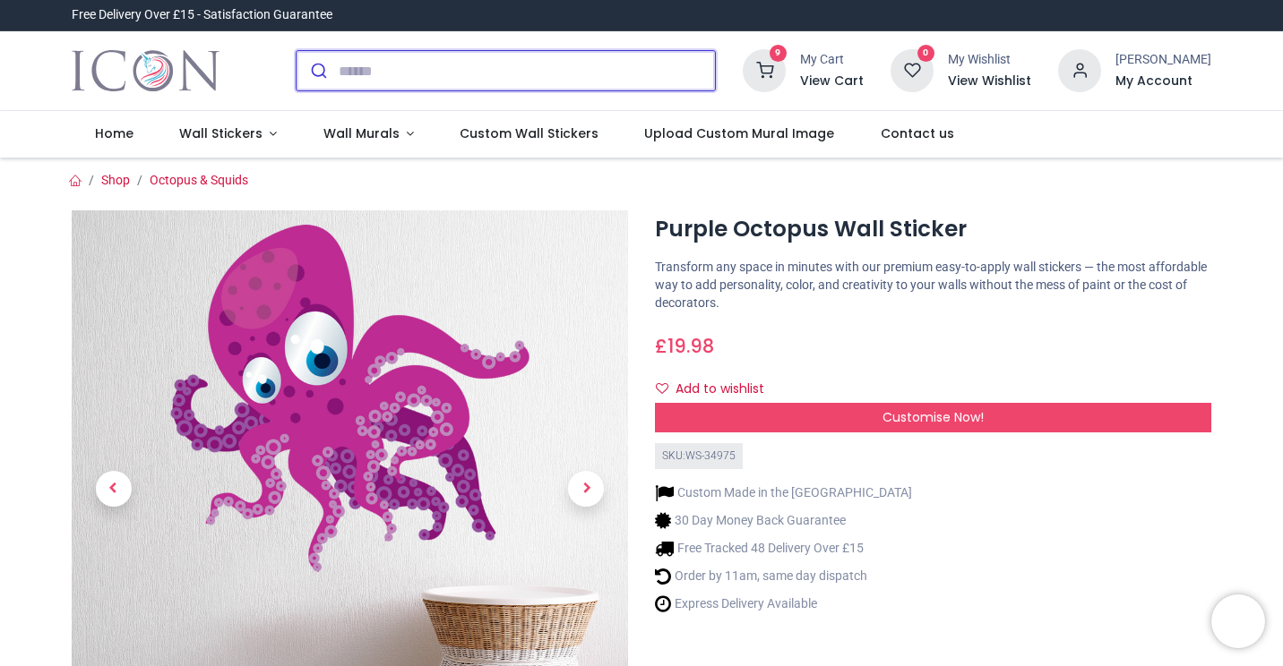
click at [365, 78] on input "search" at bounding box center [527, 70] width 376 height 39
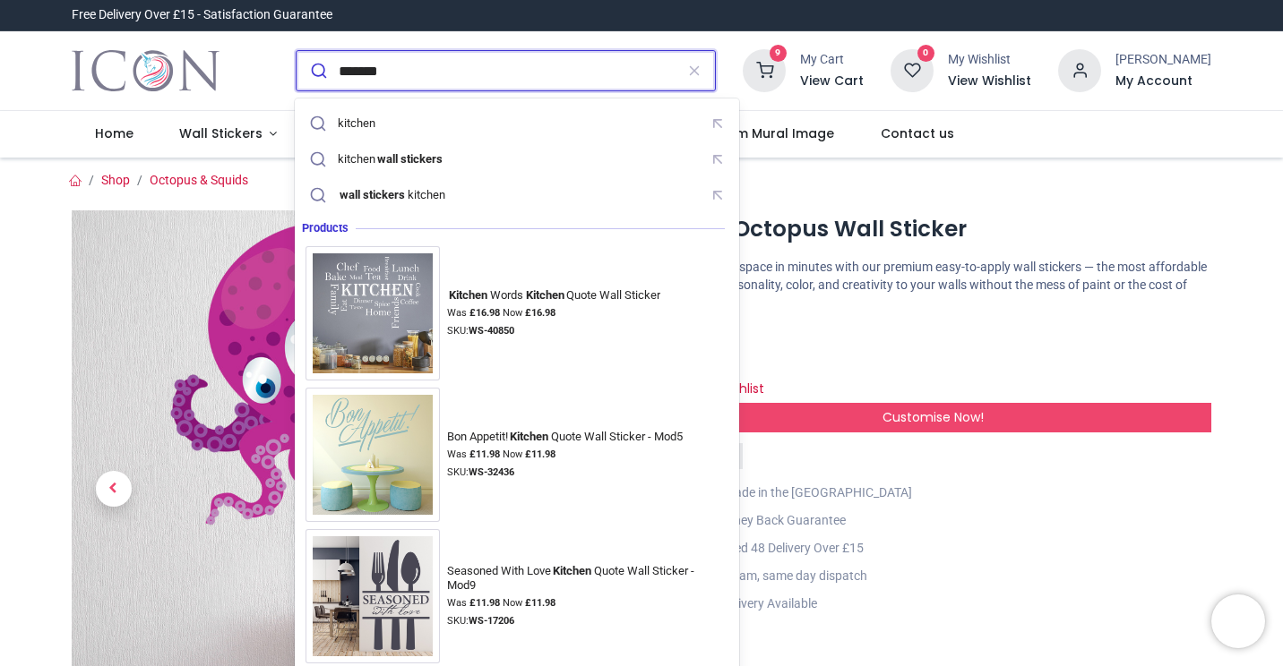
type input "*******"
click at [296, 51] on button "submit" at bounding box center [317, 70] width 42 height 39
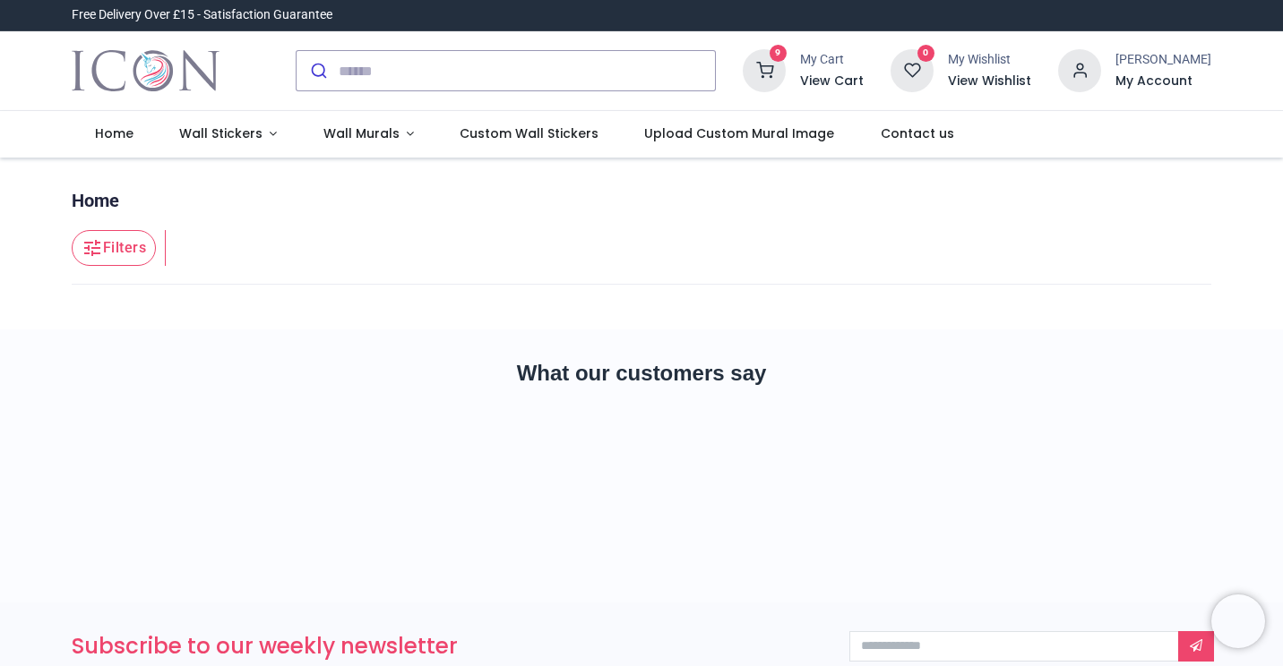
type input "**********"
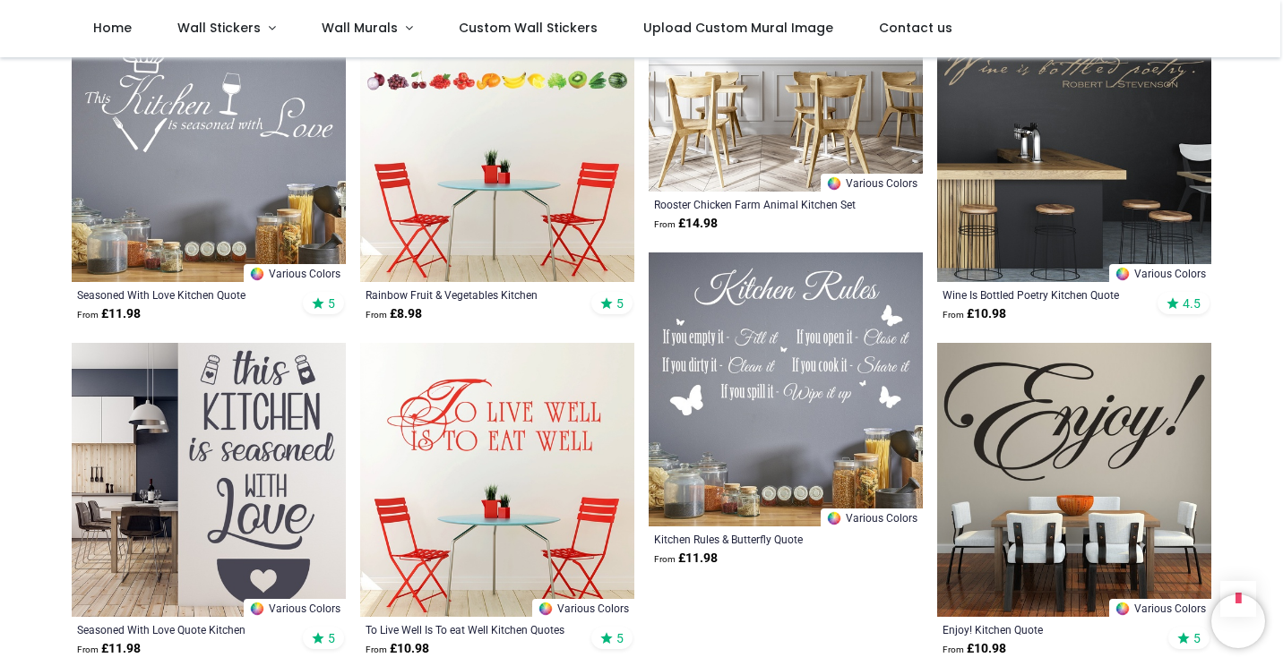
scroll to position [1947, 0]
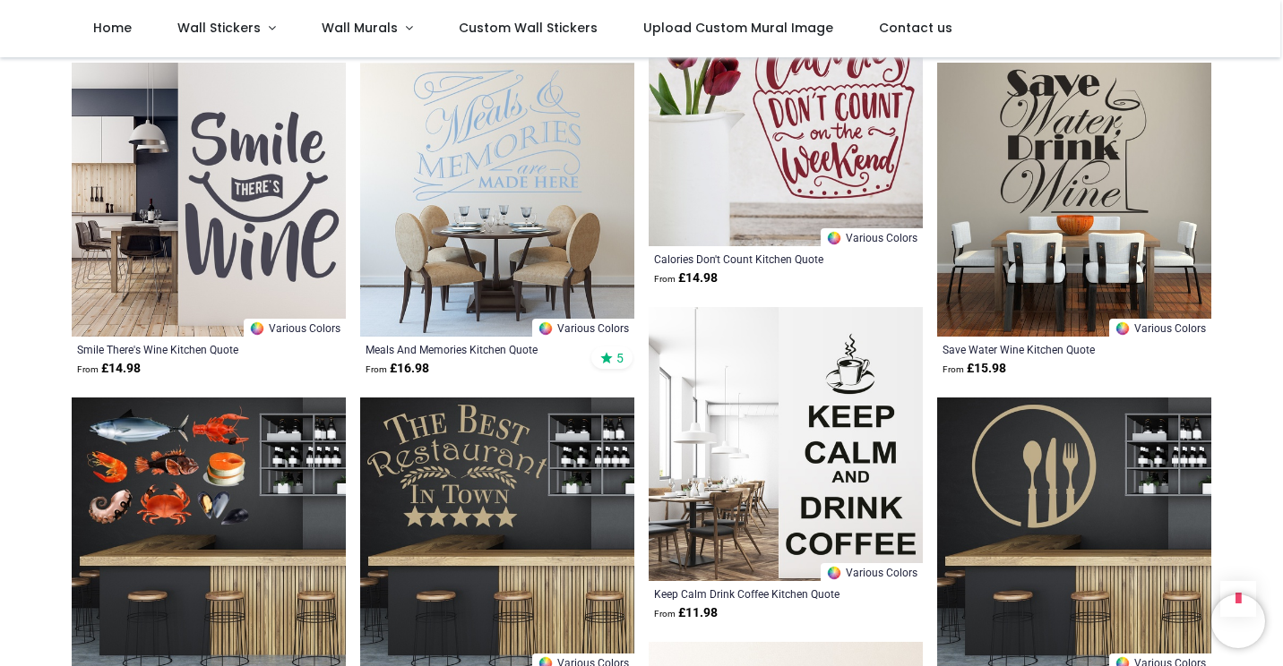
scroll to position [3898, 0]
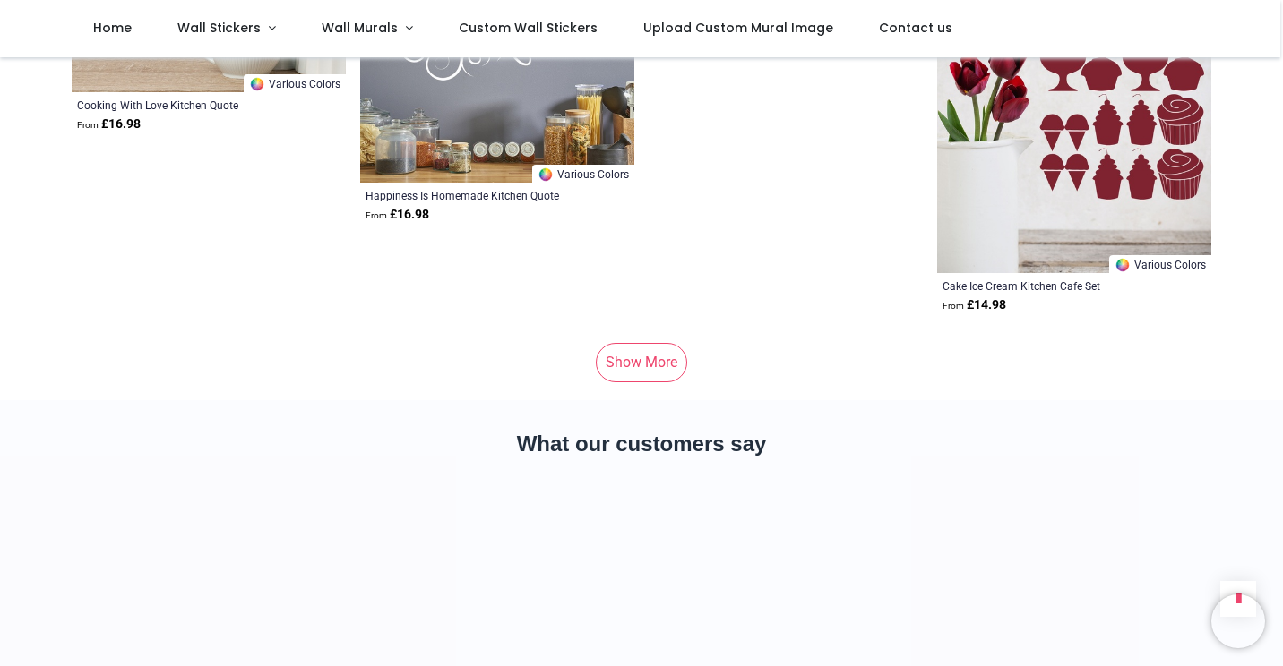
scroll to position [11665, 0]
click at [647, 360] on link "Show More" at bounding box center [641, 361] width 91 height 39
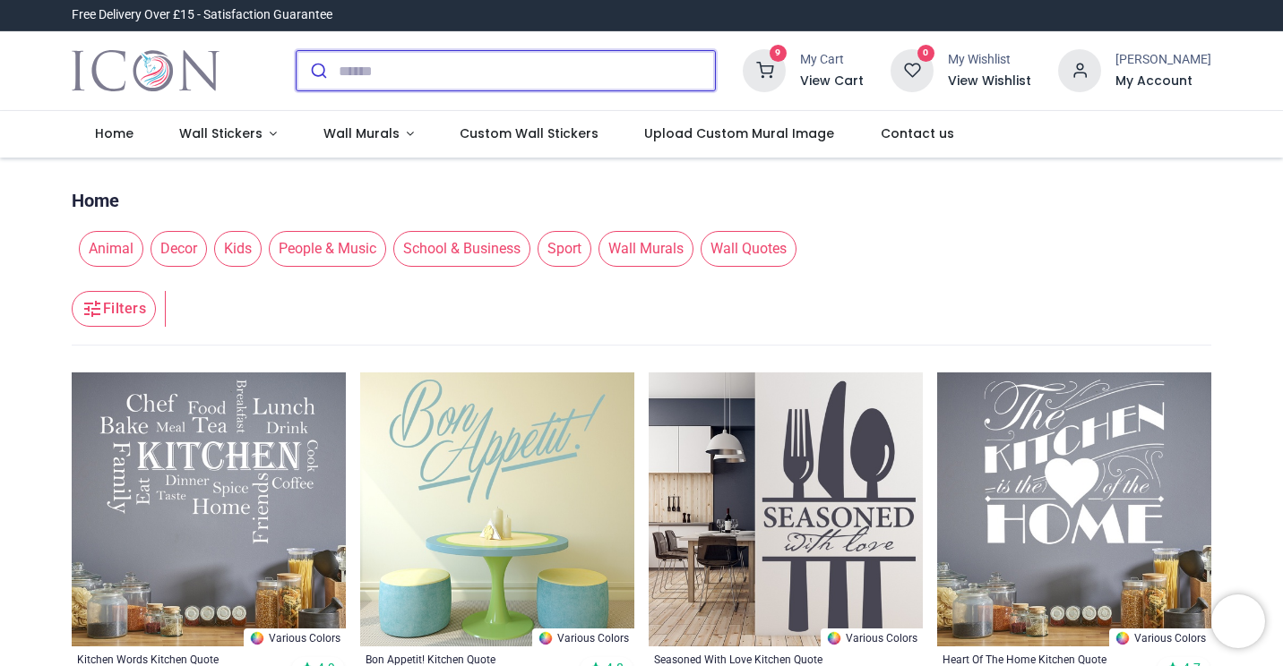
click at [377, 82] on input "search" at bounding box center [527, 70] width 376 height 39
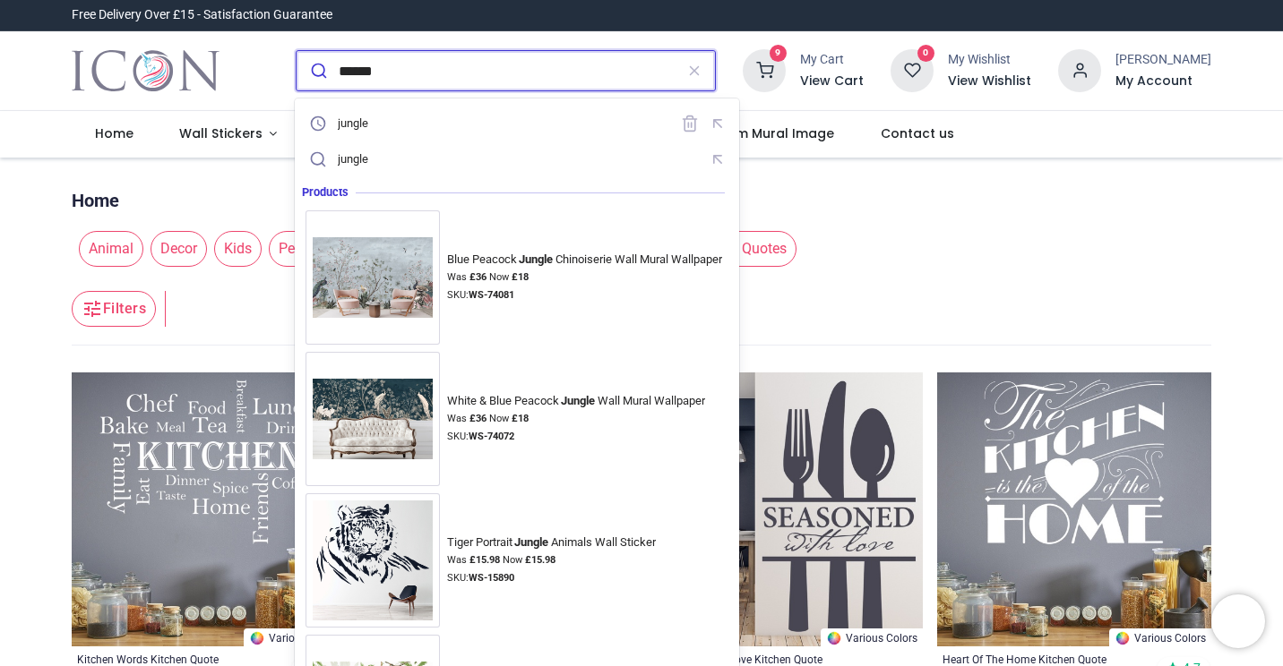
type input "******"
click at [296, 51] on button "submit" at bounding box center [317, 70] width 42 height 39
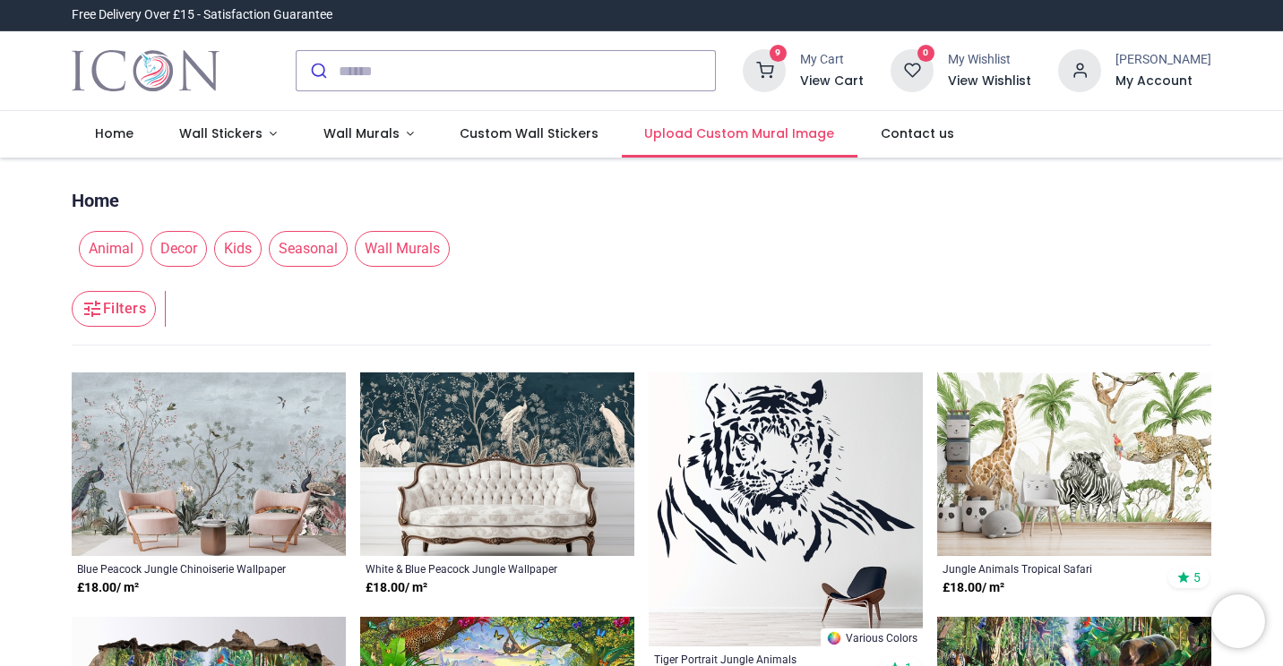
type input "**********"
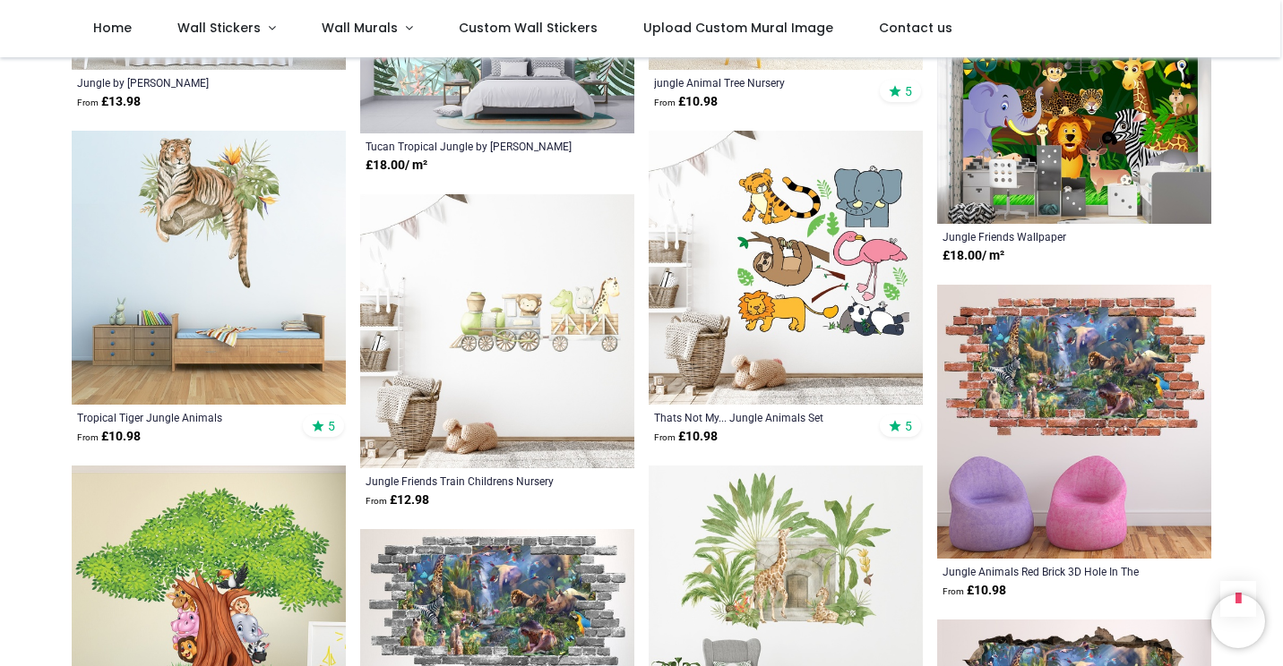
scroll to position [1289, 0]
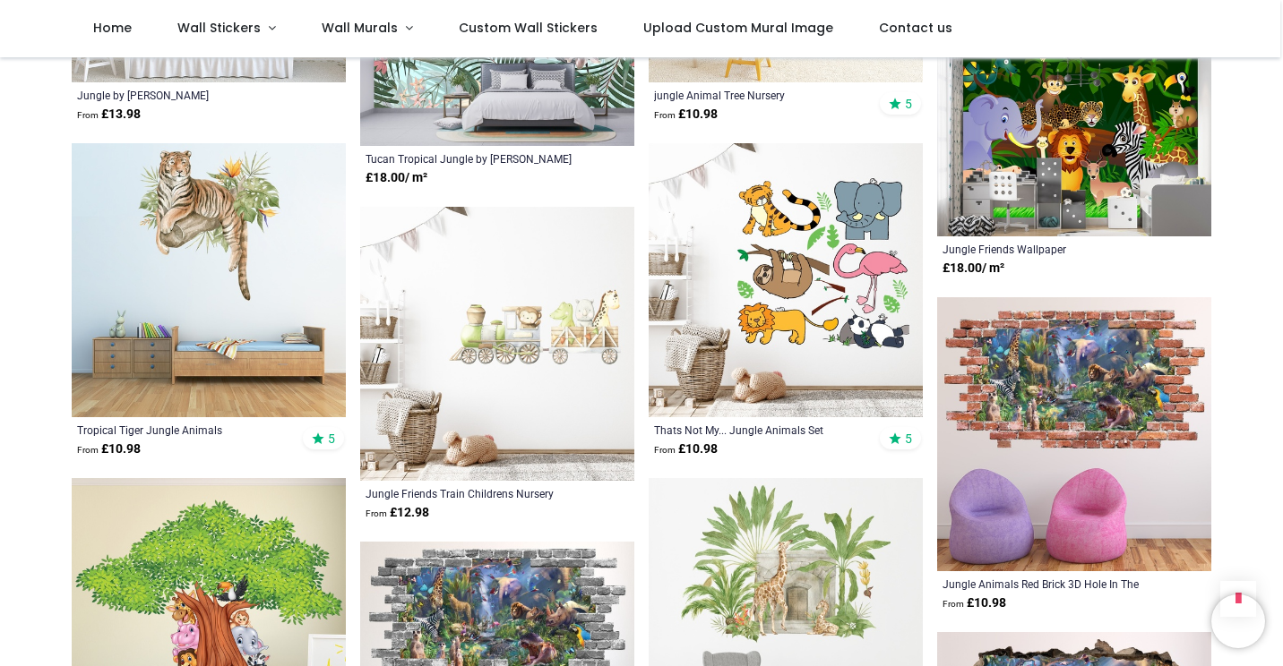
click at [215, 231] on img at bounding box center [209, 280] width 274 height 274
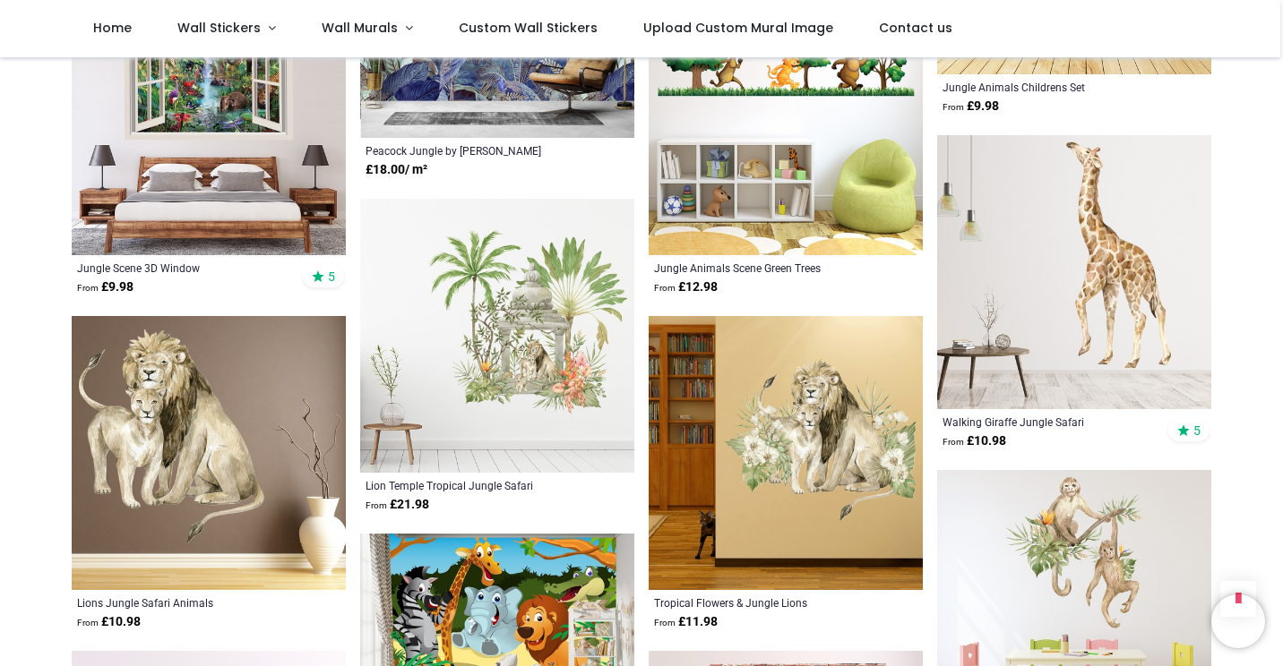
scroll to position [2459, 0]
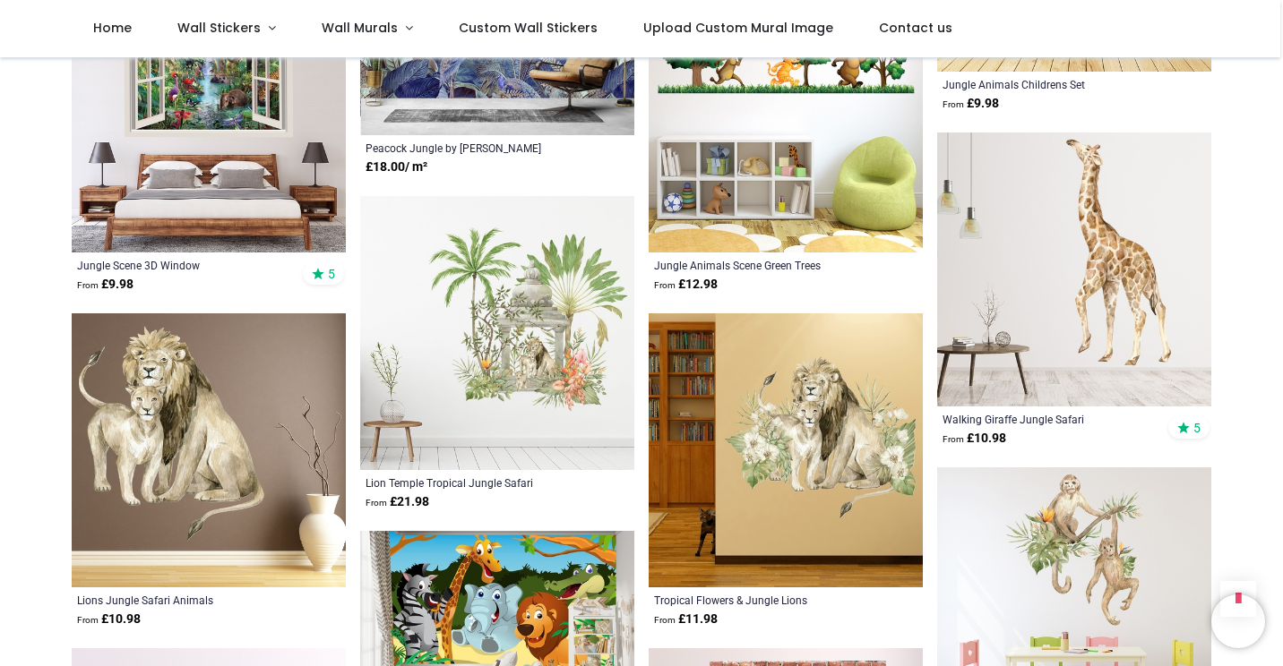
click at [1128, 262] on img at bounding box center [1074, 270] width 274 height 274
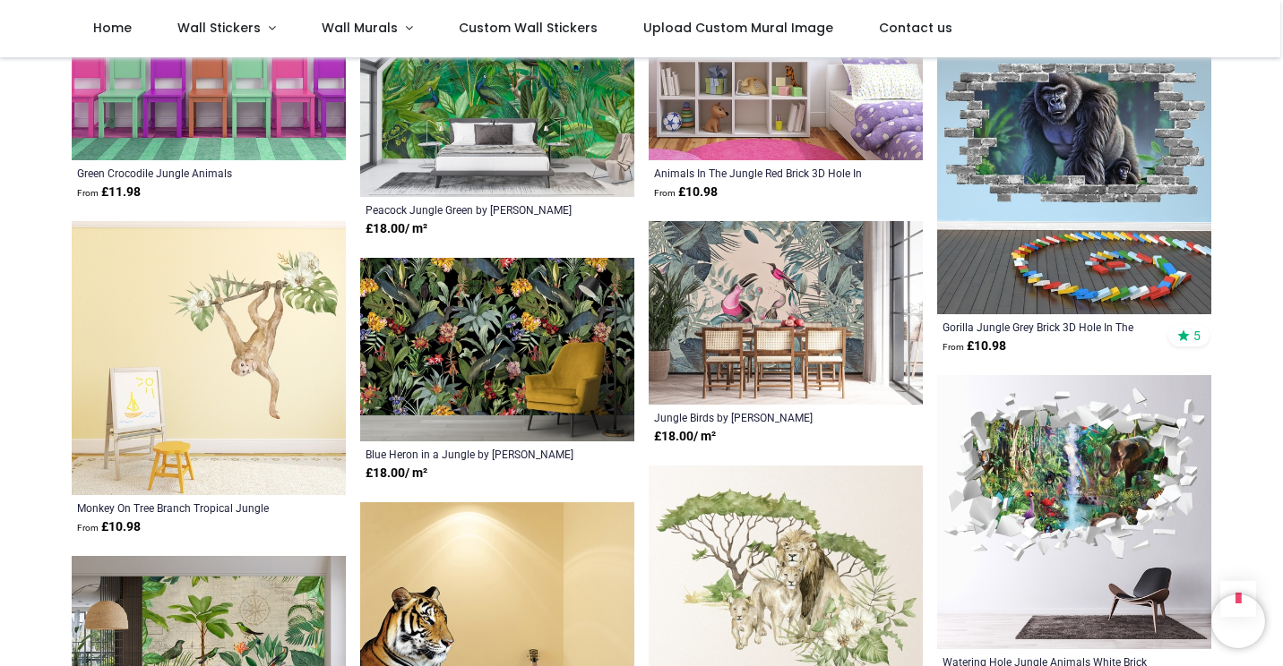
scroll to position [3222, 0]
click at [277, 319] on img at bounding box center [209, 357] width 274 height 274
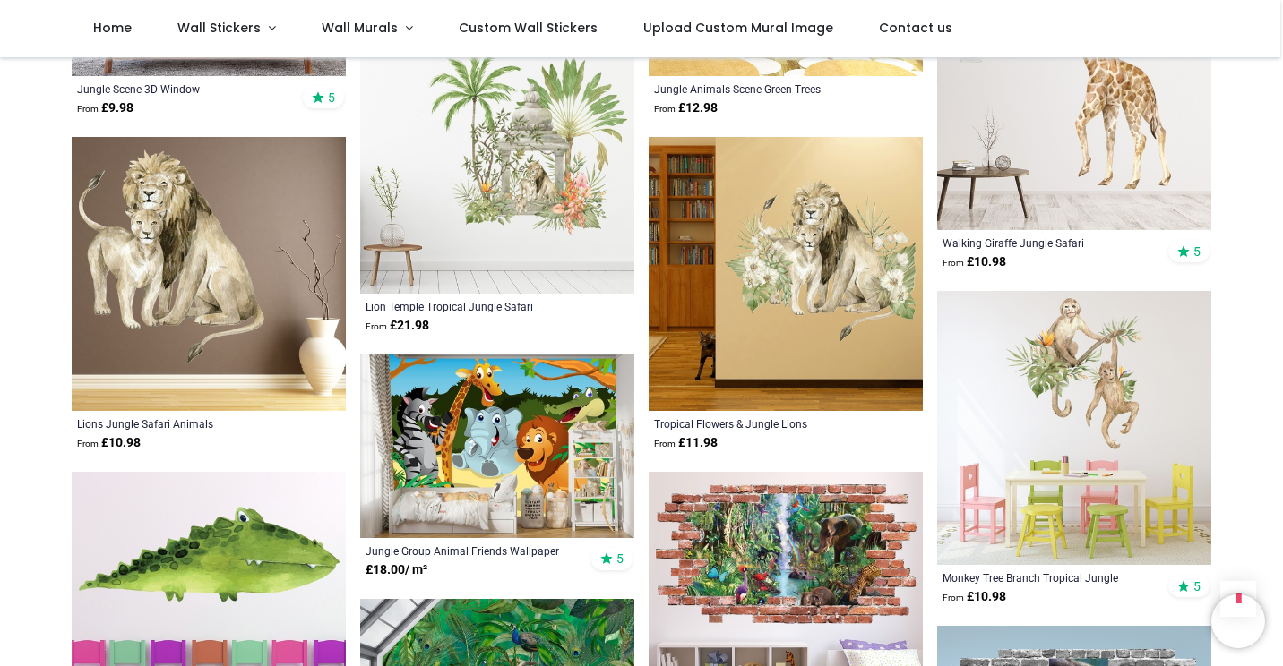
scroll to position [2635, 0]
click at [1091, 357] on img at bounding box center [1074, 428] width 274 height 274
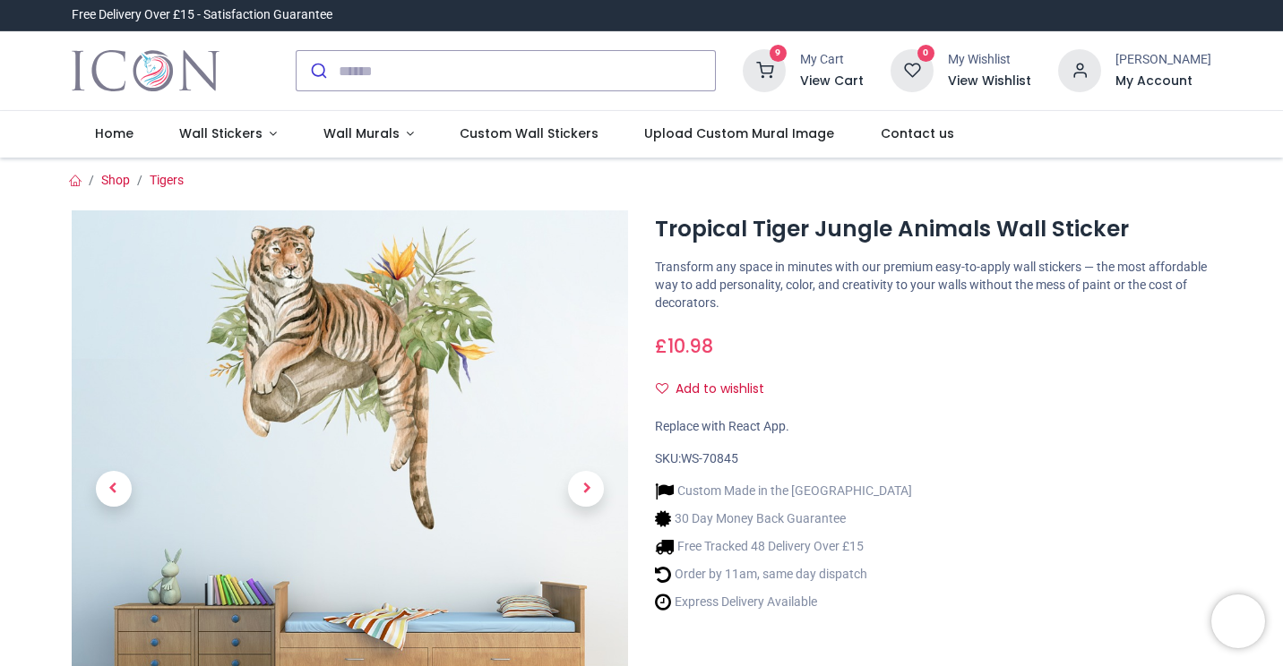
type input "**********"
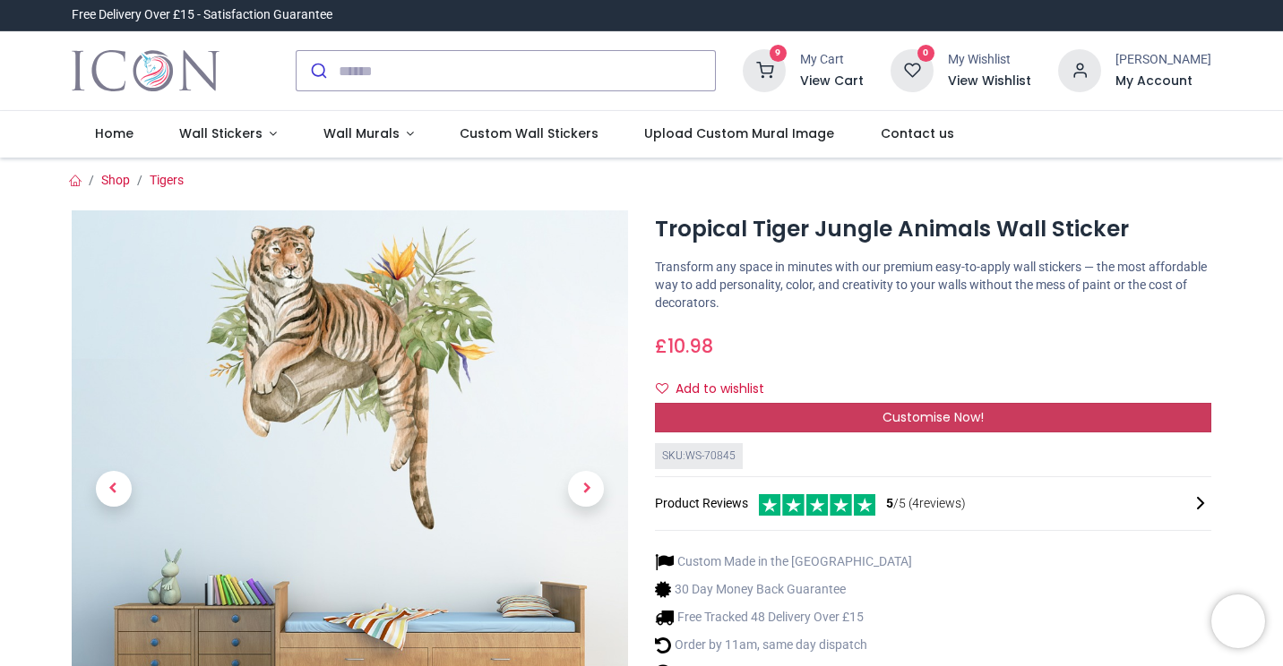
click at [834, 421] on div "Customise Now!" at bounding box center [933, 418] width 556 height 30
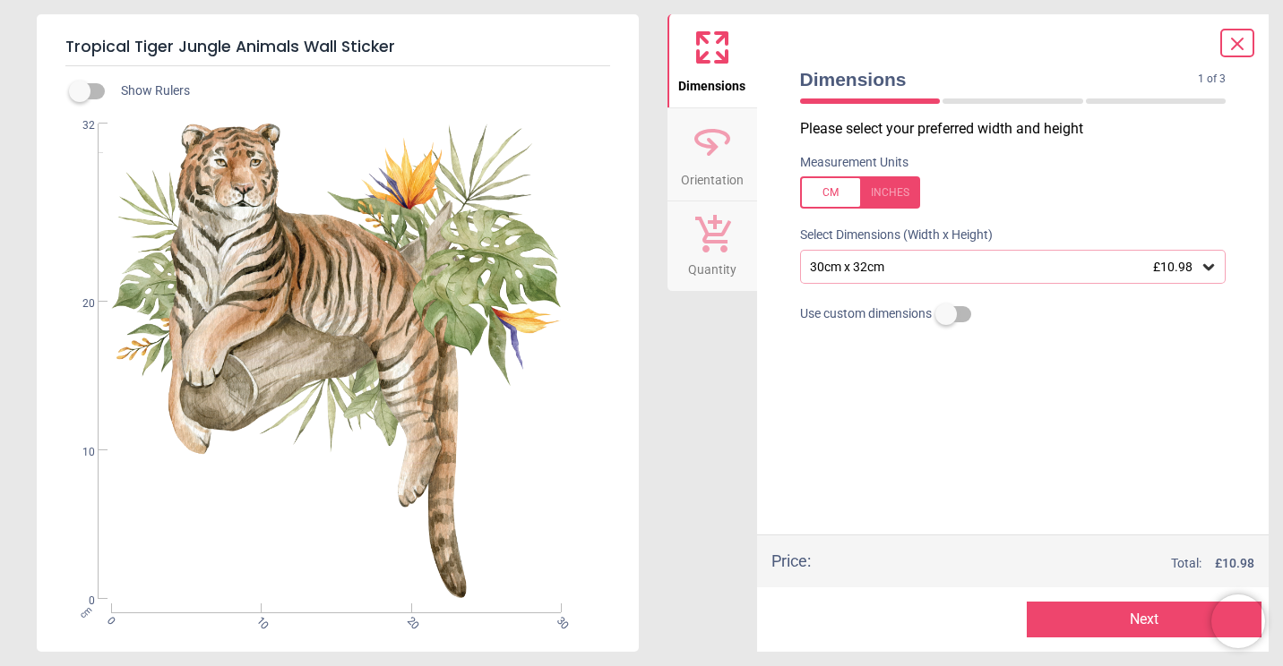
click at [1095, 271] on div "30cm x 32cm £10.98" at bounding box center [1004, 267] width 392 height 15
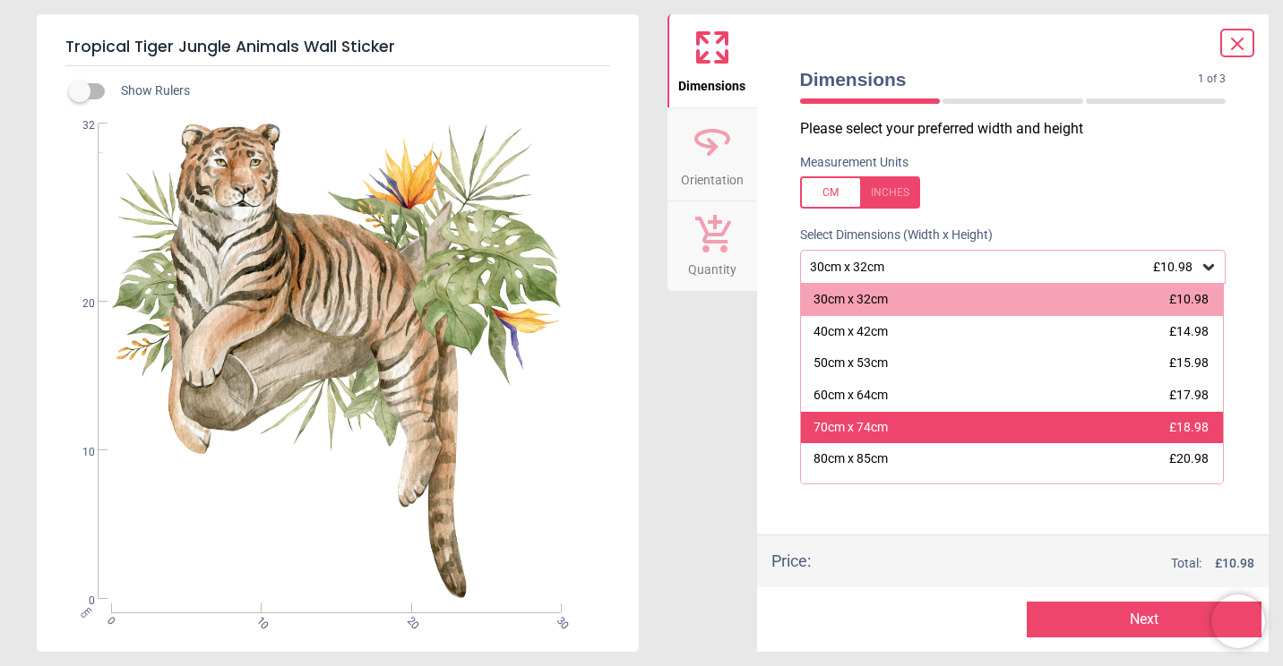
click at [854, 433] on div "70cm x 74cm" at bounding box center [850, 428] width 74 height 18
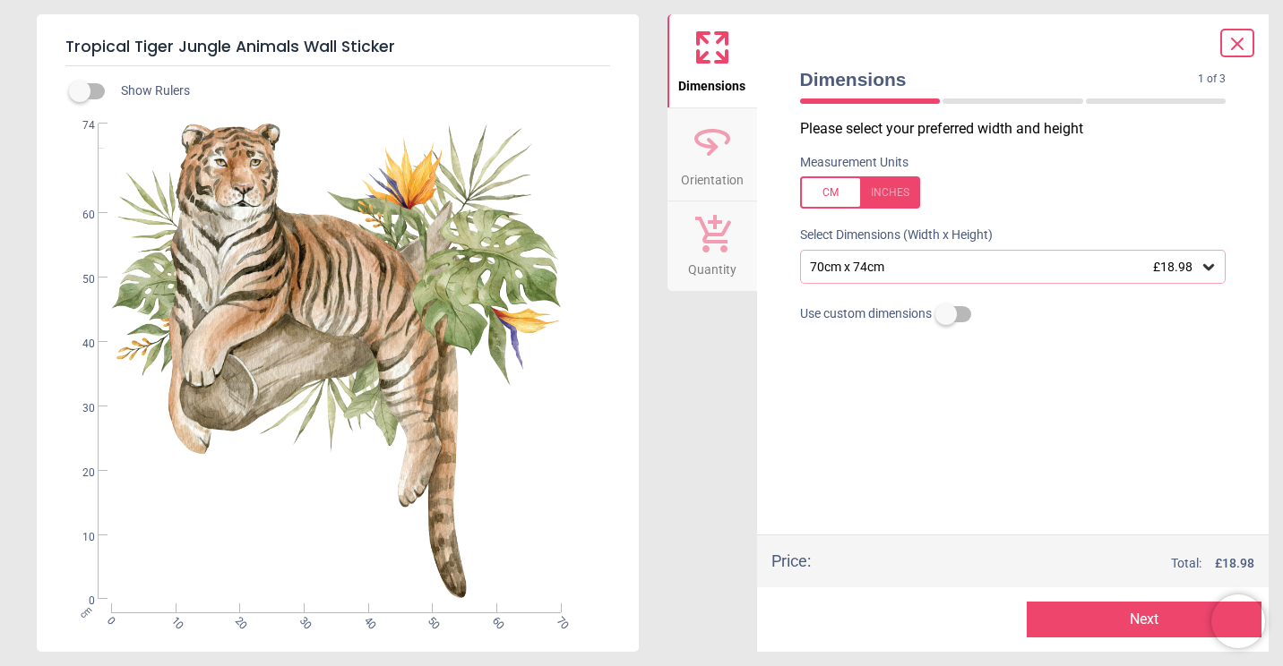
click at [1106, 636] on button "Next" at bounding box center [1144, 620] width 235 height 36
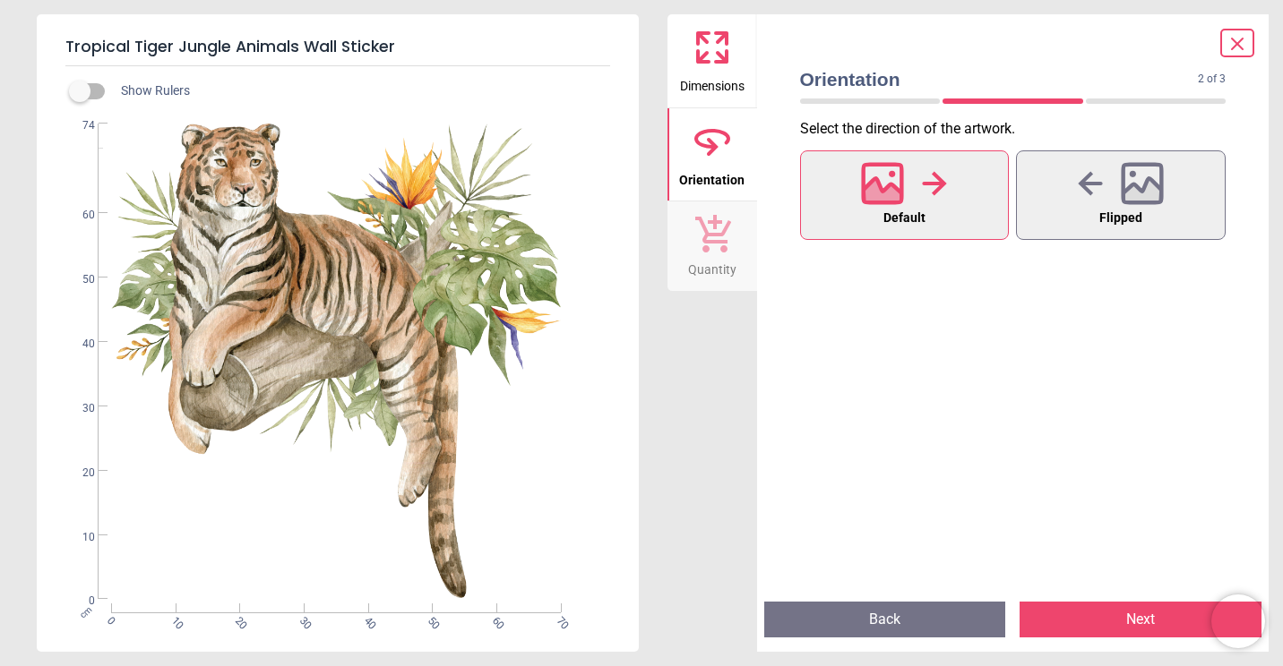
click at [1095, 616] on button "Next" at bounding box center [1140, 620] width 242 height 36
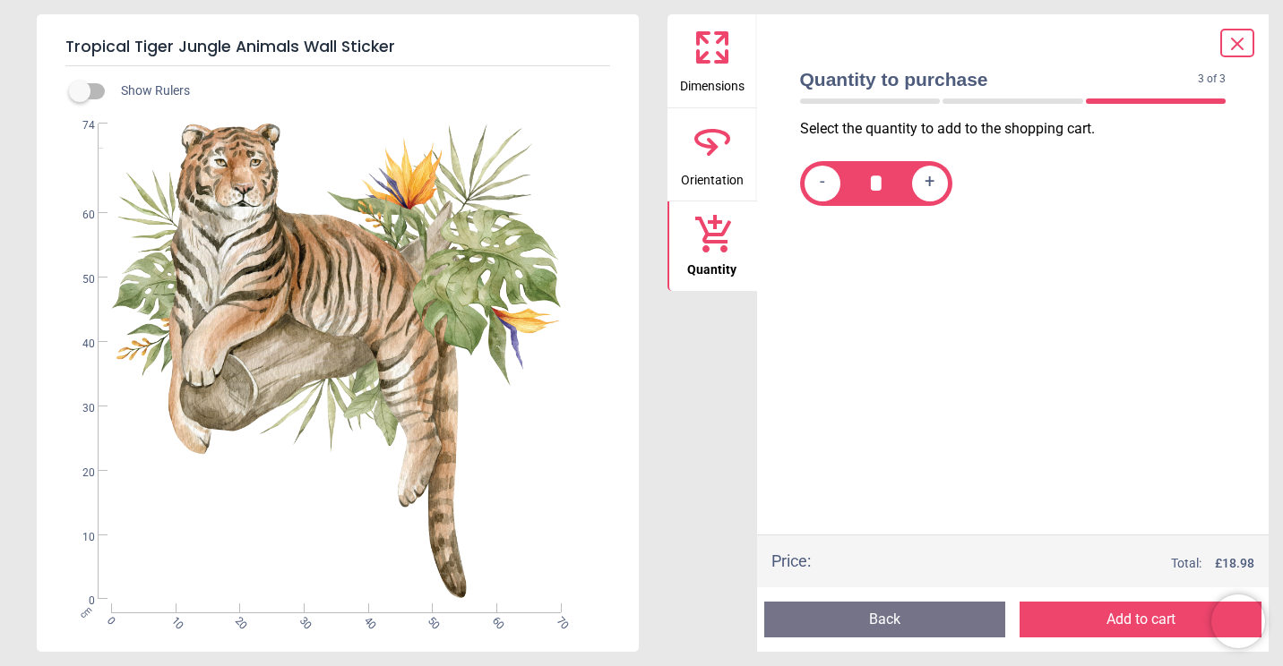
click at [932, 185] on span "+" at bounding box center [929, 183] width 10 height 22
type input "*"
click at [1094, 627] on button "Add to cart" at bounding box center [1140, 620] width 242 height 36
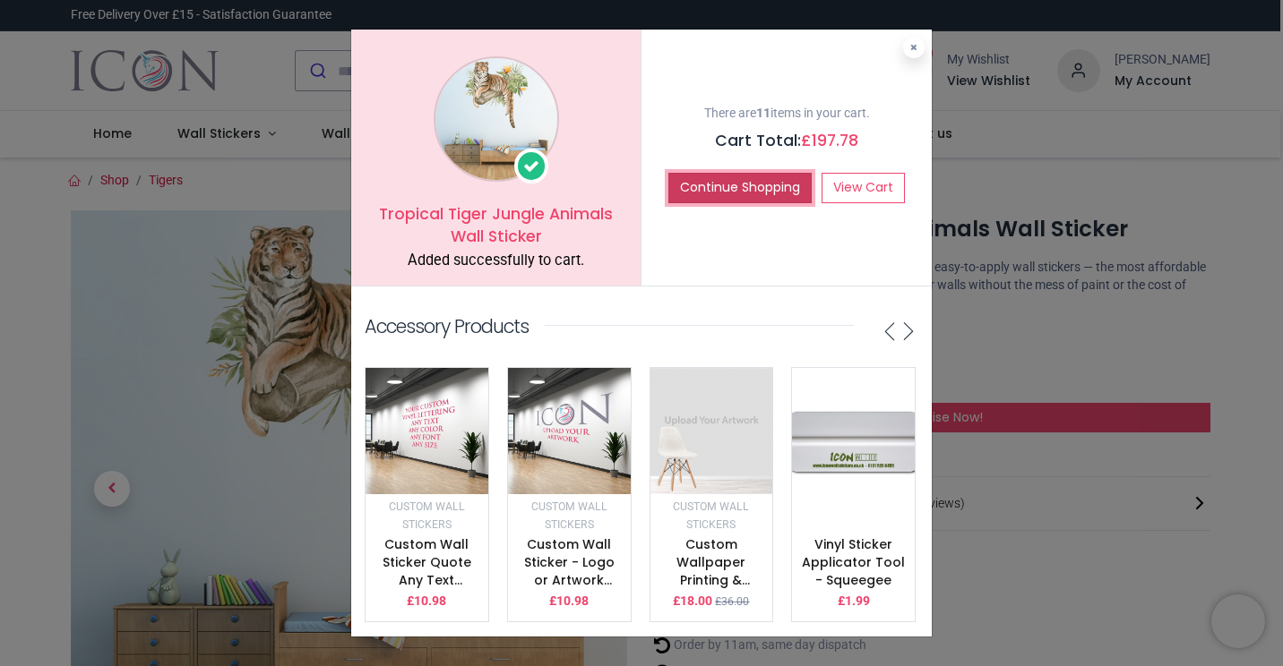
click at [739, 175] on button "Continue Shopping" at bounding box center [739, 188] width 143 height 30
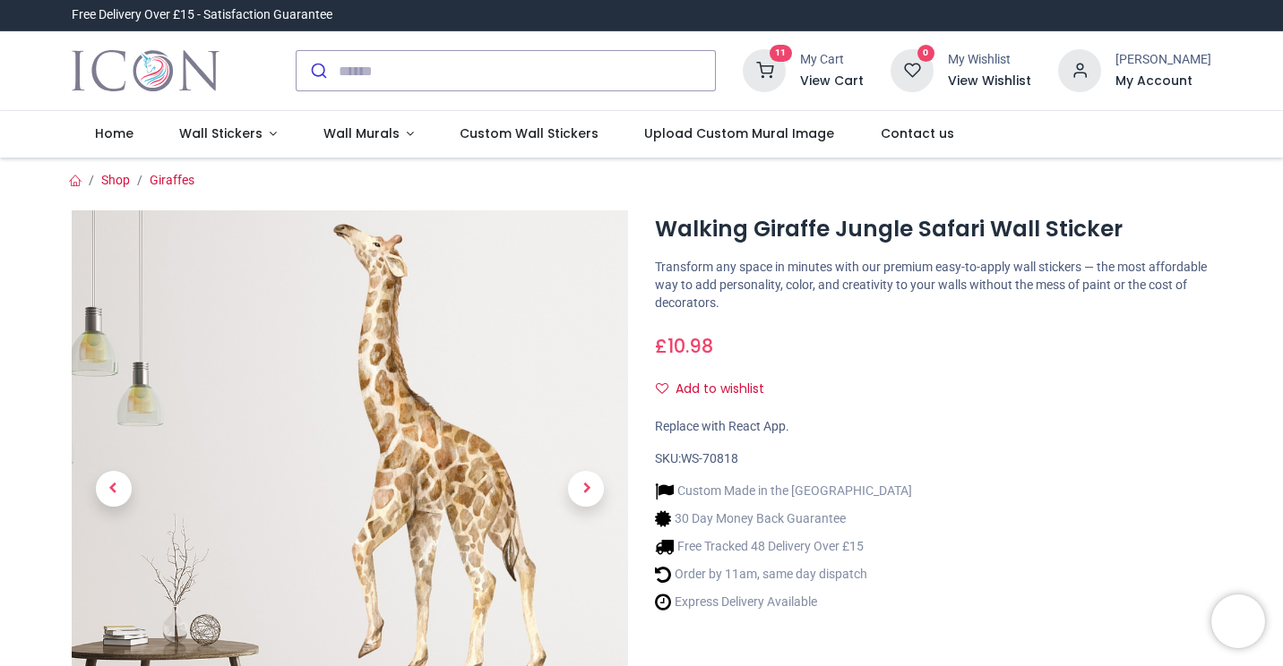
type input "**********"
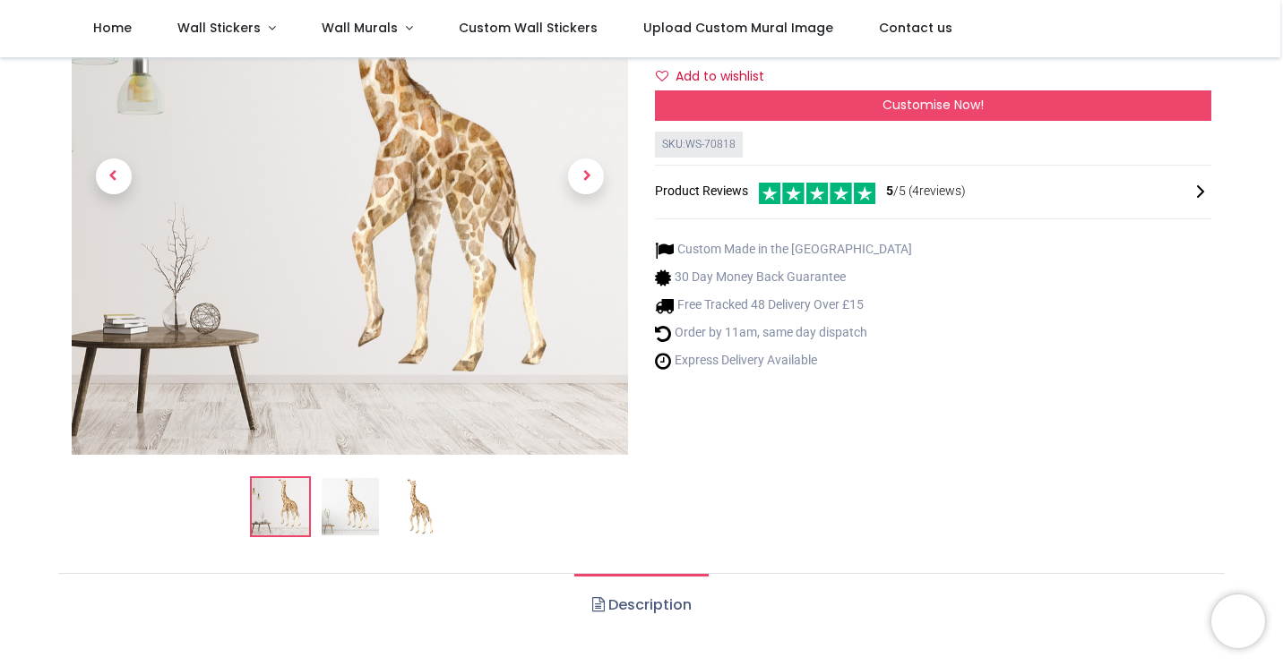
scroll to position [219, 0]
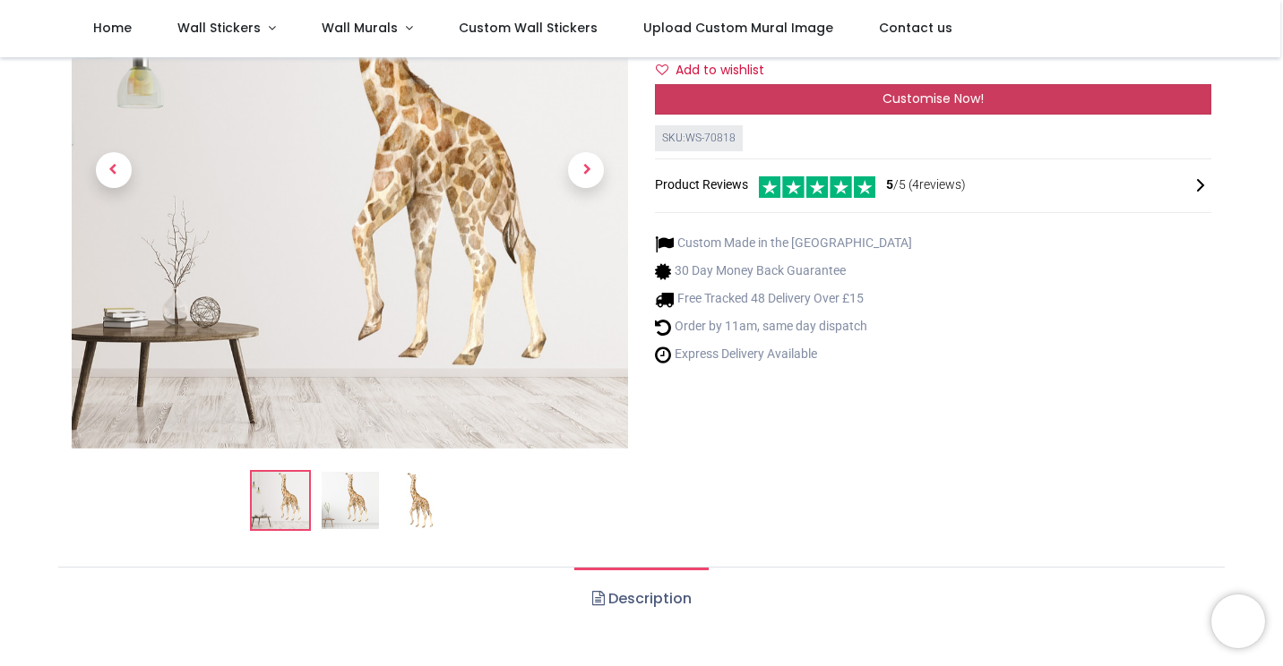
click at [927, 87] on div "Customise Now!" at bounding box center [933, 99] width 556 height 30
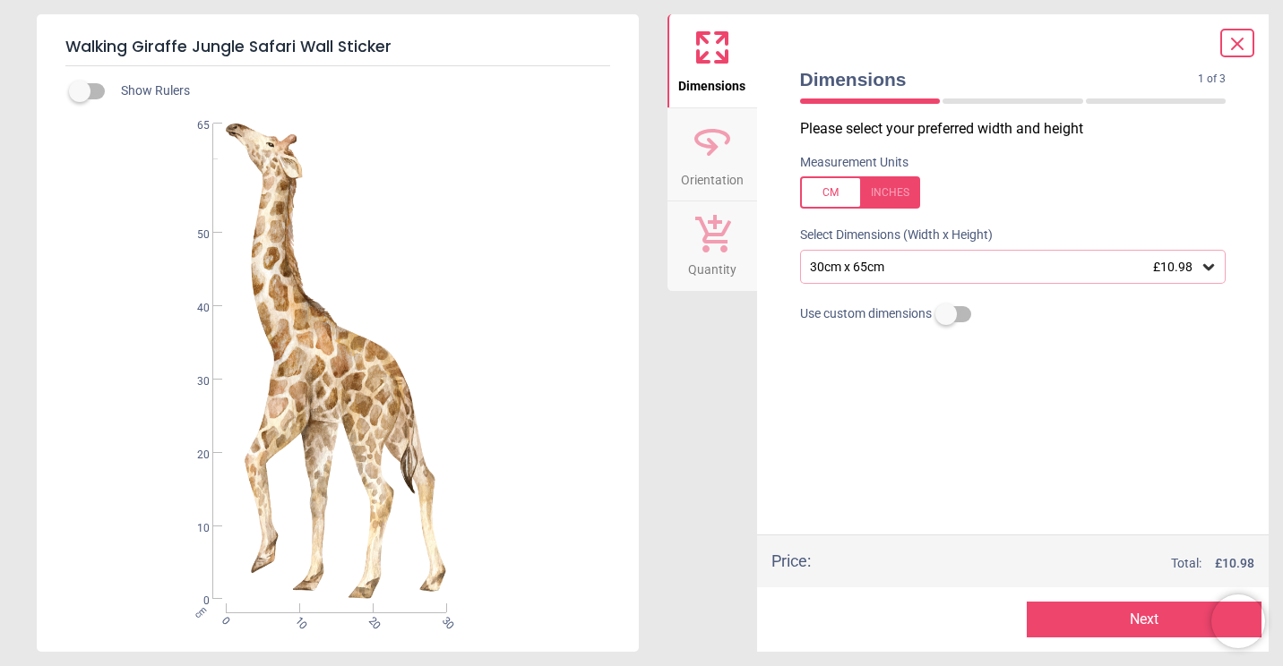
click at [906, 271] on div "30cm x 65cm £10.98" at bounding box center [1004, 267] width 392 height 15
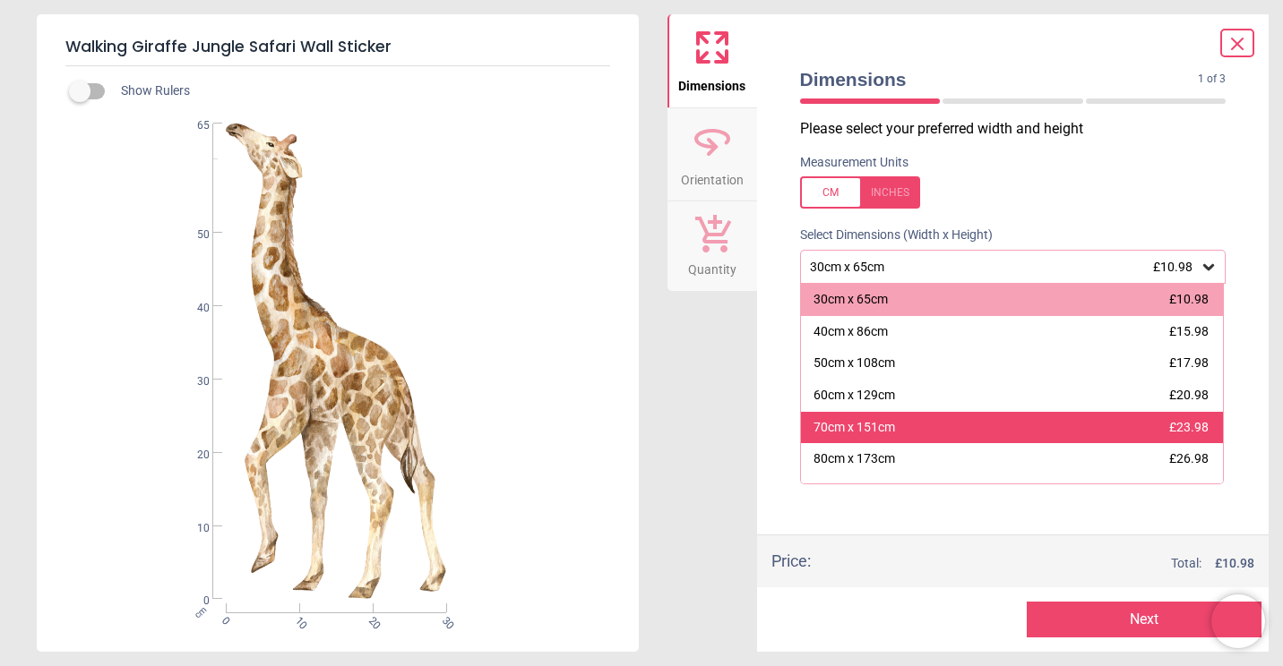
scroll to position [88, 0]
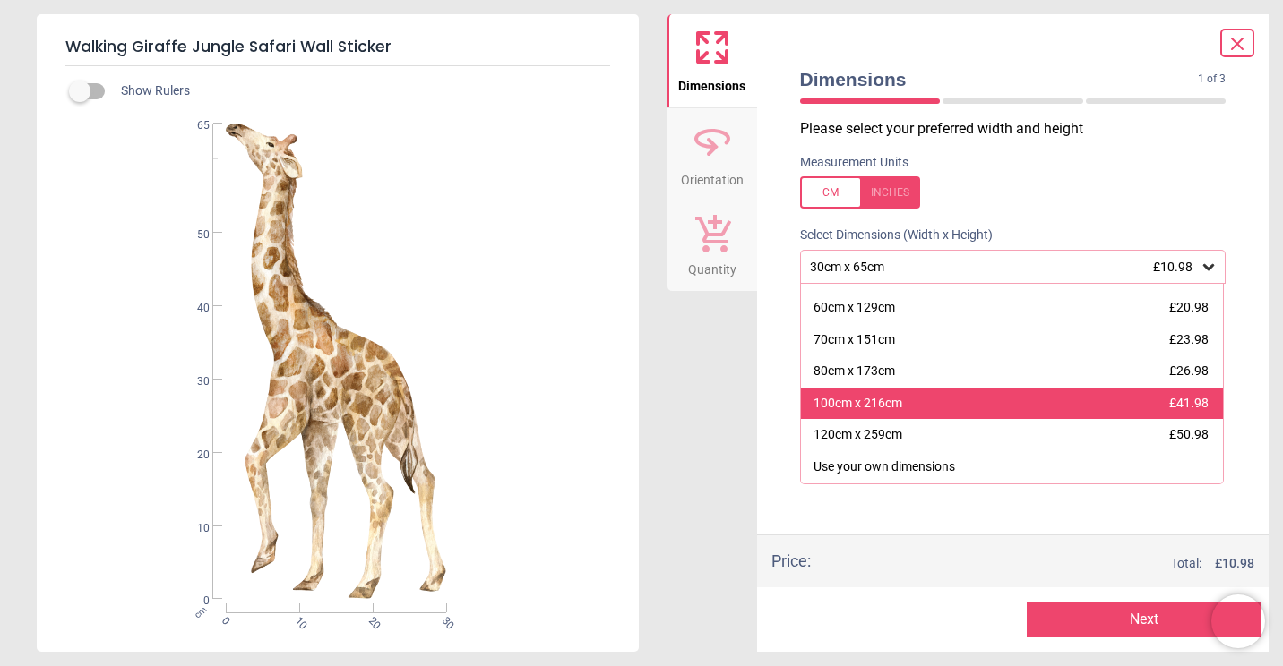
click at [916, 413] on div "100cm x 216cm £41.98" at bounding box center [1012, 404] width 423 height 32
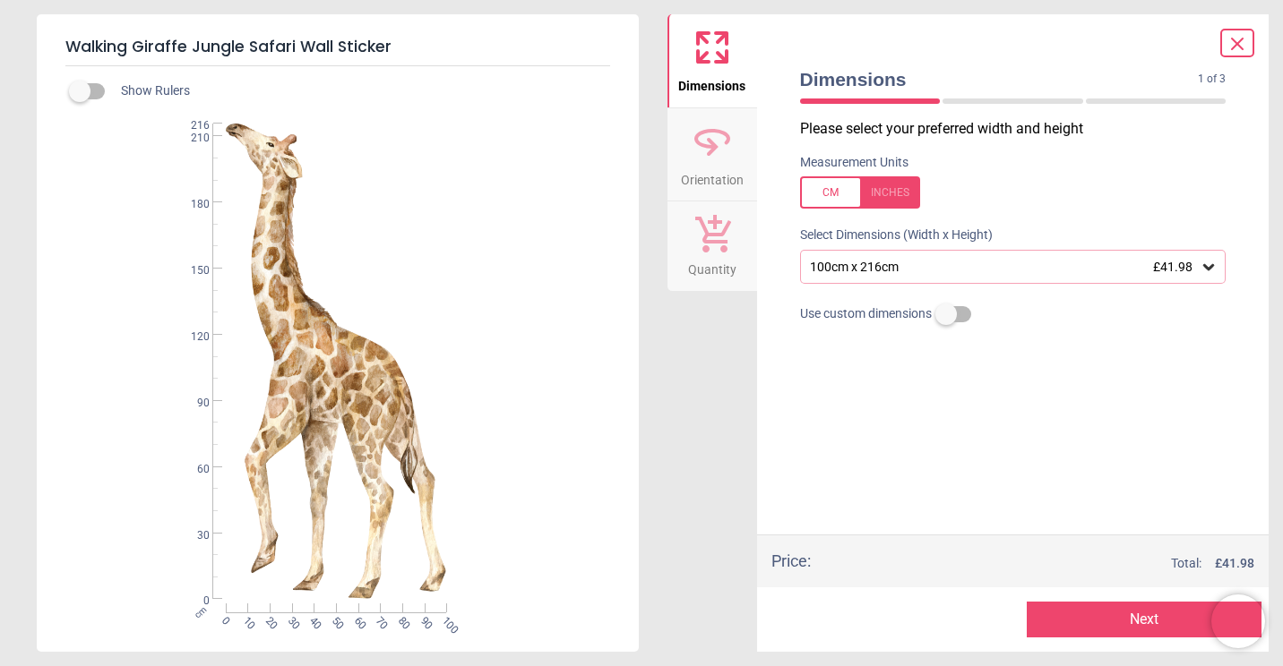
click at [1116, 623] on button "Next" at bounding box center [1144, 620] width 235 height 36
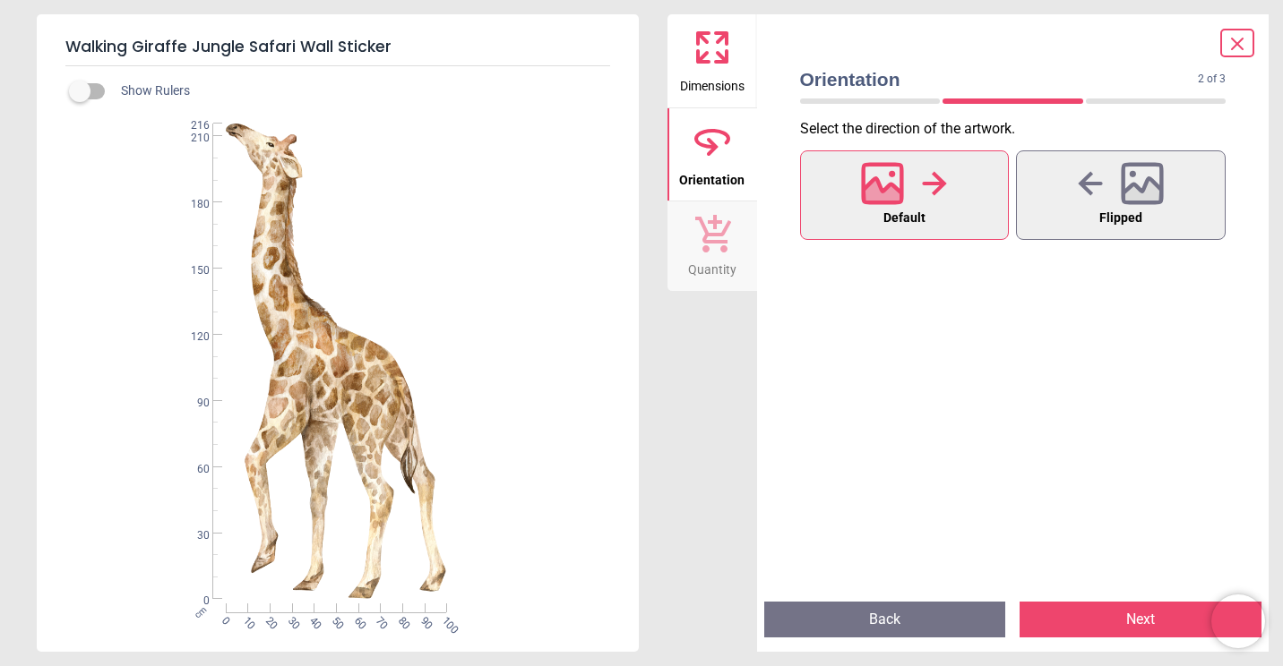
click at [1110, 631] on button "Next" at bounding box center [1140, 620] width 242 height 36
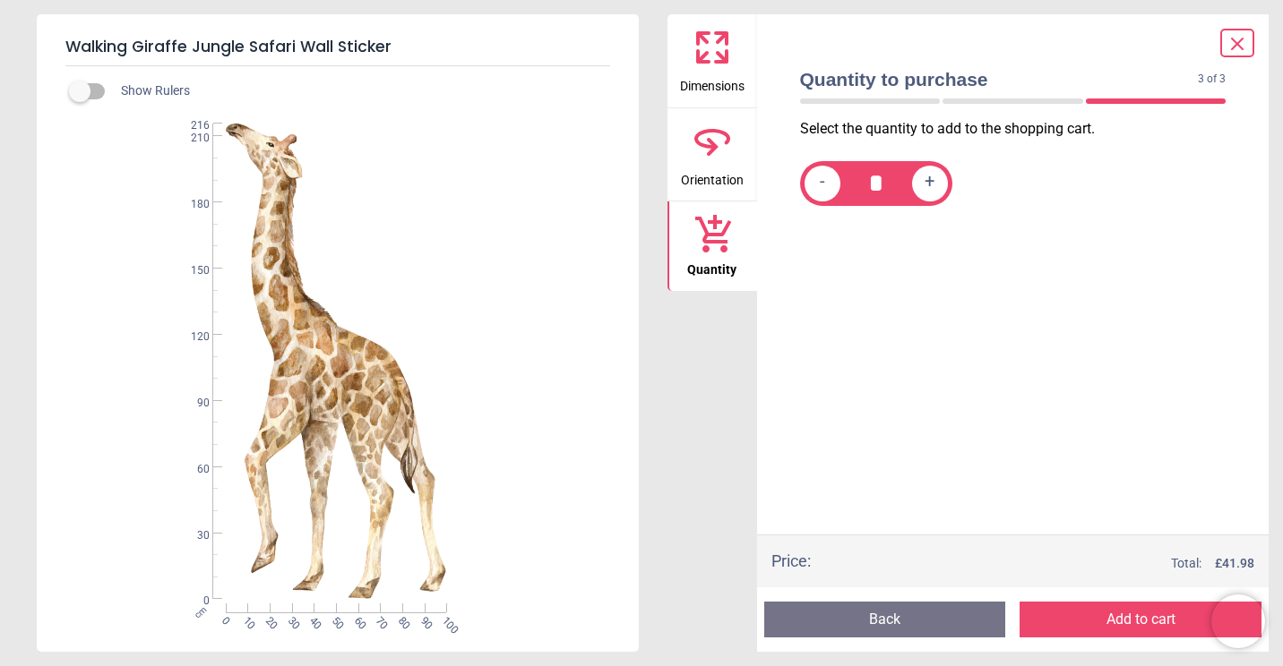
click at [932, 187] on span "+" at bounding box center [929, 183] width 10 height 22
type input "*"
click at [1100, 626] on button "Add to cart" at bounding box center [1140, 620] width 242 height 36
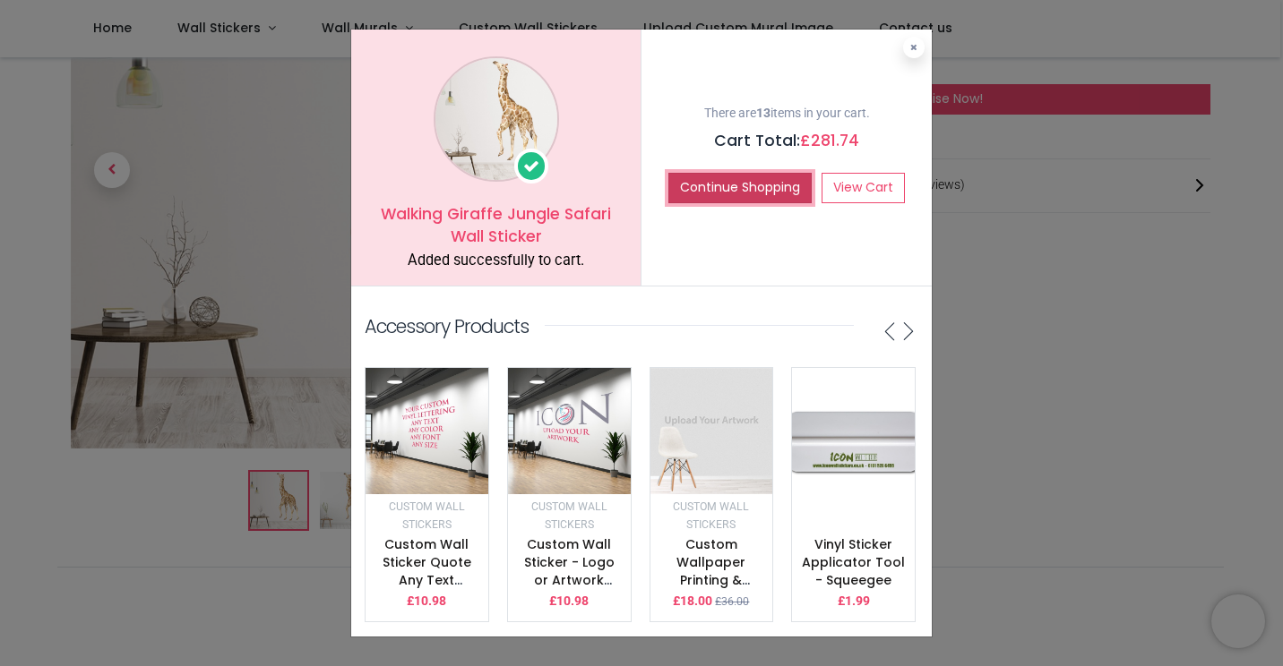
click at [767, 187] on button "Continue Shopping" at bounding box center [739, 188] width 143 height 30
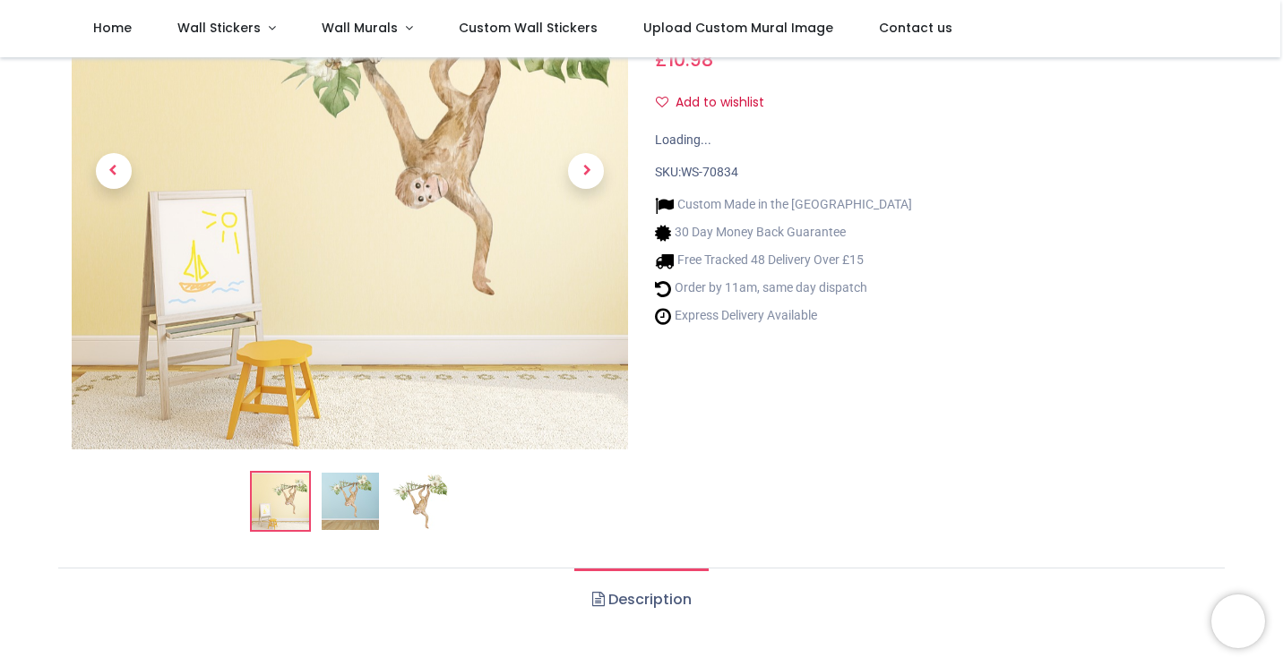
type input "**********"
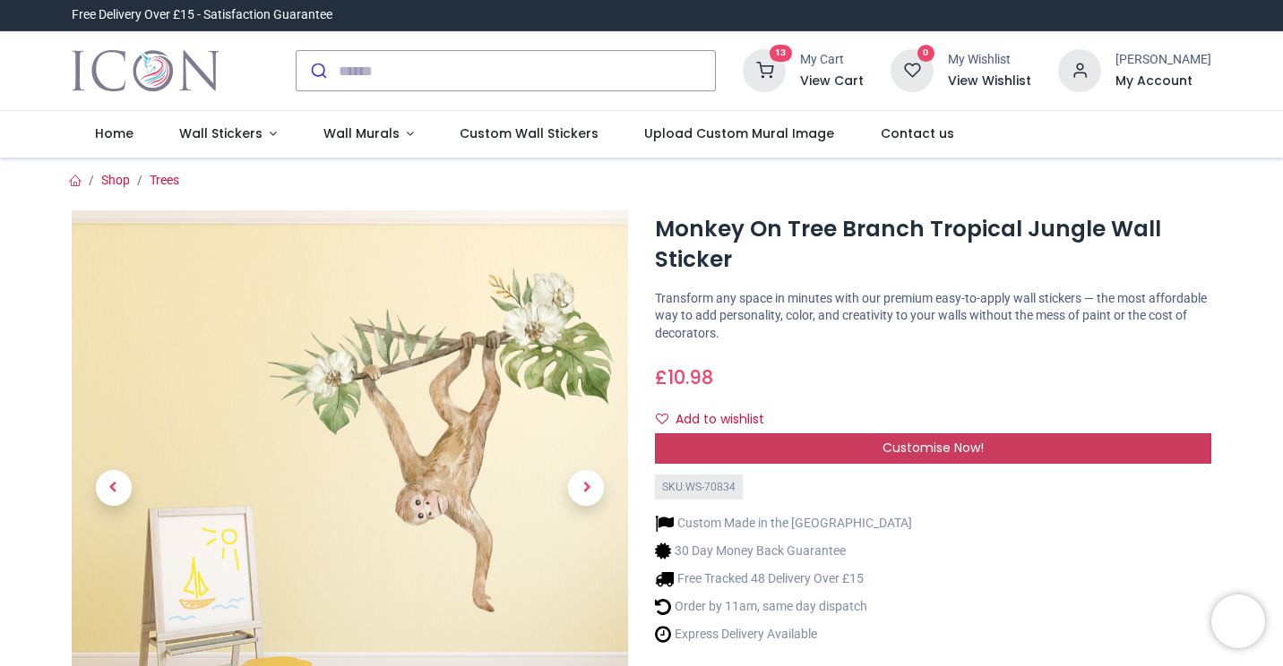
click at [849, 452] on div "Customise Now!" at bounding box center [933, 449] width 556 height 30
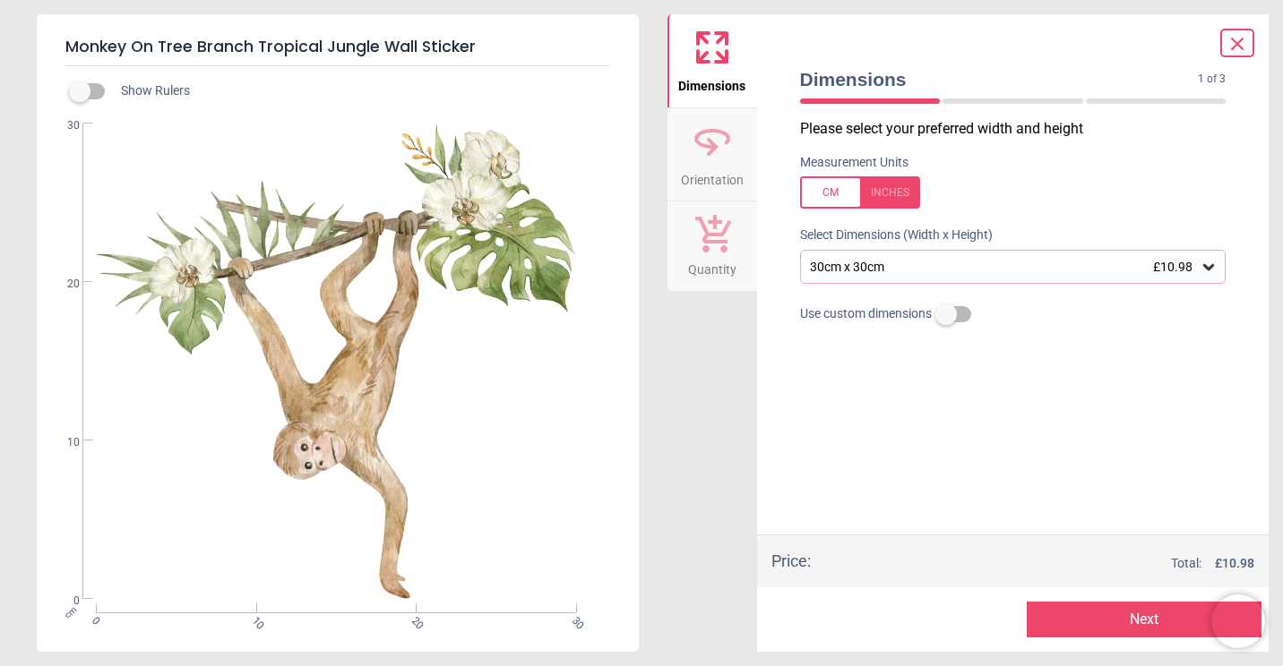
click at [1042, 264] on div "30cm x 30cm £10.98" at bounding box center [1004, 267] width 392 height 15
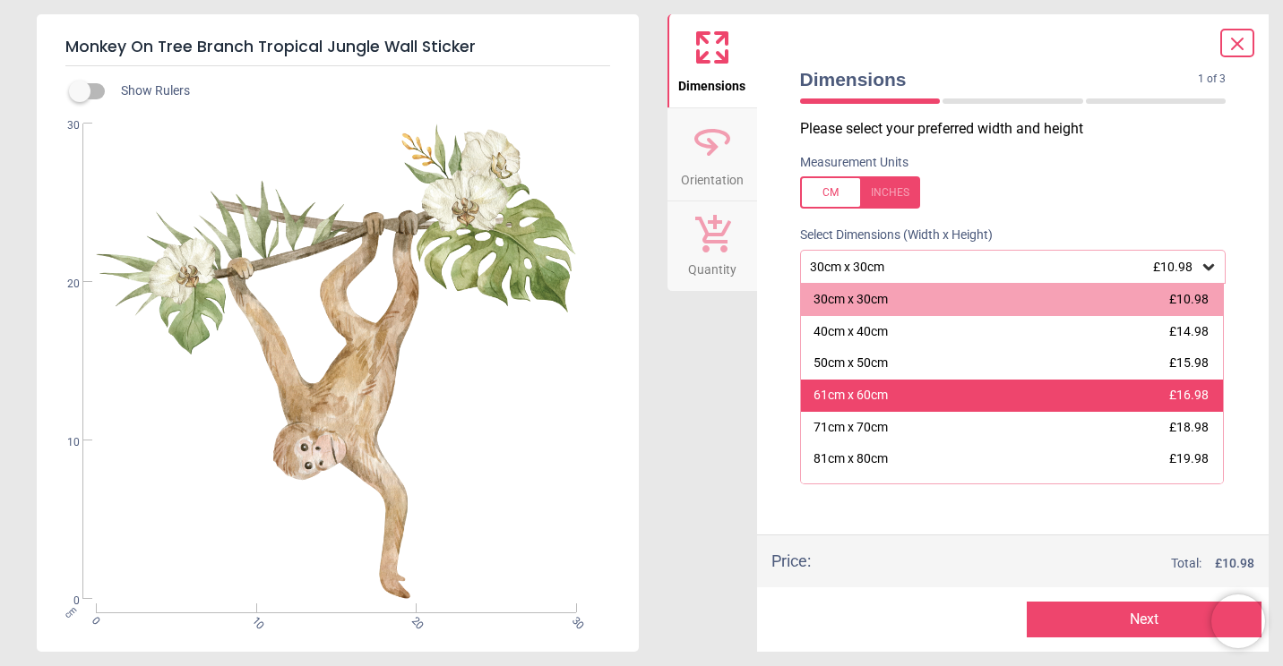
click at [884, 393] on div "61cm x 60cm" at bounding box center [850, 396] width 74 height 18
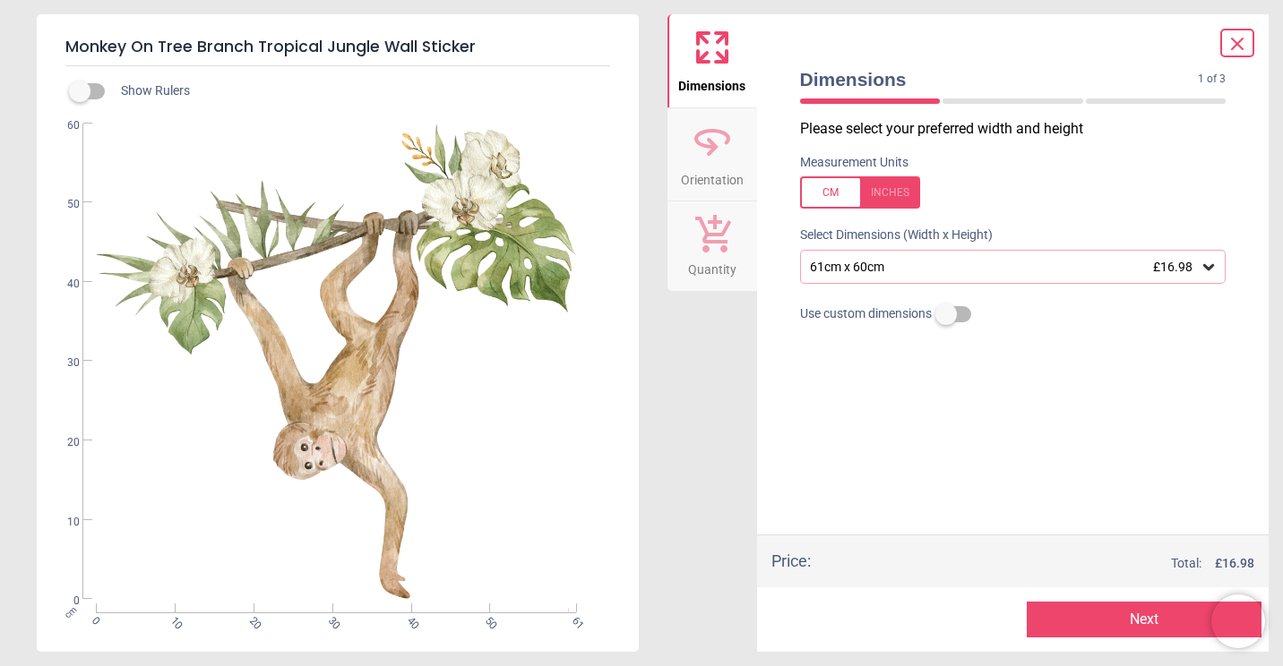
click at [1035, 272] on div "61cm x 60cm £16.98" at bounding box center [1004, 267] width 392 height 15
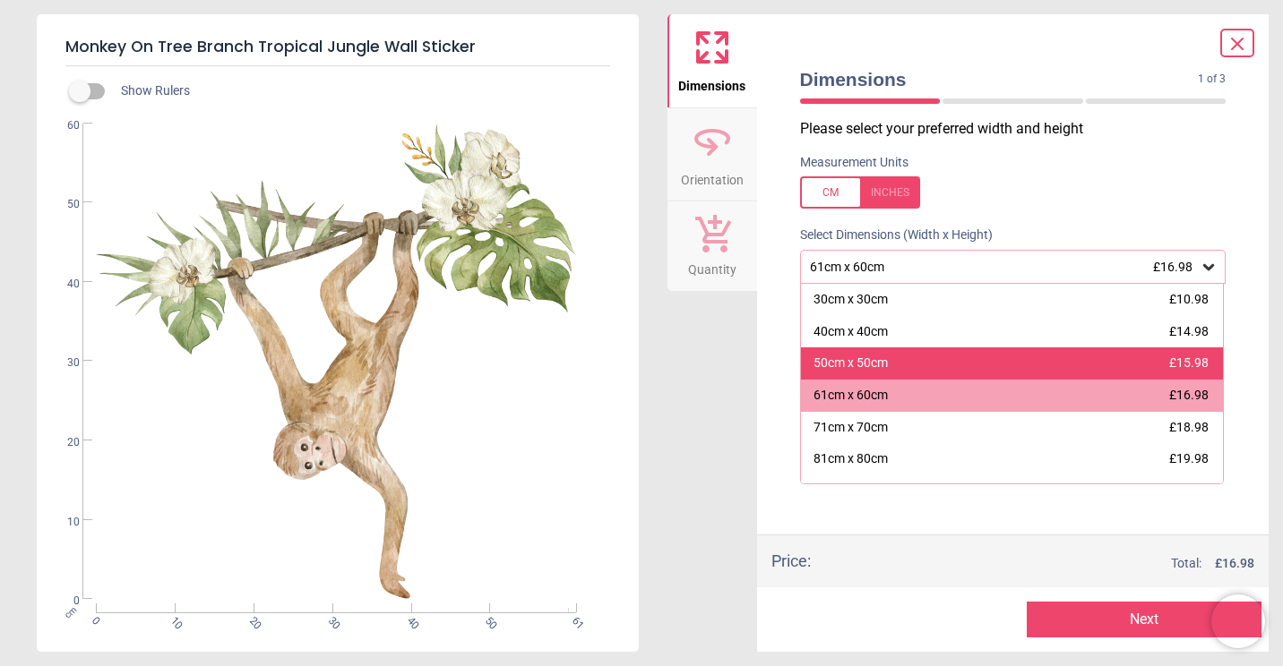
click at [915, 359] on div "50cm x 50cm £15.98" at bounding box center [1012, 364] width 423 height 32
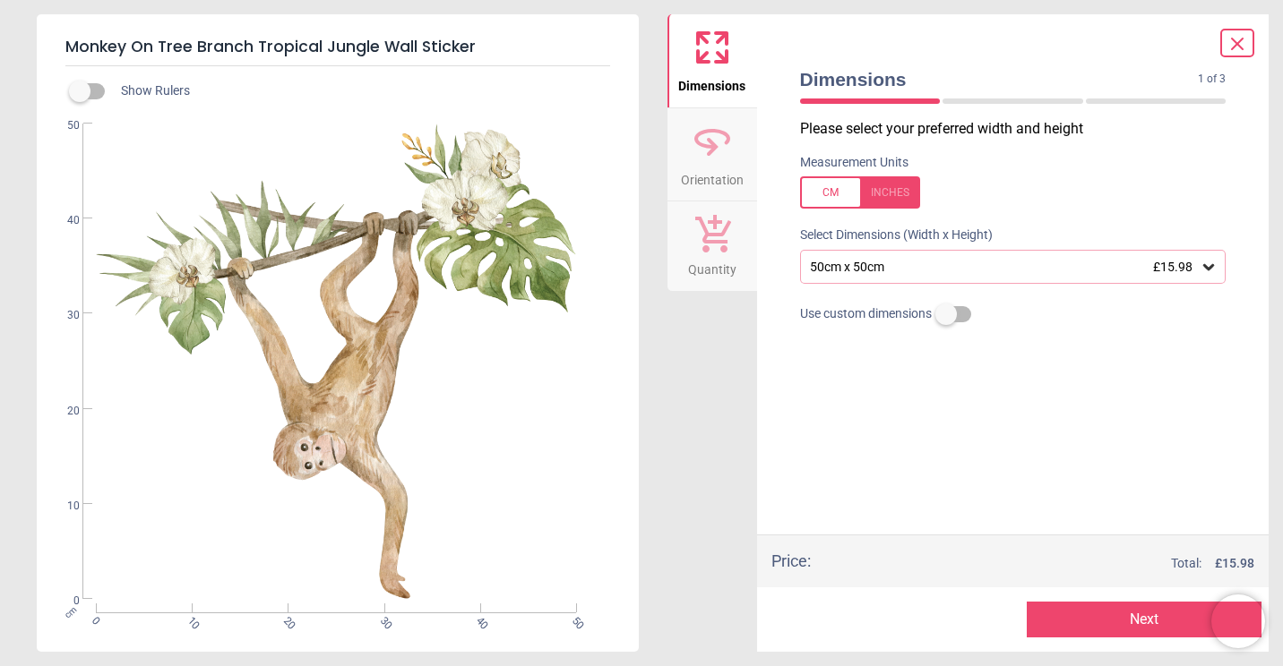
click at [1105, 617] on button "Next" at bounding box center [1144, 620] width 235 height 36
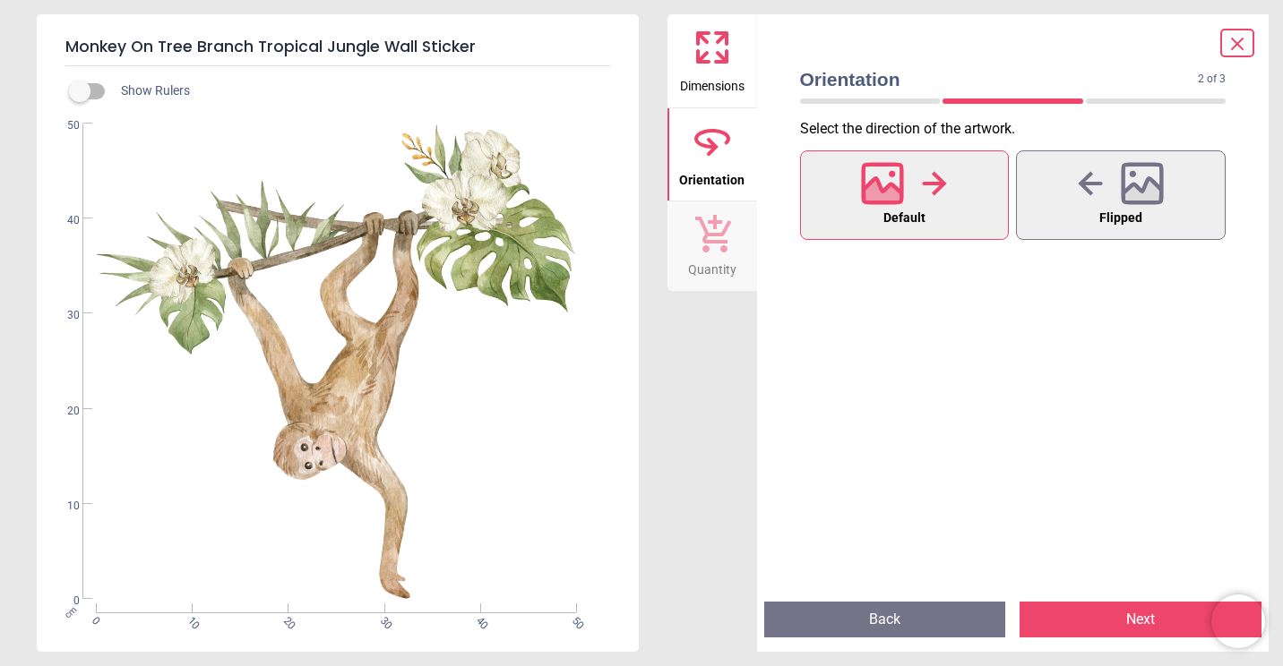
click at [897, 614] on button "Back" at bounding box center [885, 620] width 242 height 36
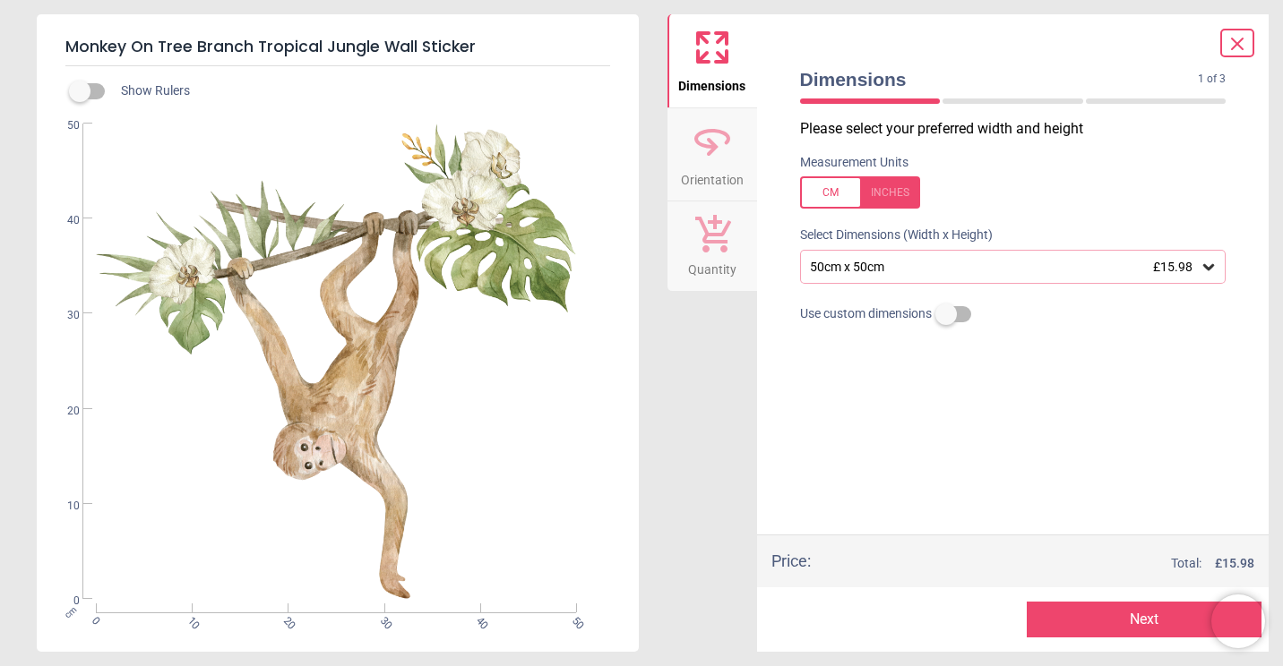
click at [955, 263] on div "50cm x 50cm £15.98" at bounding box center [1004, 267] width 392 height 15
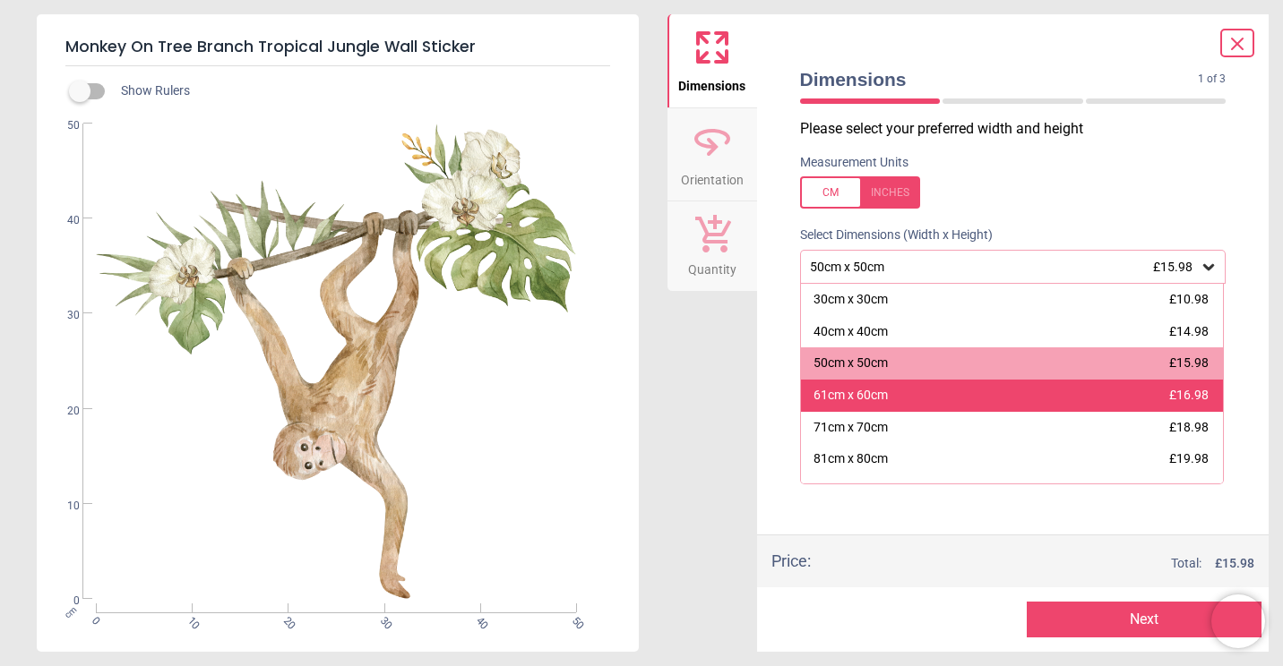
click at [862, 398] on div "61cm x 60cm" at bounding box center [850, 396] width 74 height 18
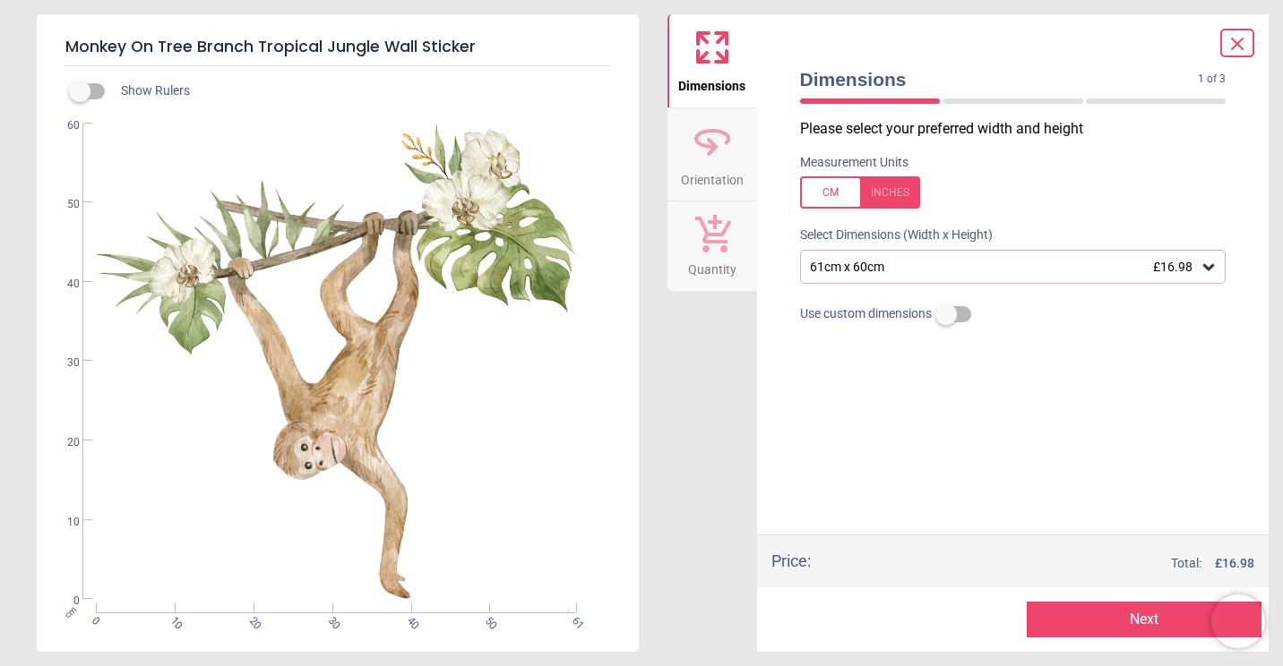
click at [1153, 621] on button "Next" at bounding box center [1144, 620] width 235 height 36
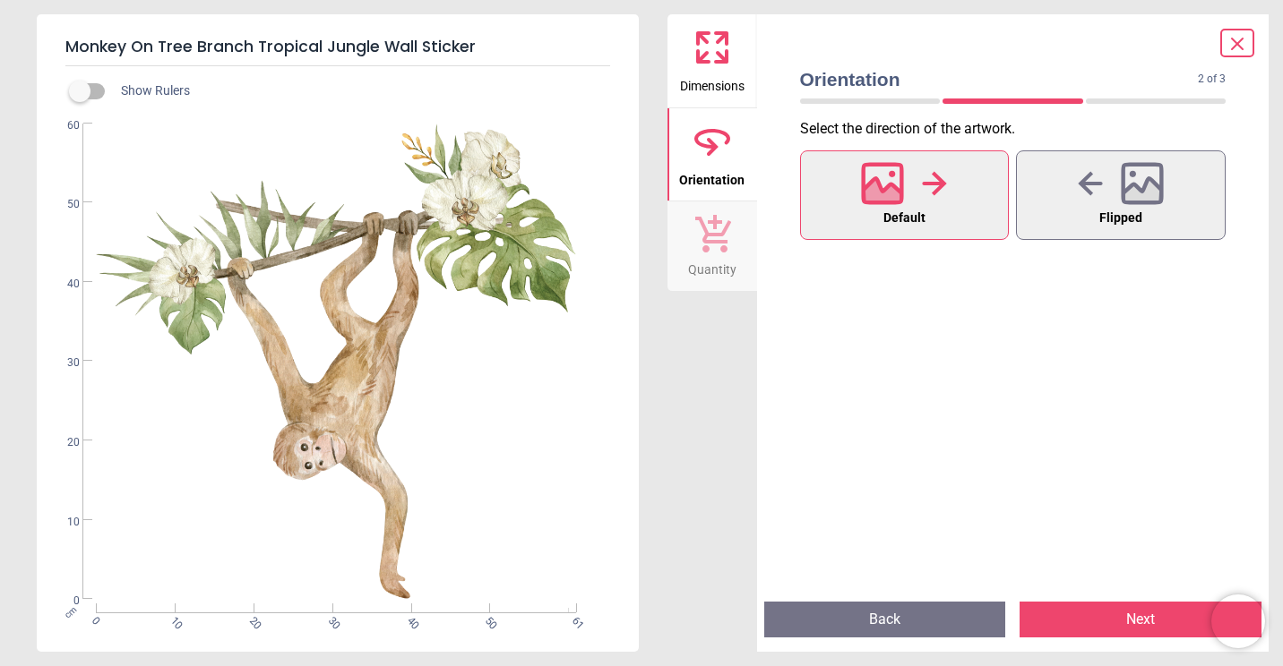
click at [1128, 617] on button "Next" at bounding box center [1140, 620] width 242 height 36
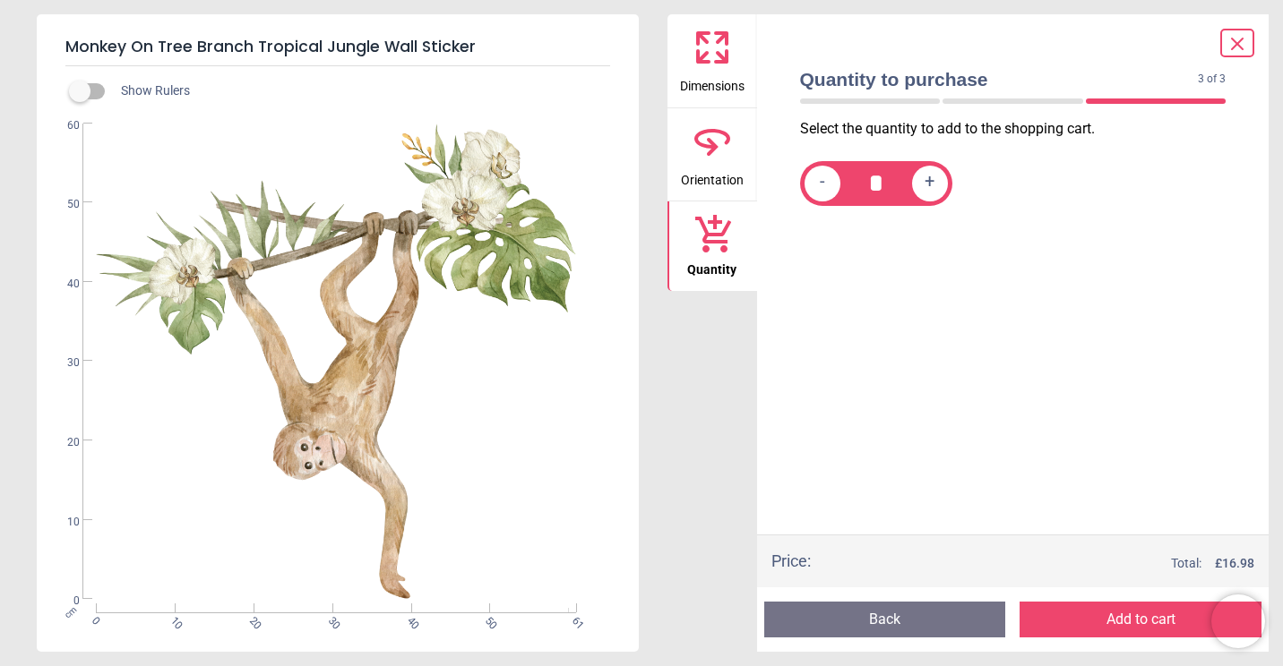
click at [1128, 617] on button "Add to cart" at bounding box center [1140, 620] width 242 height 36
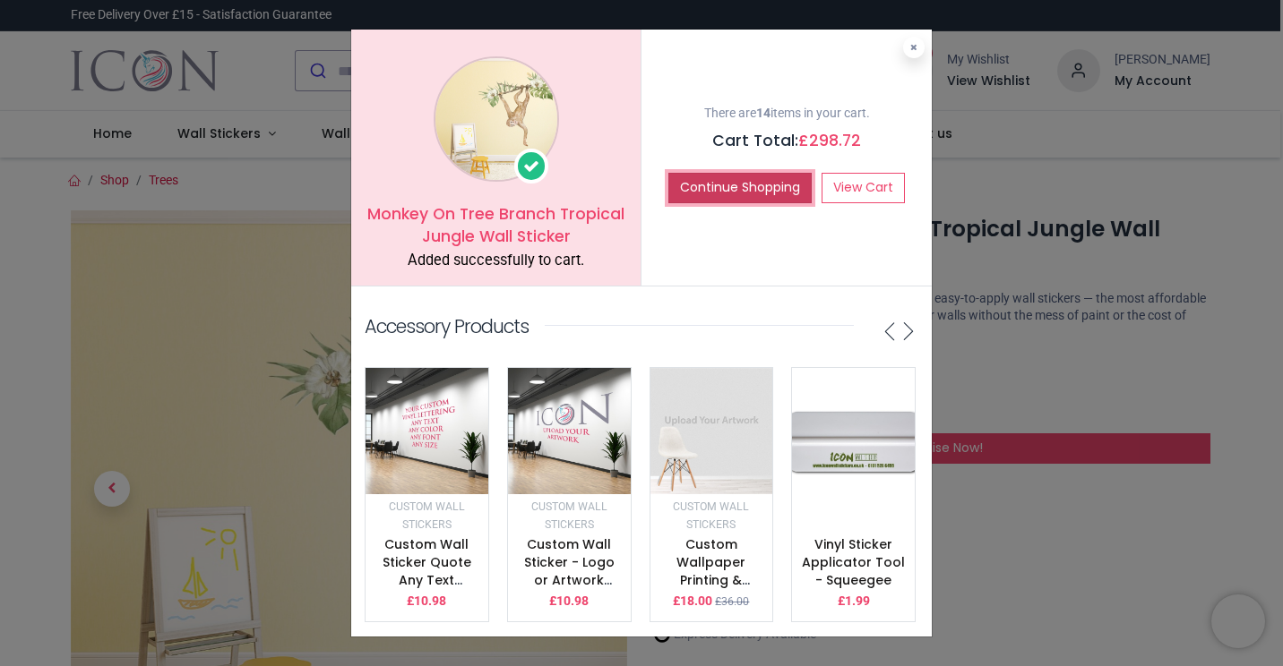
click at [707, 182] on button "Continue Shopping" at bounding box center [739, 188] width 143 height 30
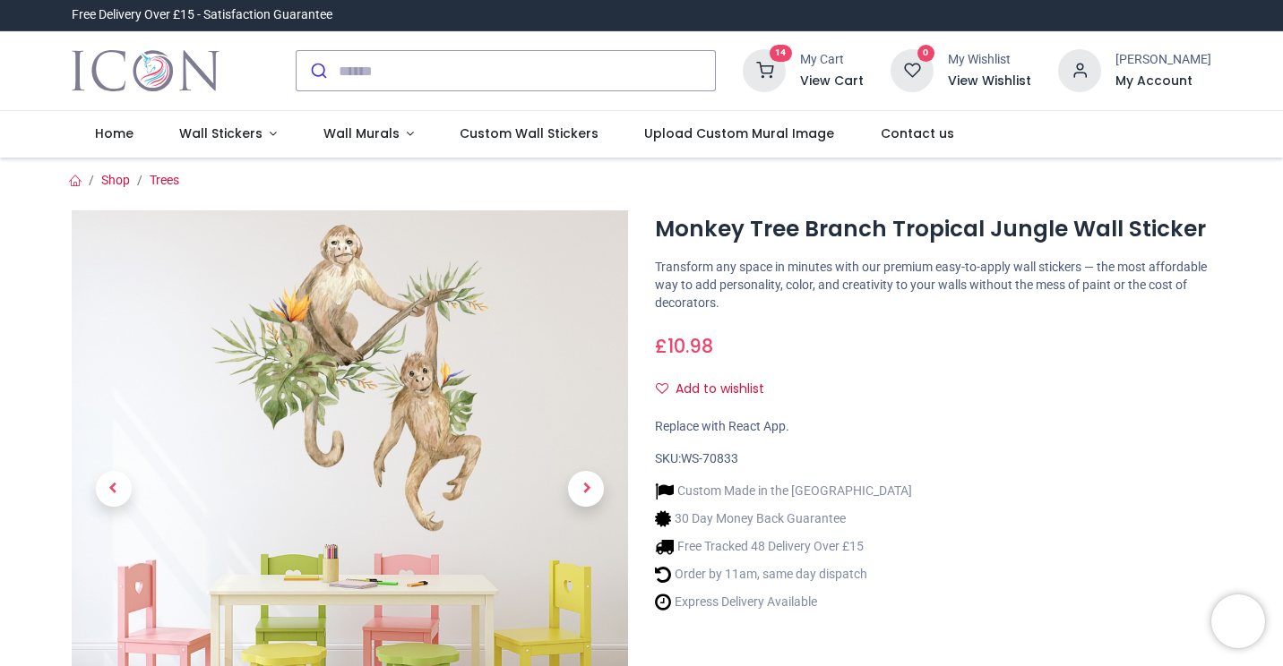
type input "**********"
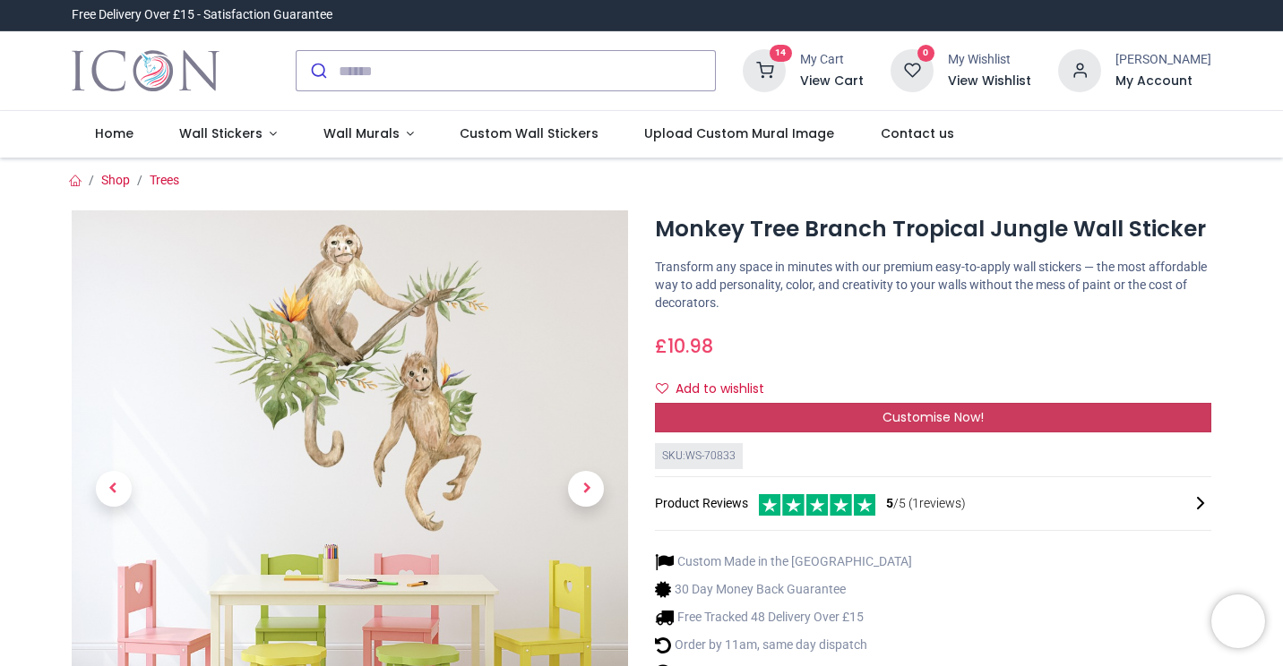
click at [948, 420] on span "Customise Now!" at bounding box center [932, 417] width 101 height 18
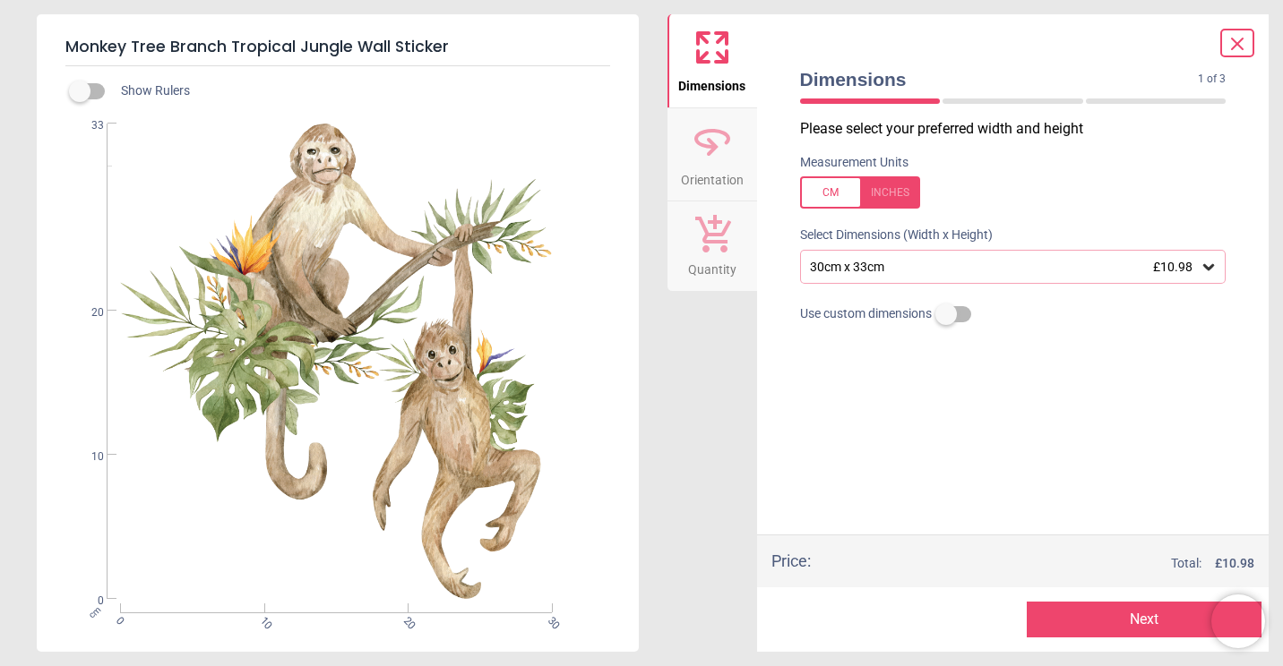
click at [962, 278] on div "30cm x 33cm £10.98" at bounding box center [1013, 267] width 426 height 34
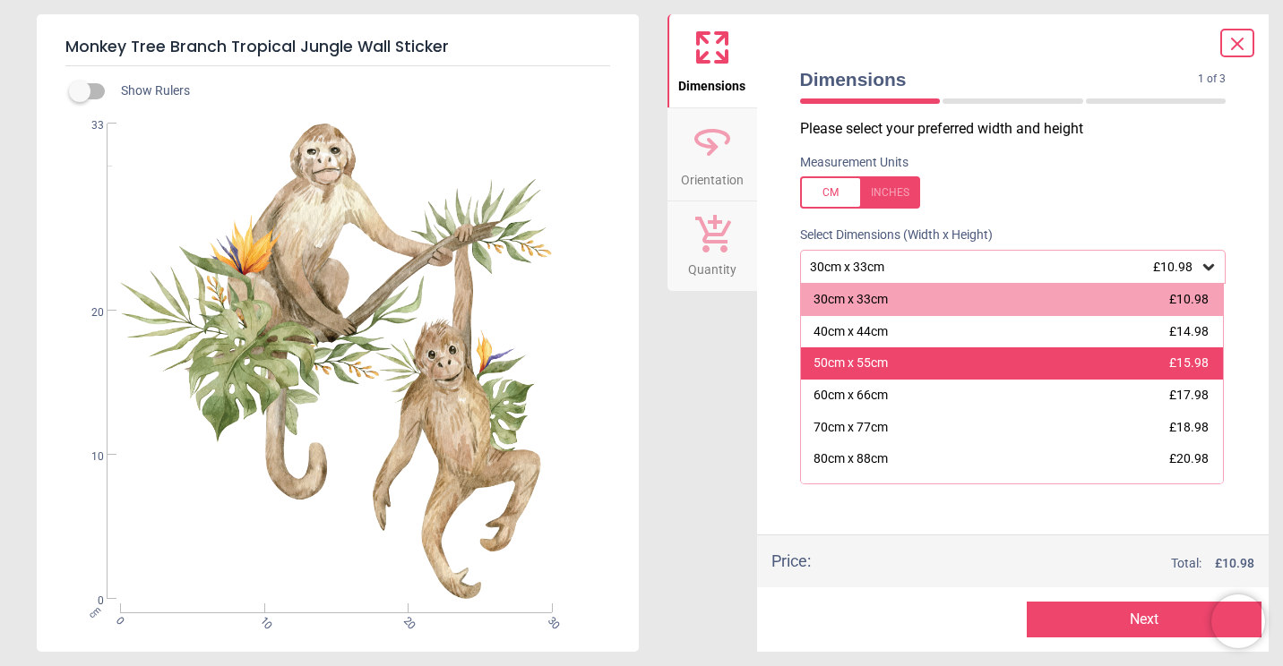
click at [893, 364] on div "50cm x 55cm £15.98" at bounding box center [1012, 364] width 423 height 32
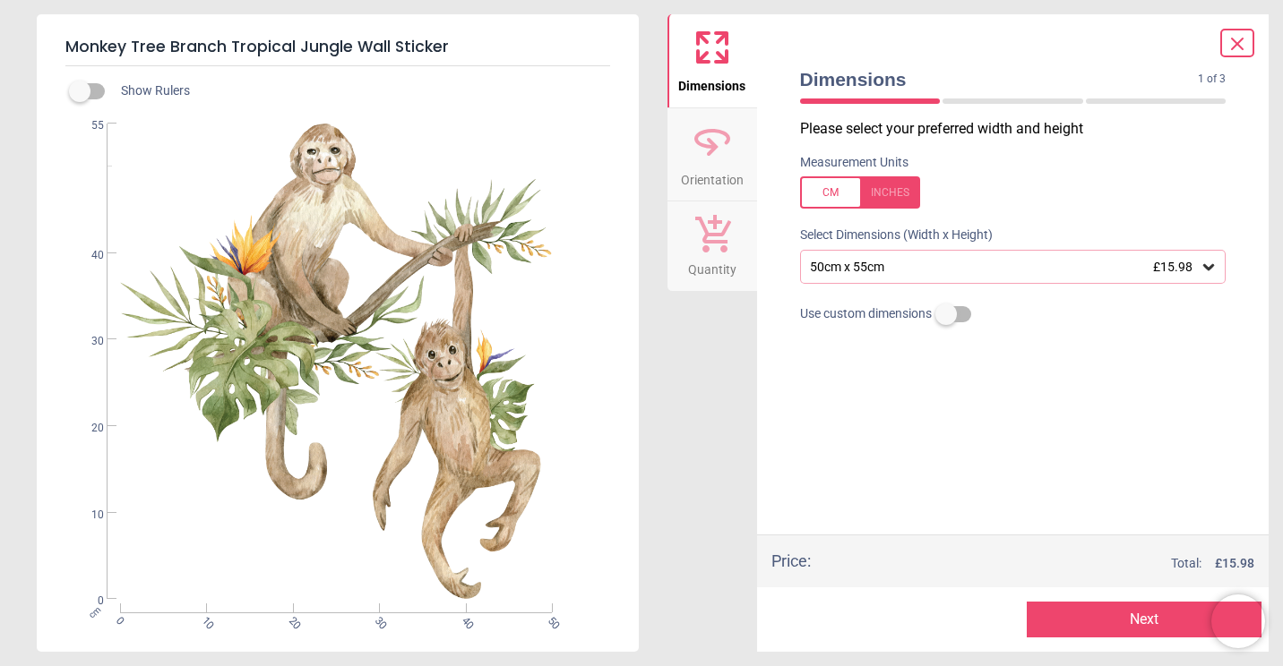
click at [981, 271] on div "50cm x 55cm £15.98" at bounding box center [1004, 267] width 392 height 15
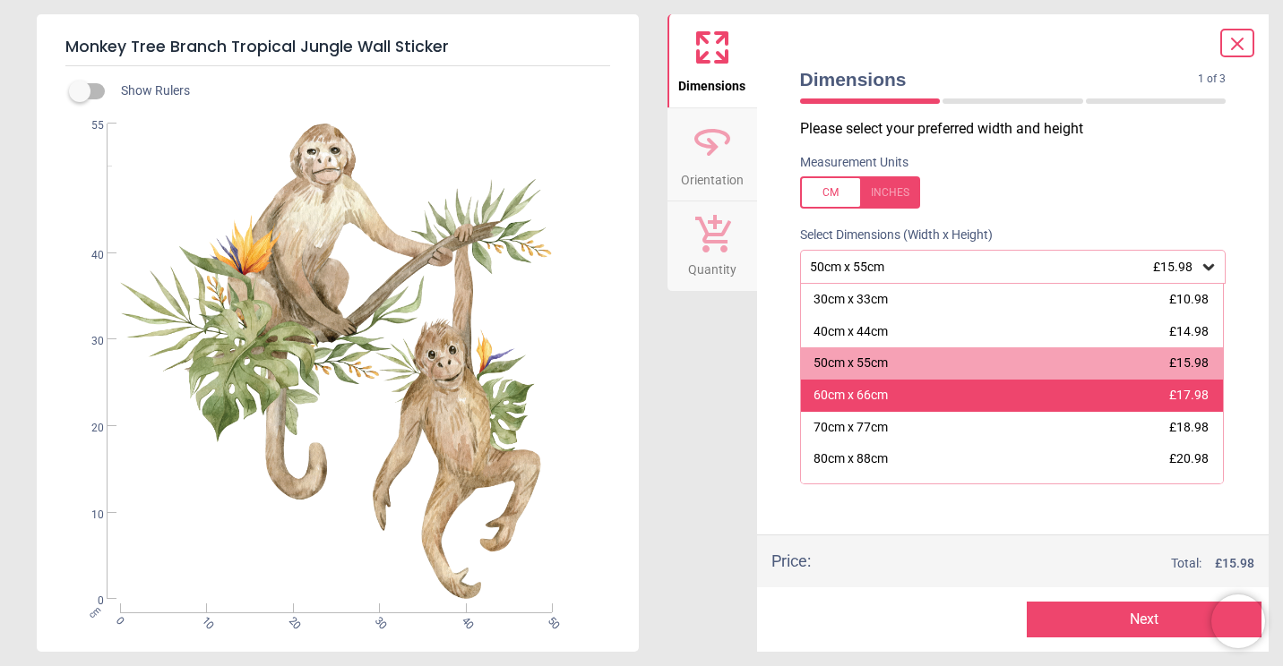
click at [887, 388] on div "60cm x 66cm £17.98" at bounding box center [1012, 396] width 423 height 32
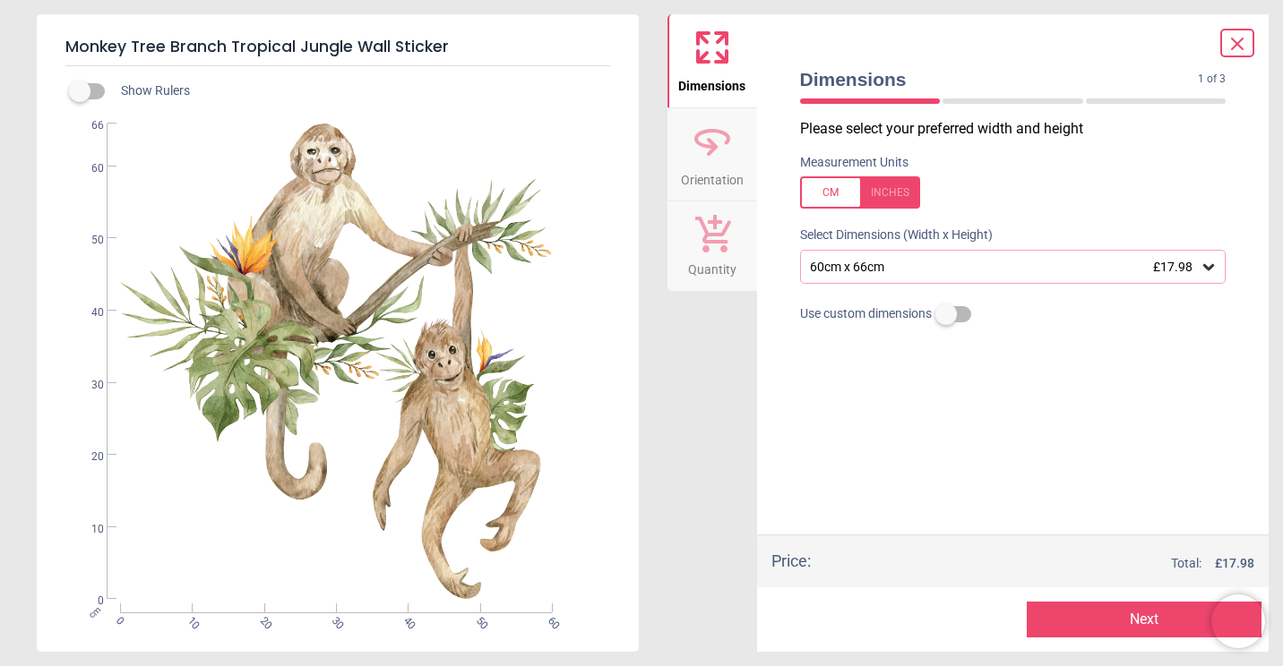
click at [1000, 271] on div "60cm x 66cm £17.98" at bounding box center [1004, 267] width 392 height 15
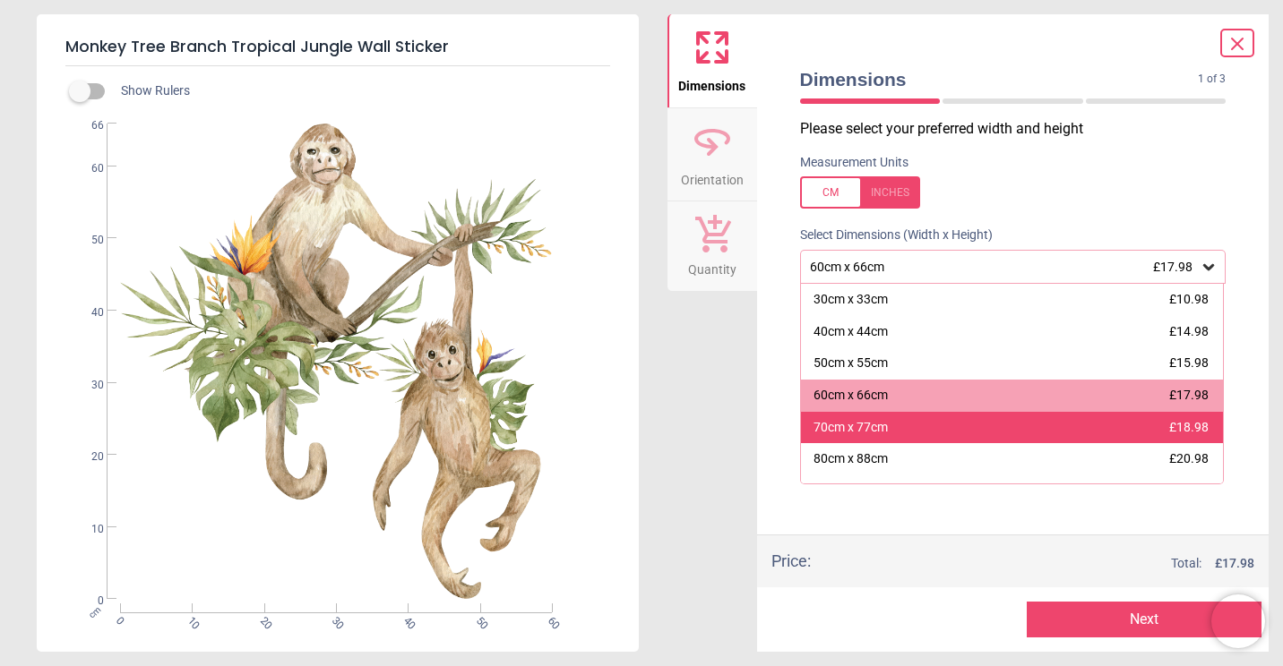
click at [896, 440] on div "70cm x 77cm £18.98" at bounding box center [1012, 428] width 423 height 32
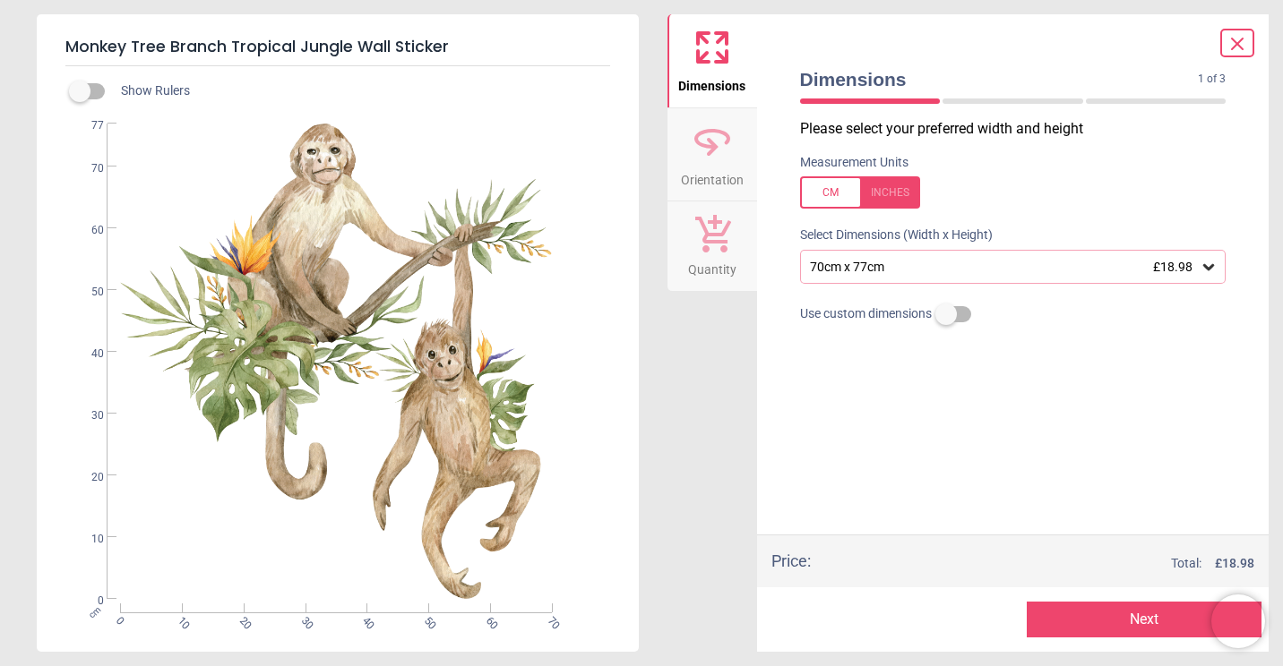
click at [1113, 621] on button "Next" at bounding box center [1144, 620] width 235 height 36
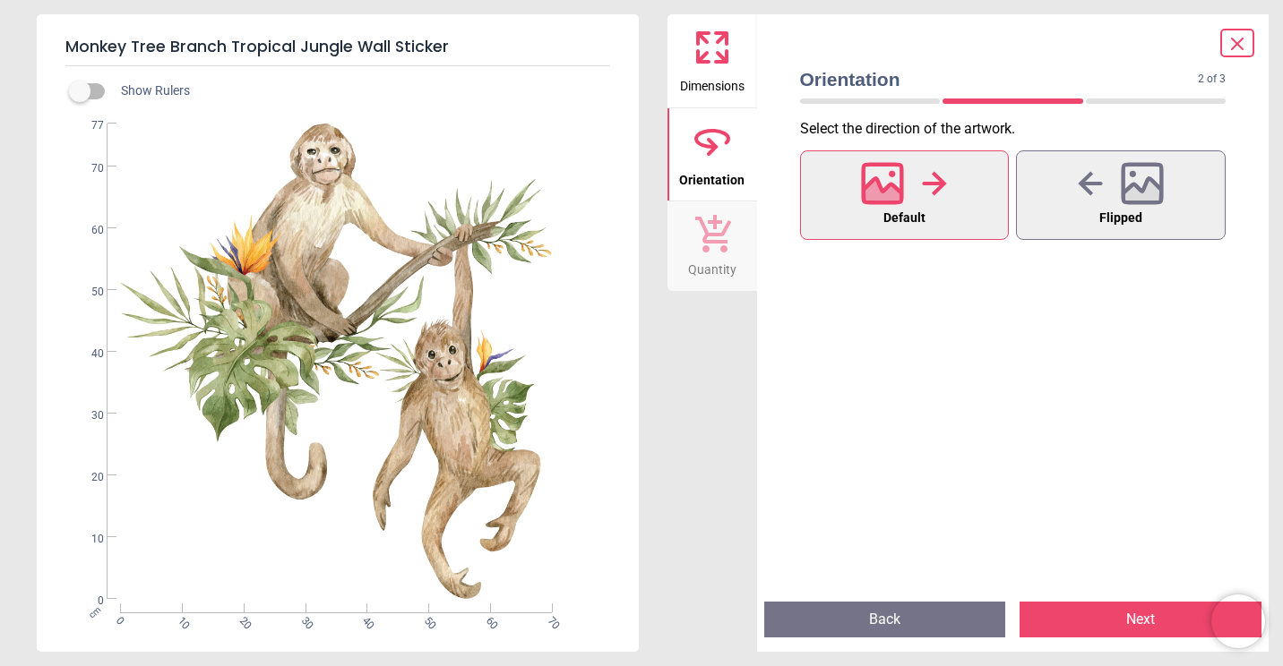
click at [1112, 621] on button "Next" at bounding box center [1140, 620] width 242 height 36
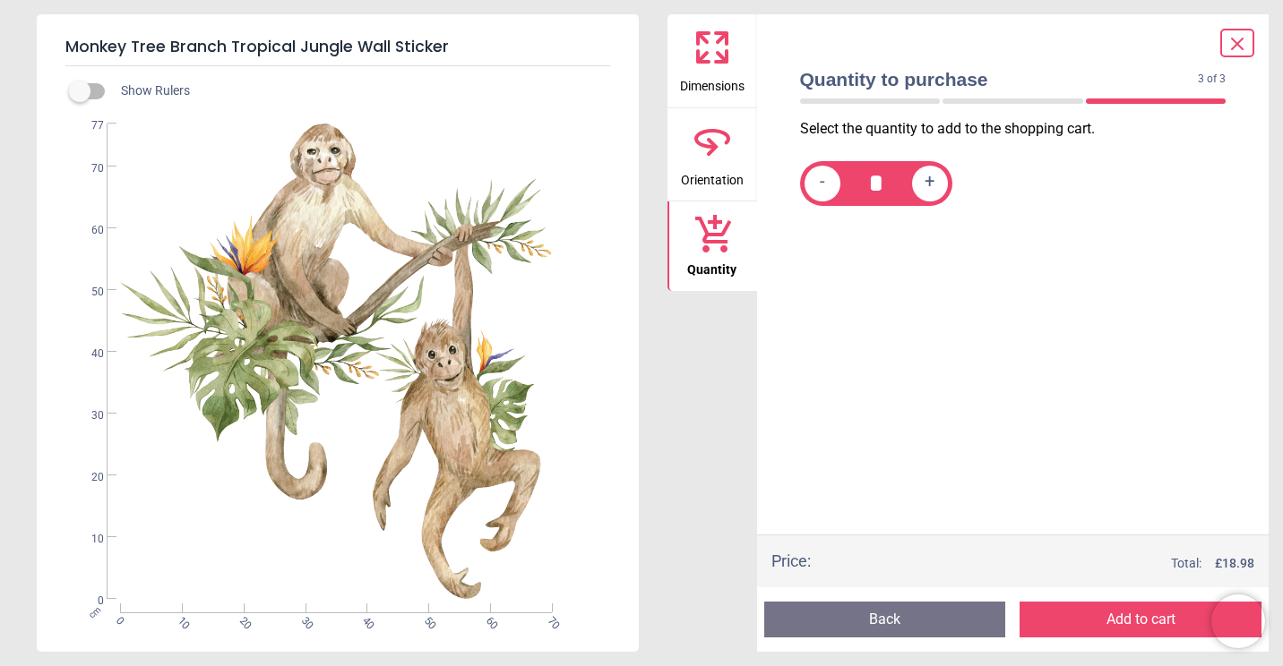
click at [922, 184] on div "+" at bounding box center [930, 184] width 36 height 36
type input "*"
click at [1133, 623] on button "Add to cart" at bounding box center [1140, 620] width 242 height 36
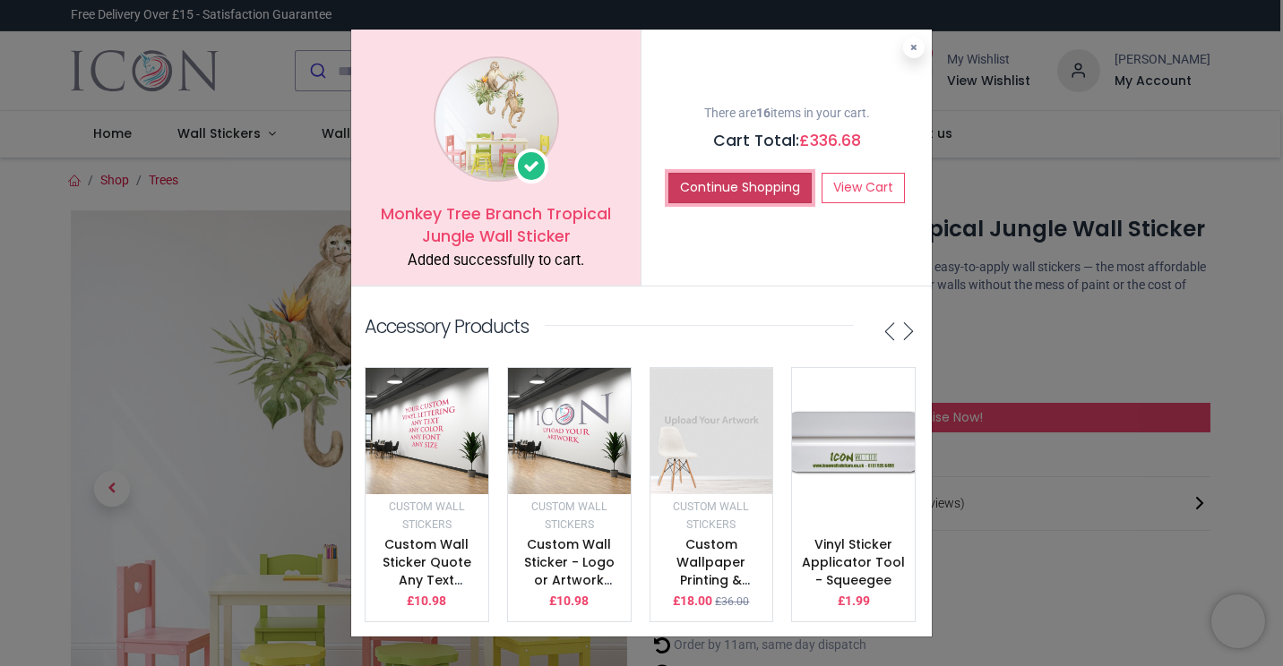
click at [741, 180] on button "Continue Shopping" at bounding box center [739, 188] width 143 height 30
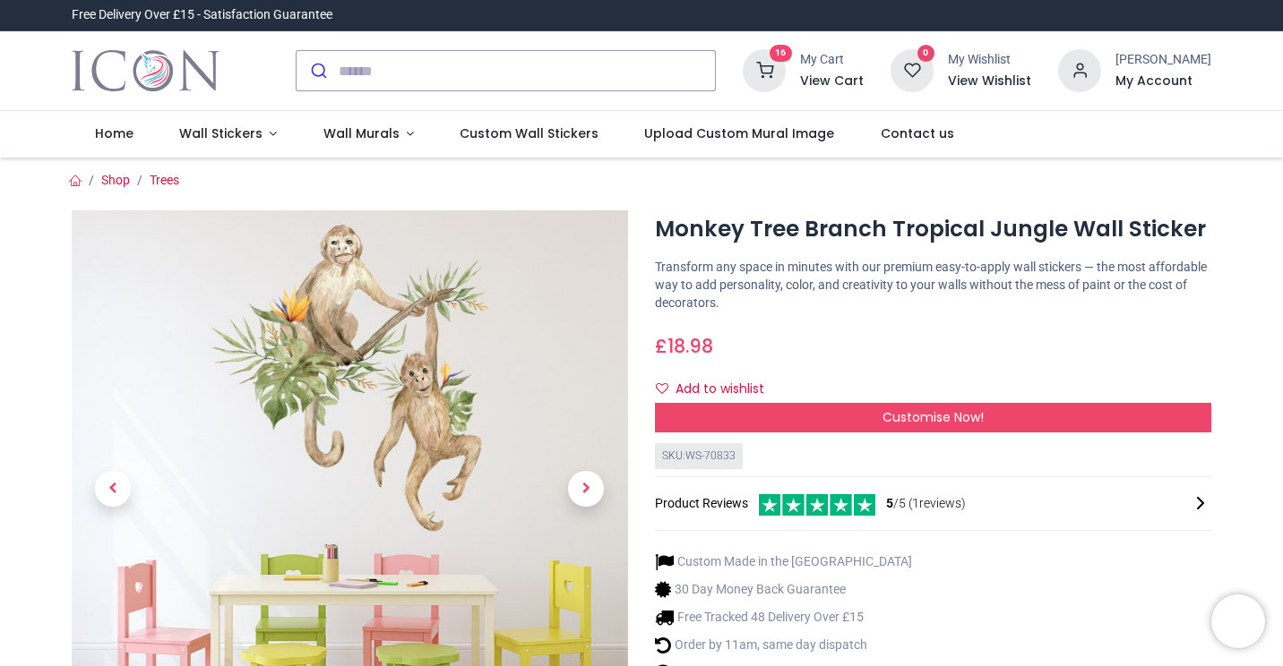
click at [741, 180] on ol "Shop Trees" at bounding box center [641, 181] width 1166 height 18
click at [244, 125] on span "Wall Stickers" at bounding box center [220, 134] width 83 height 18
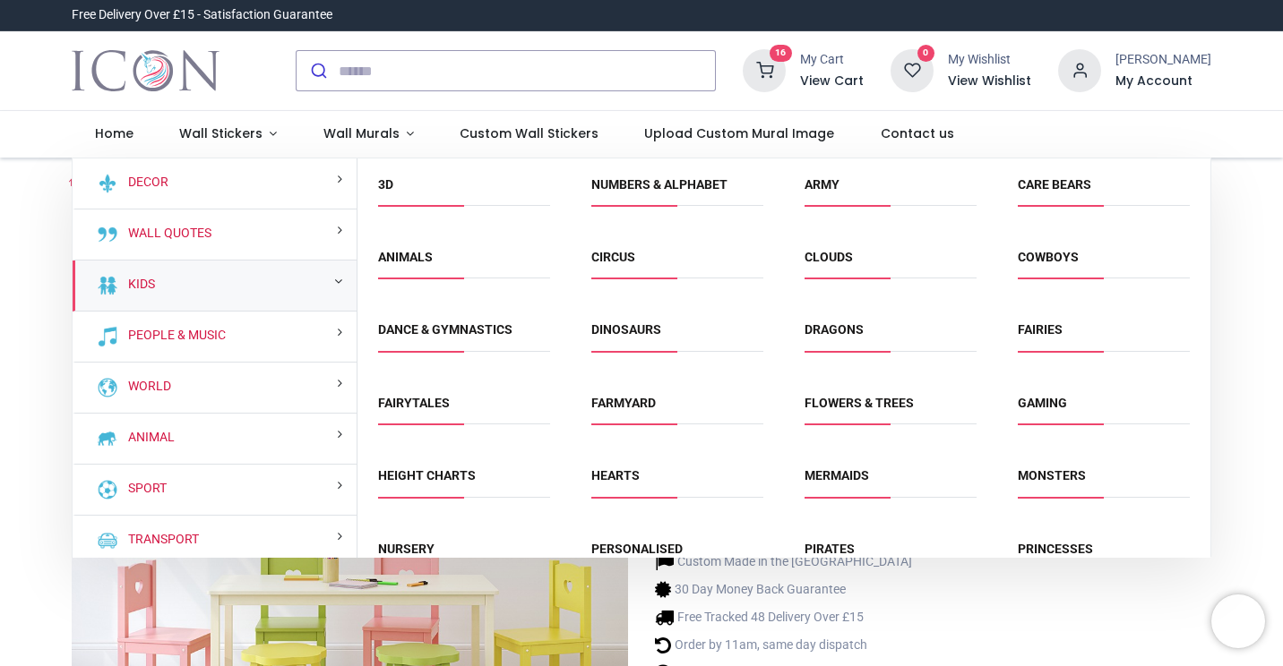
click at [172, 271] on div "Kids" at bounding box center [215, 286] width 284 height 51
click at [174, 287] on div "Kids" at bounding box center [215, 286] width 284 height 51
click at [207, 288] on div "Kids" at bounding box center [215, 286] width 284 height 51
click at [383, 182] on link "3D" at bounding box center [385, 184] width 15 height 14
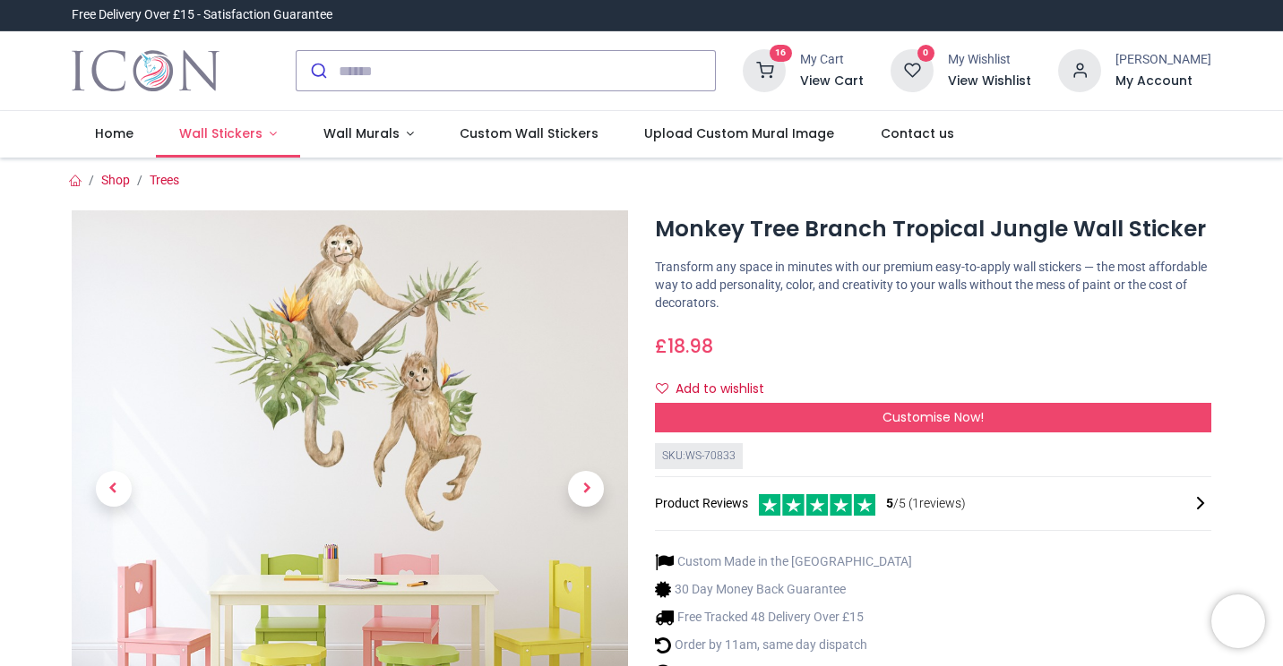
click at [226, 132] on span "Wall Stickers" at bounding box center [220, 134] width 83 height 18
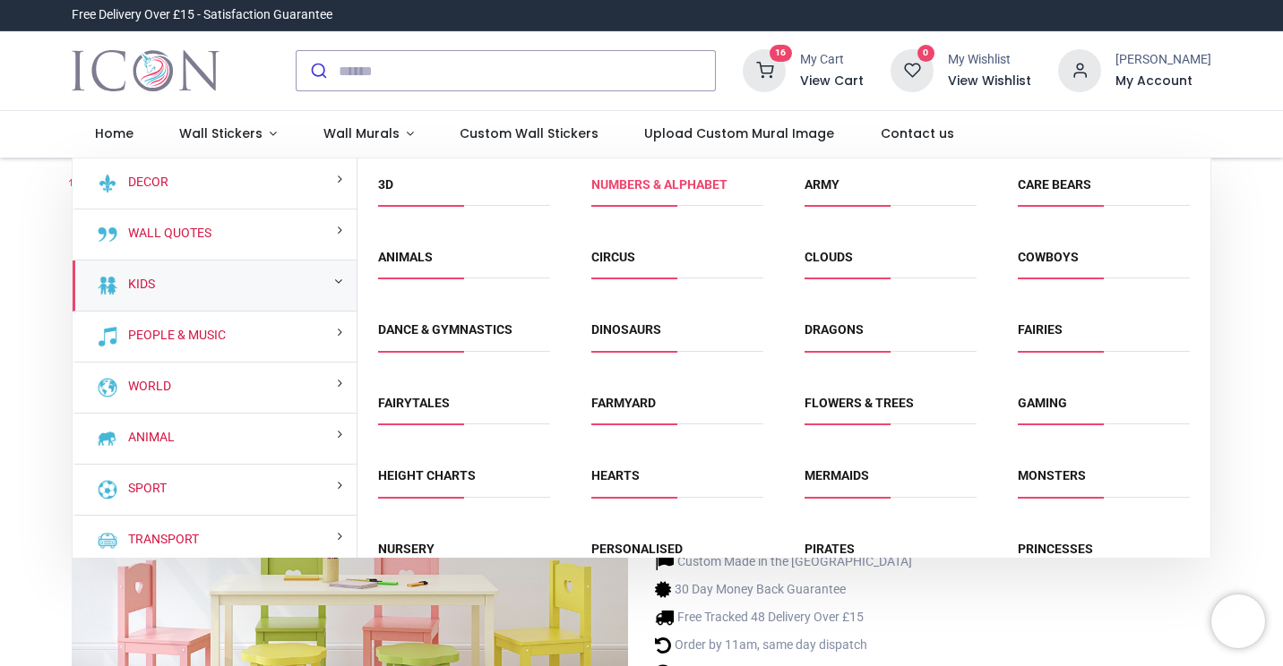
click at [641, 181] on link "Numbers & Alphabet" at bounding box center [659, 184] width 136 height 14
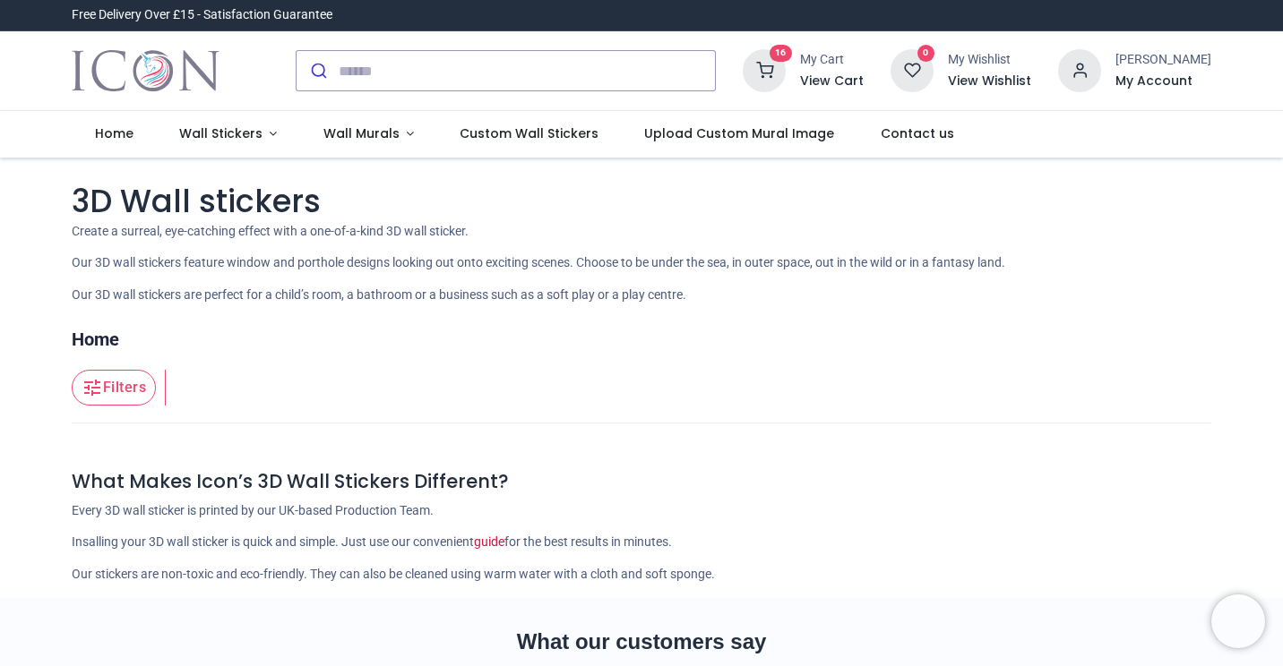
type input "**********"
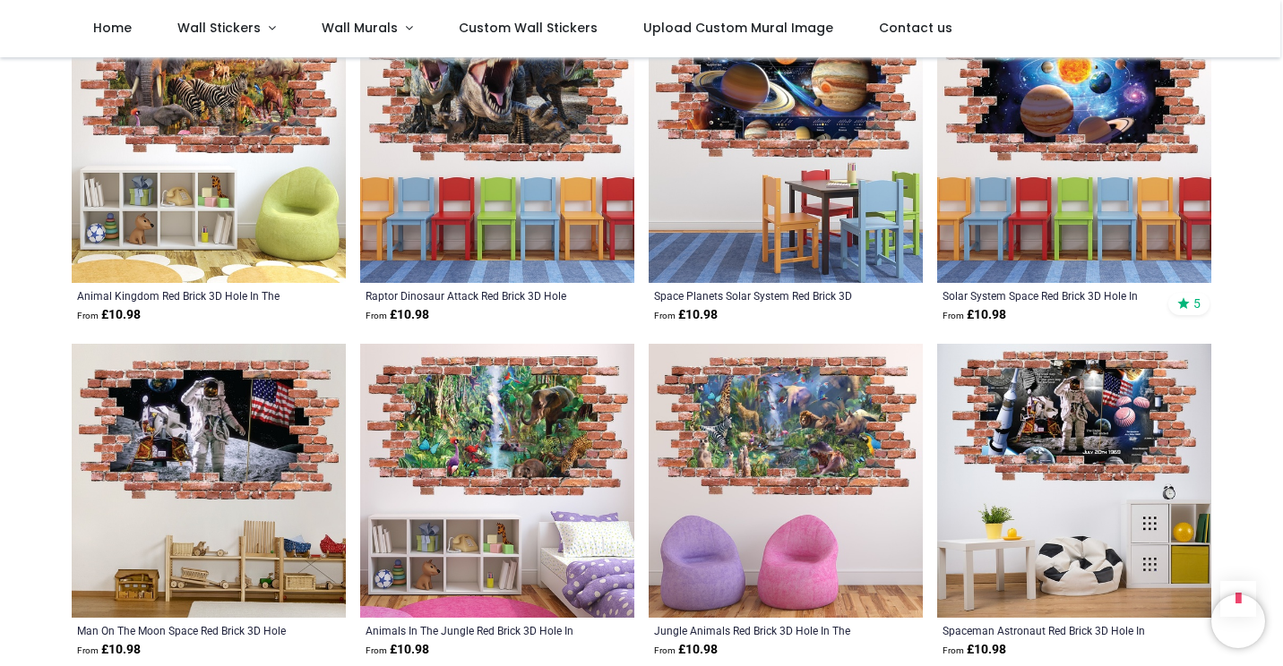
scroll to position [6771, 0]
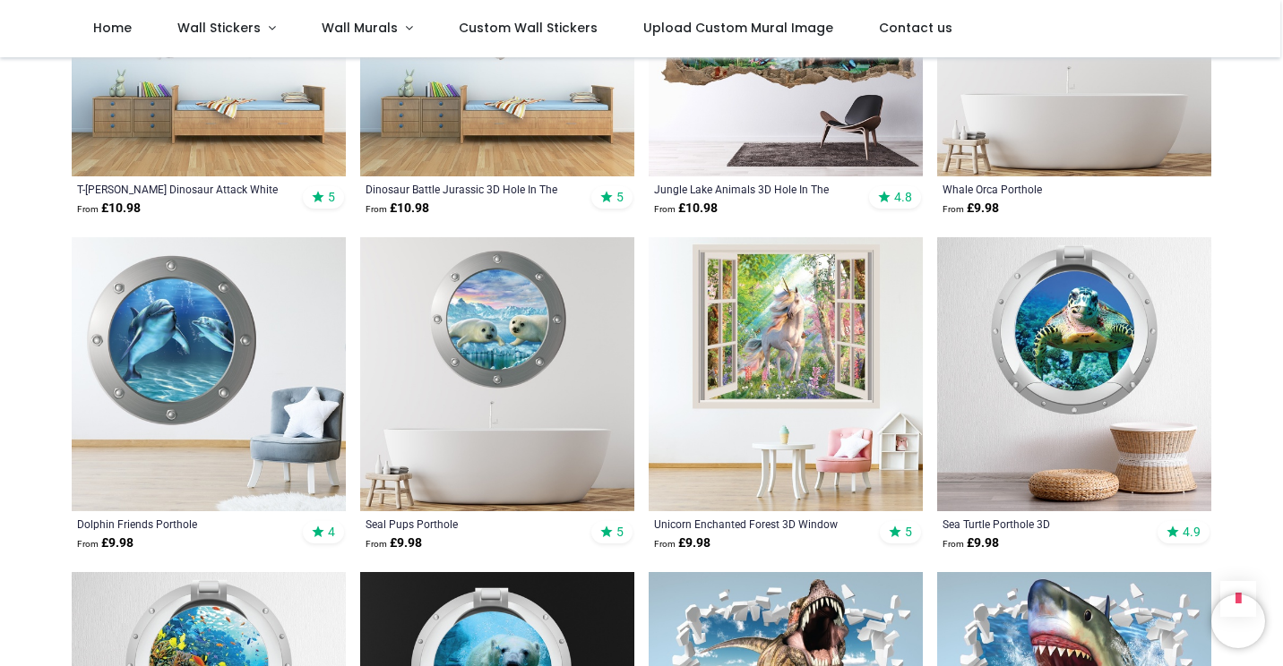
scroll to position [265, 0]
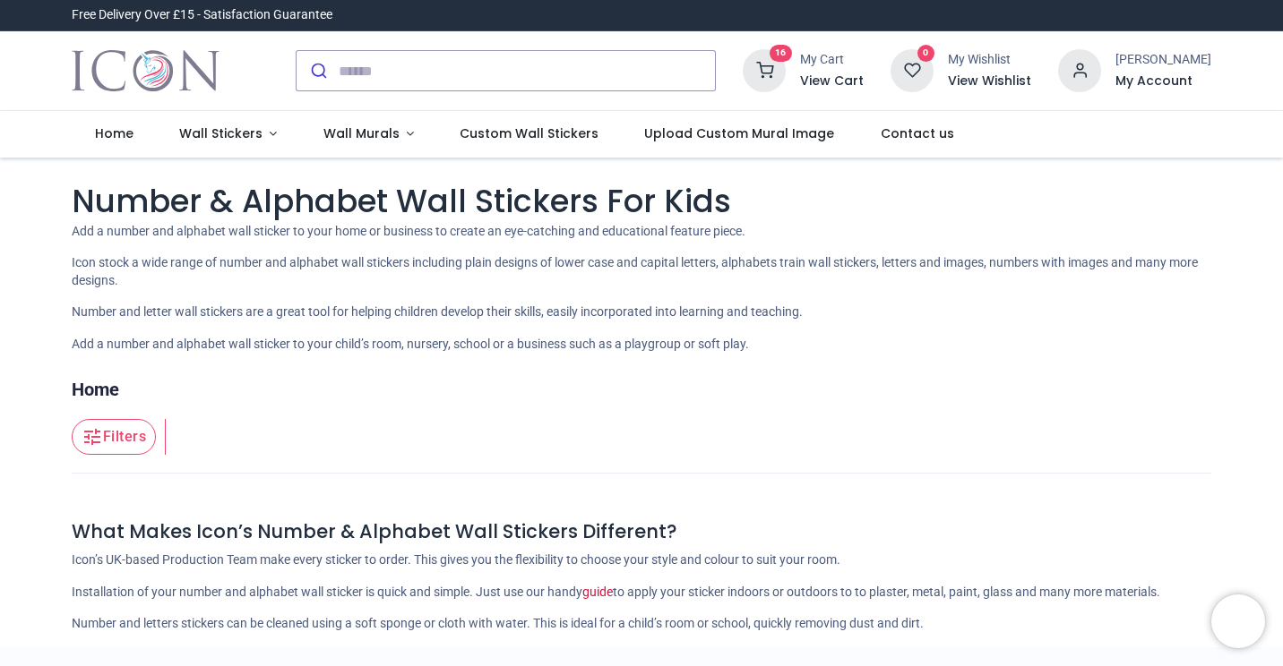
type input "**********"
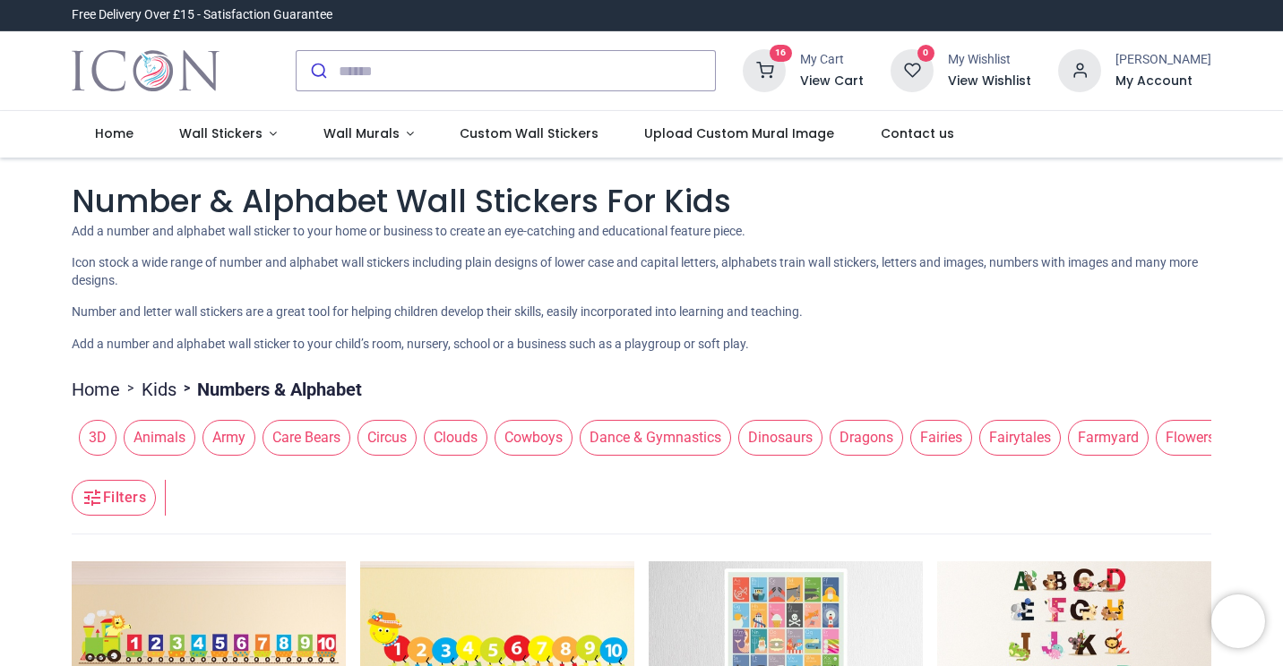
click at [829, 70] on div "My Cart View Cart" at bounding box center [832, 70] width 64 height 39
click at [786, 70] on icon at bounding box center [764, 70] width 43 height 43
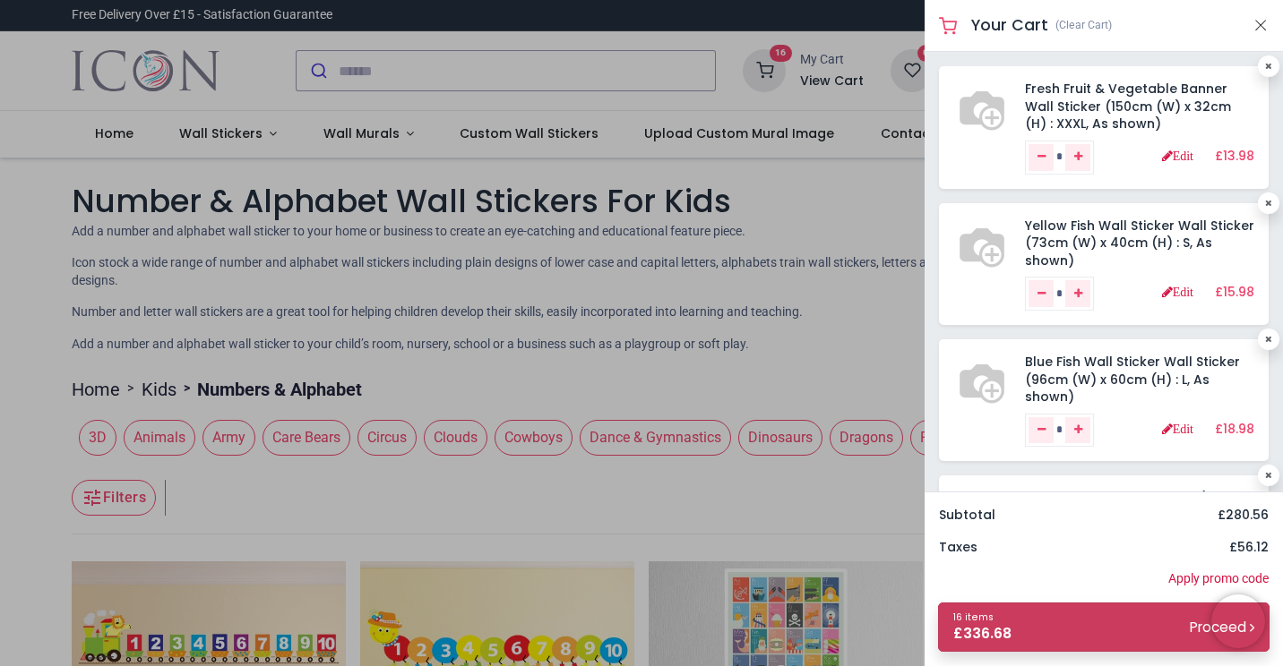
click at [1035, 626] on link "16 items £ 336.68 Proceed" at bounding box center [1103, 627] width 331 height 49
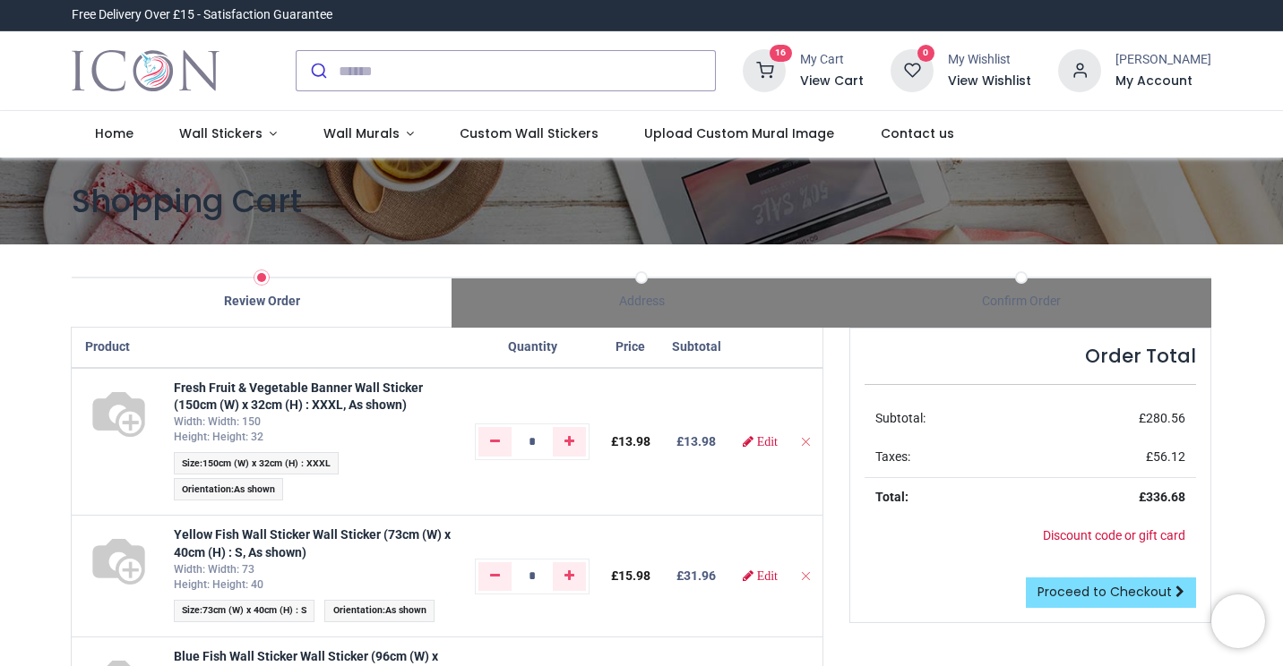
type input "**********"
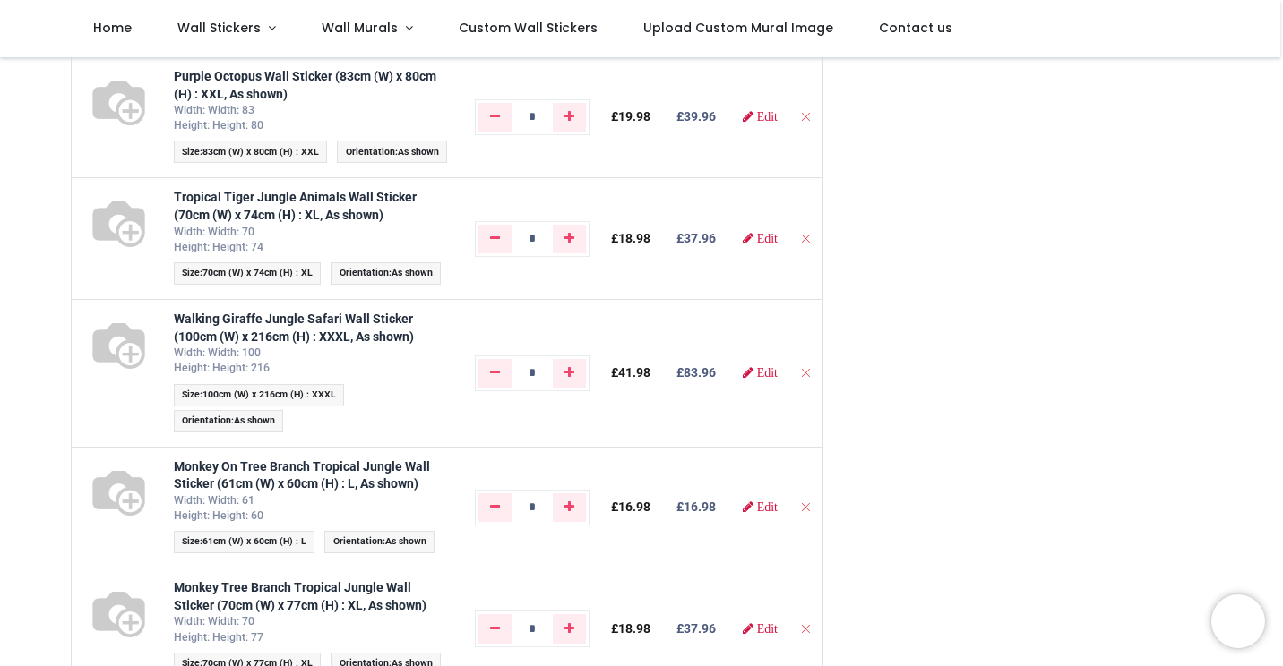
scroll to position [733, 0]
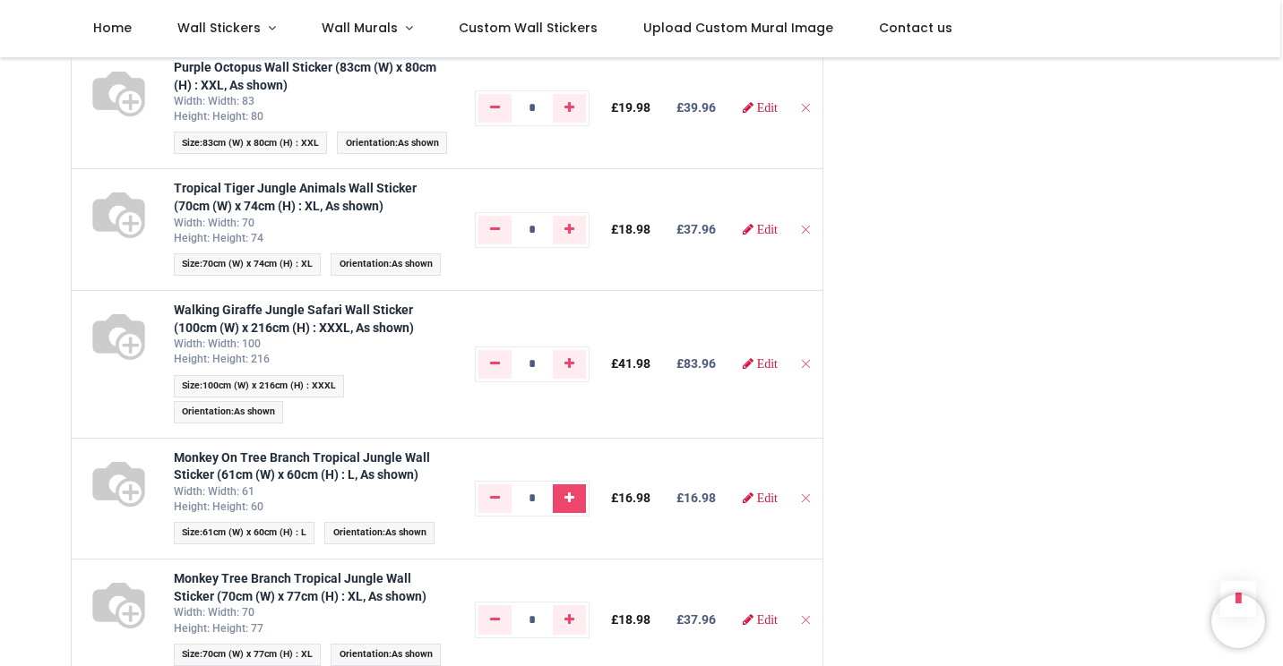
click at [576, 501] on link "Add one" at bounding box center [569, 499] width 33 height 29
type input "*"
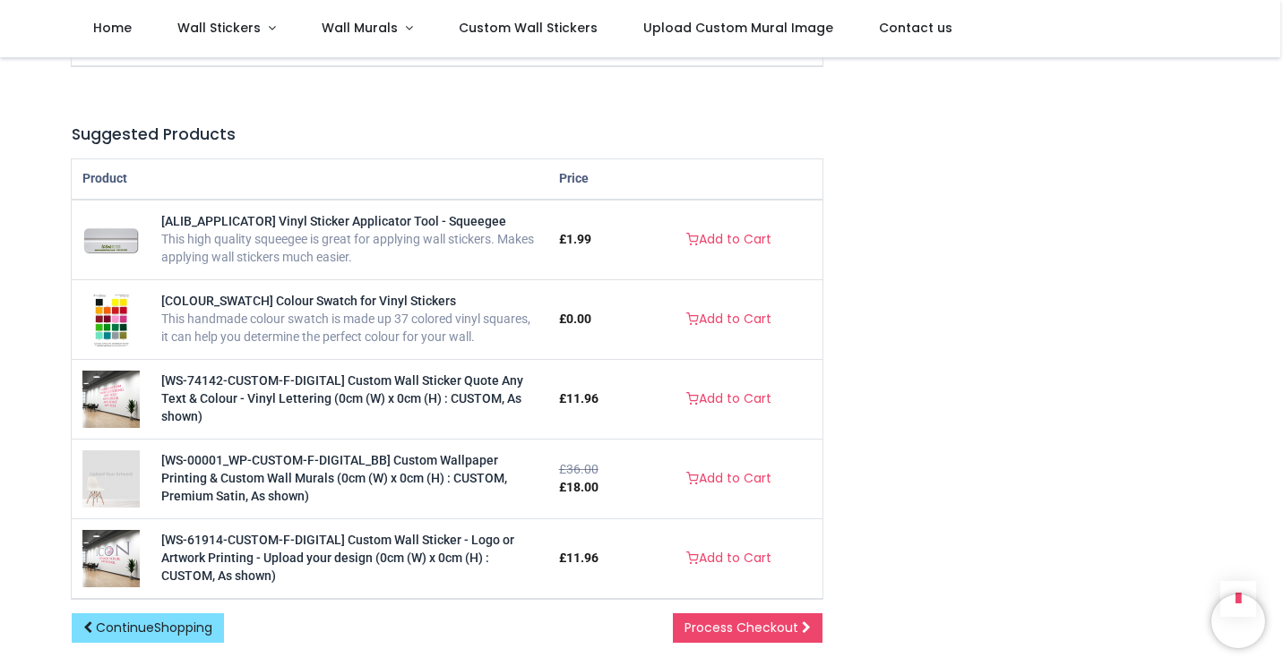
scroll to position [1299, 0]
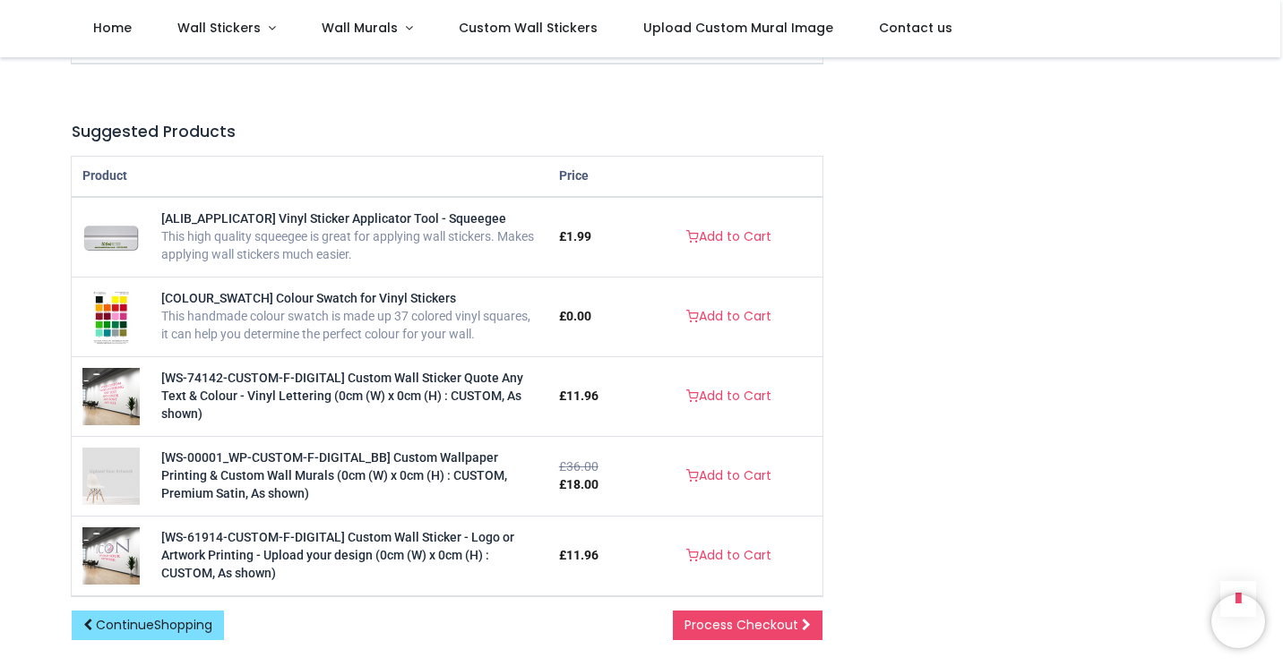
click at [1249, 666] on div at bounding box center [641, 666] width 1283 height 0
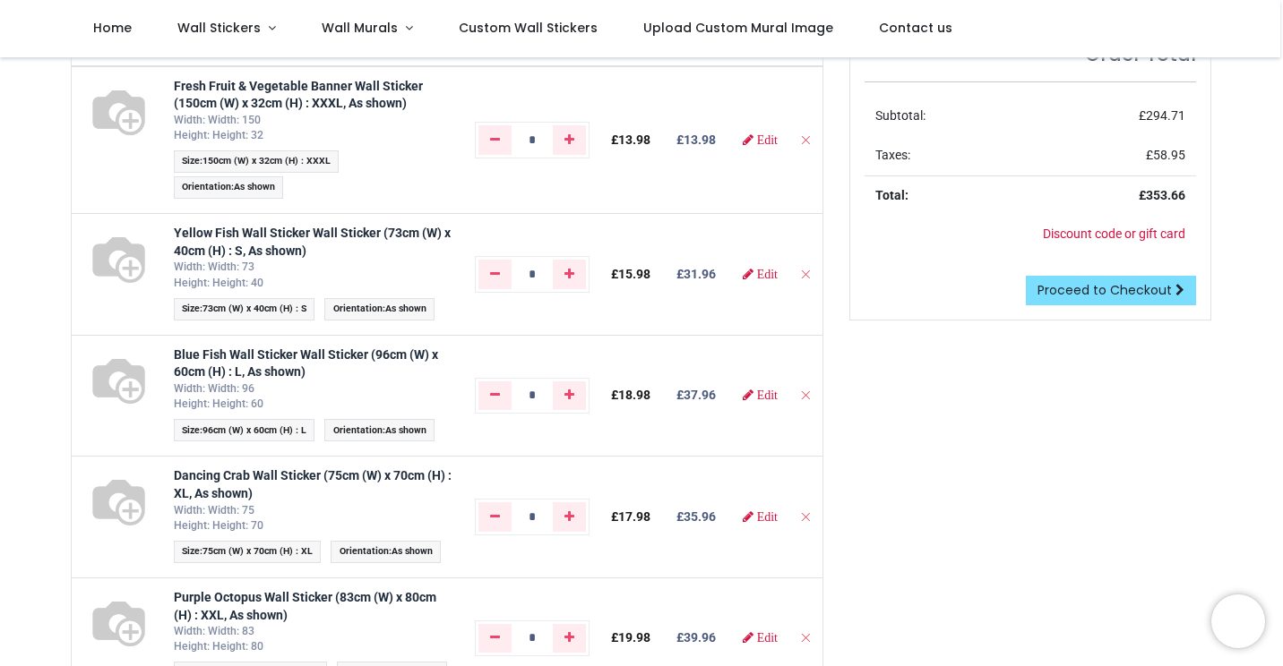
scroll to position [102, 0]
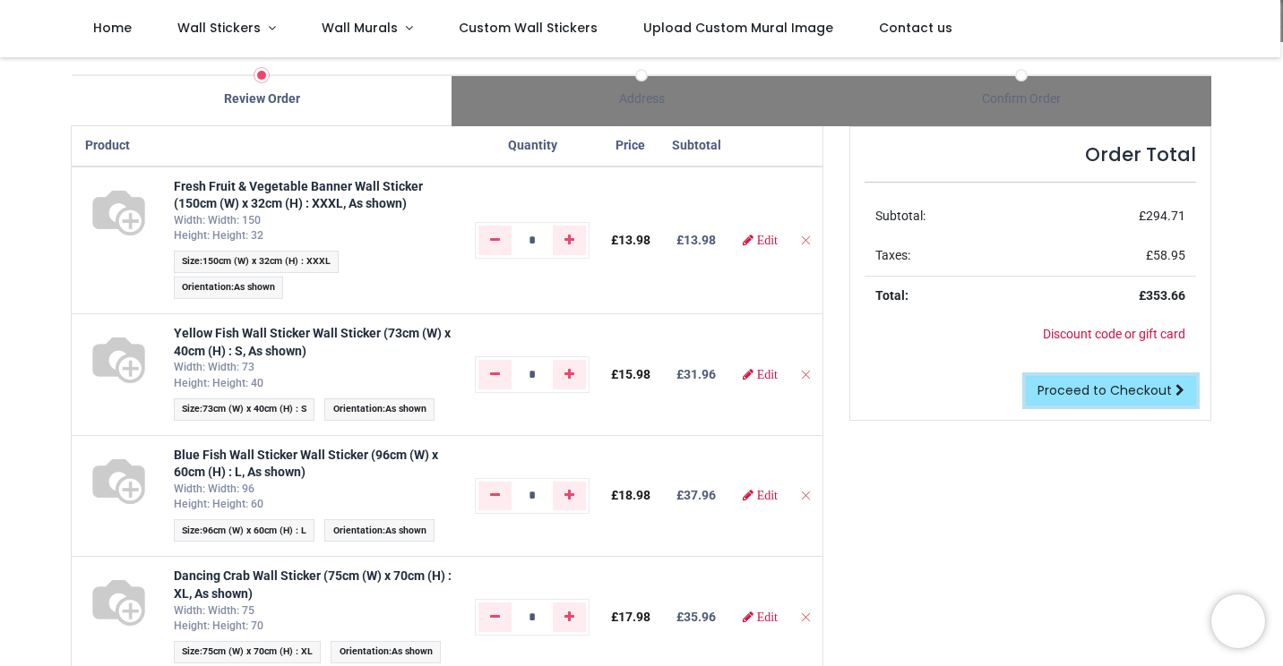
click at [1070, 396] on span "Proceed to Checkout" at bounding box center [1104, 391] width 134 height 18
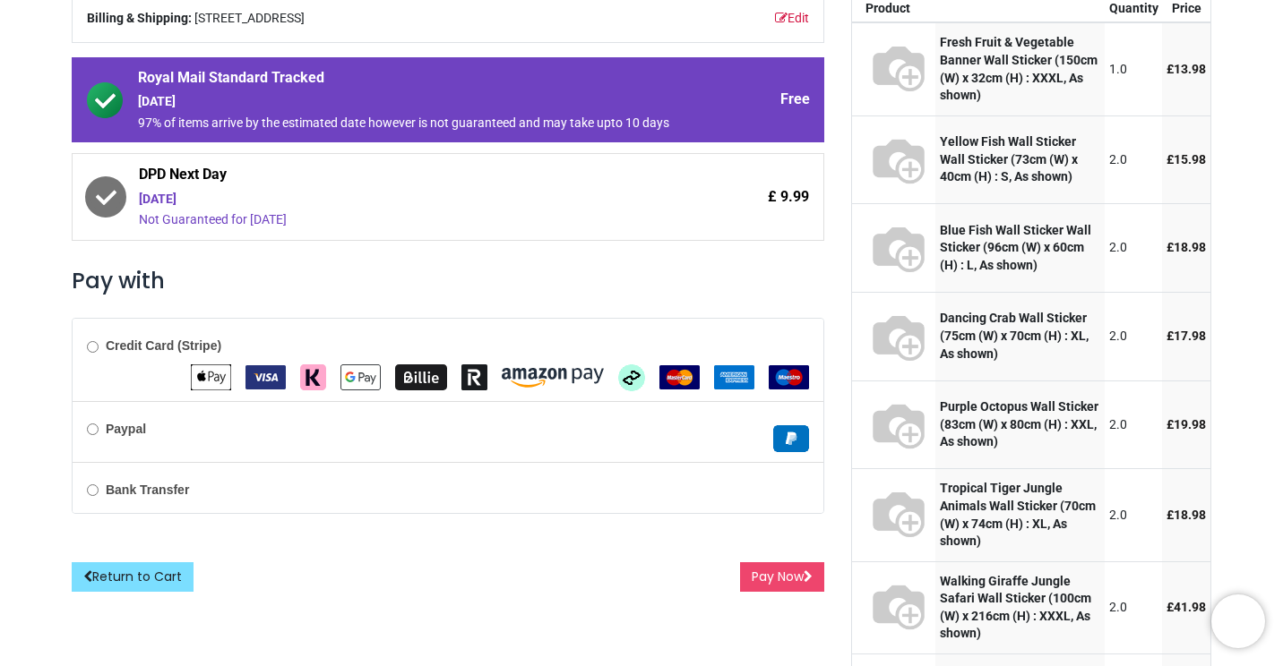
scroll to position [247, 0]
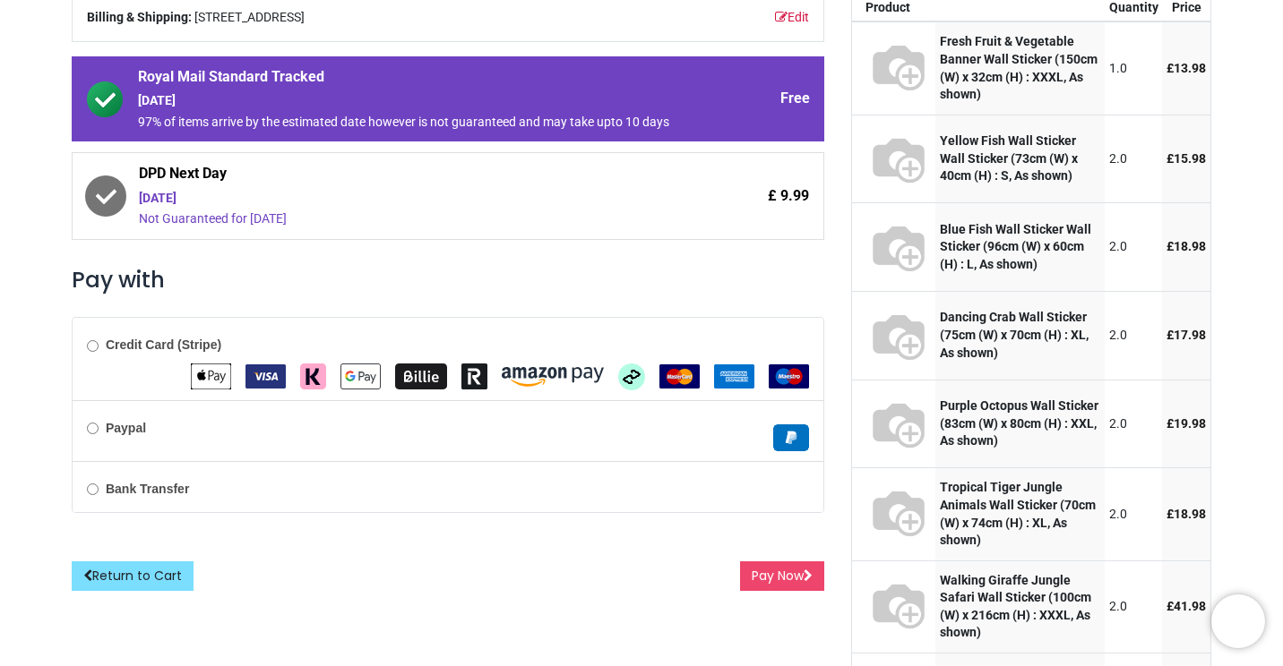
click at [128, 349] on b "Credit Card (Stripe)" at bounding box center [164, 345] width 116 height 14
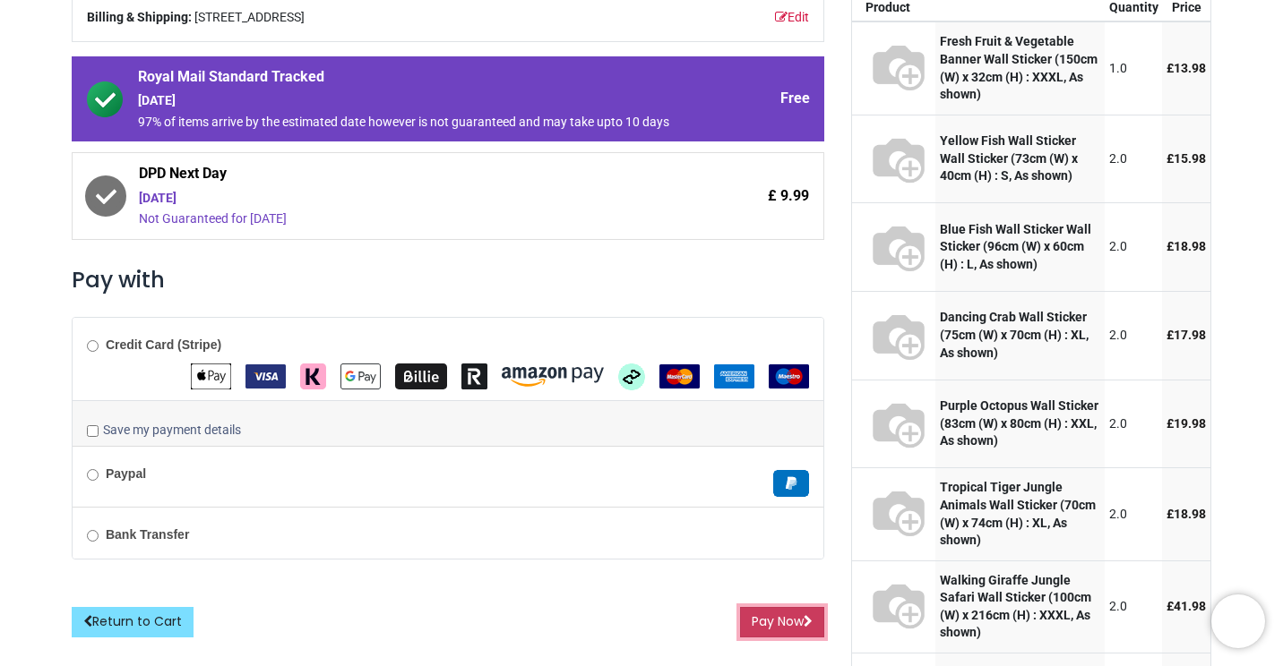
click at [778, 622] on button "Pay Now" at bounding box center [782, 622] width 84 height 30
